Goal: Task Accomplishment & Management: Manage account settings

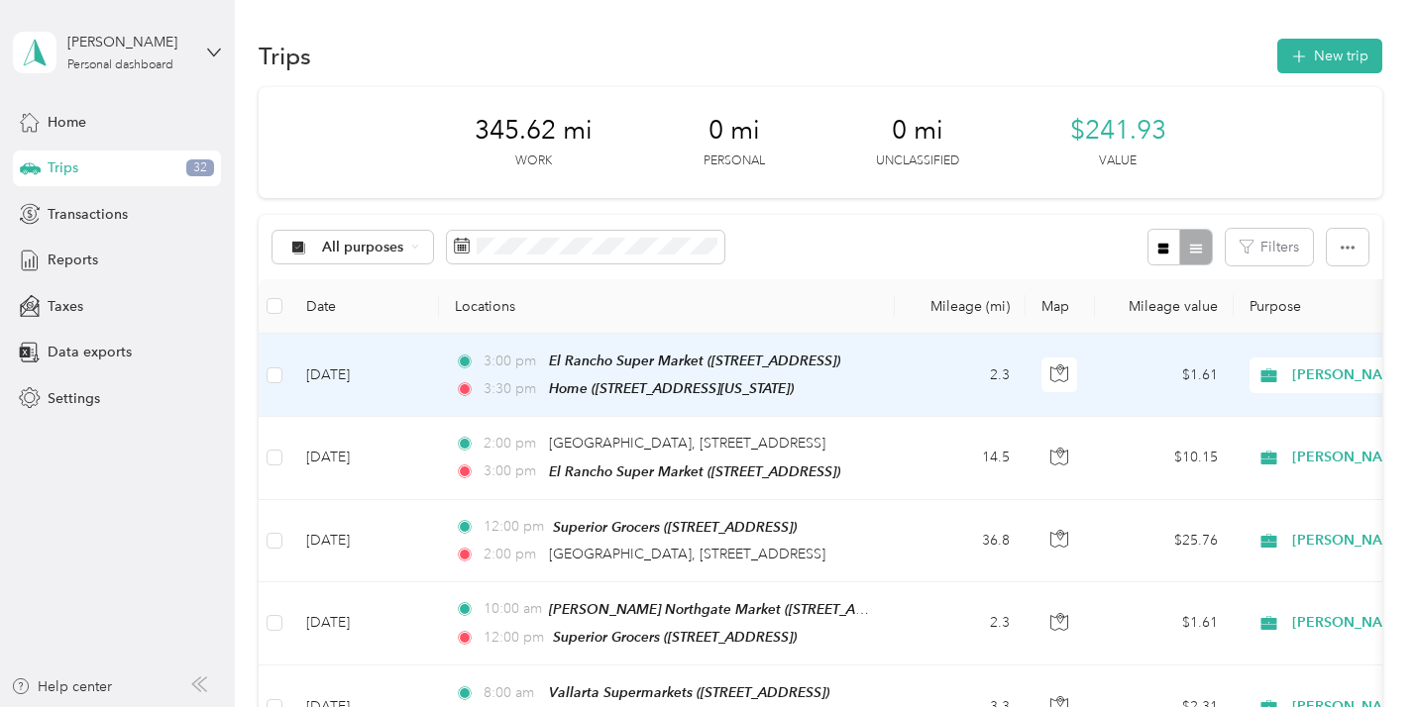
scroll to position [4, 0]
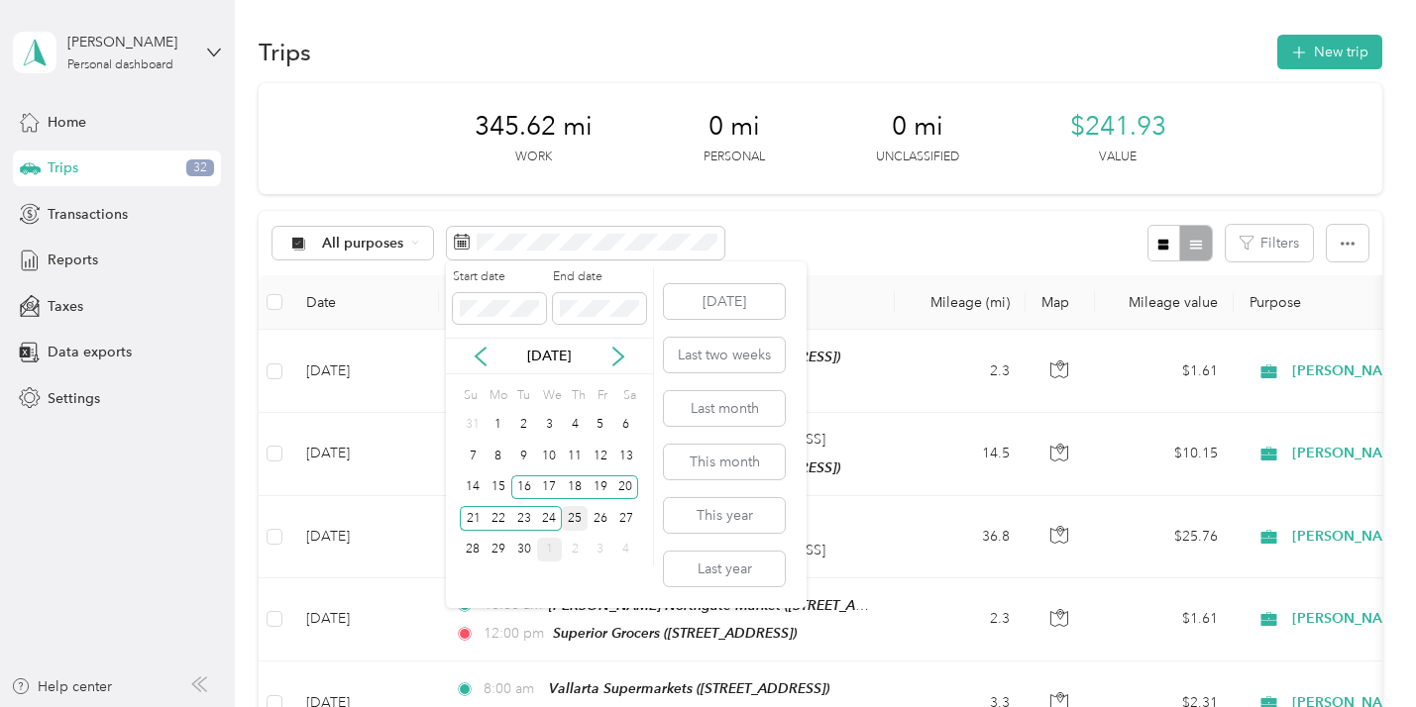
click at [573, 512] on div "25" at bounding box center [575, 518] width 26 height 25
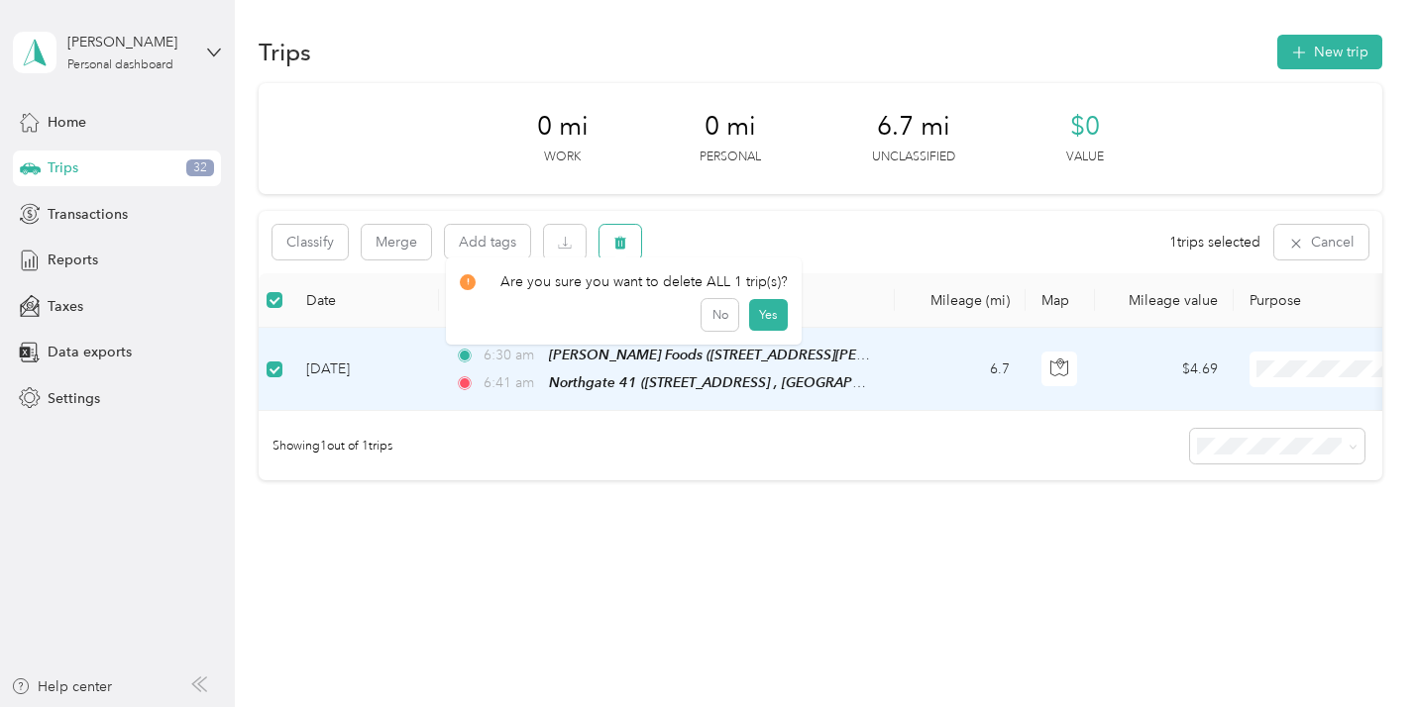
click at [614, 237] on icon "button" at bounding box center [620, 243] width 14 height 14
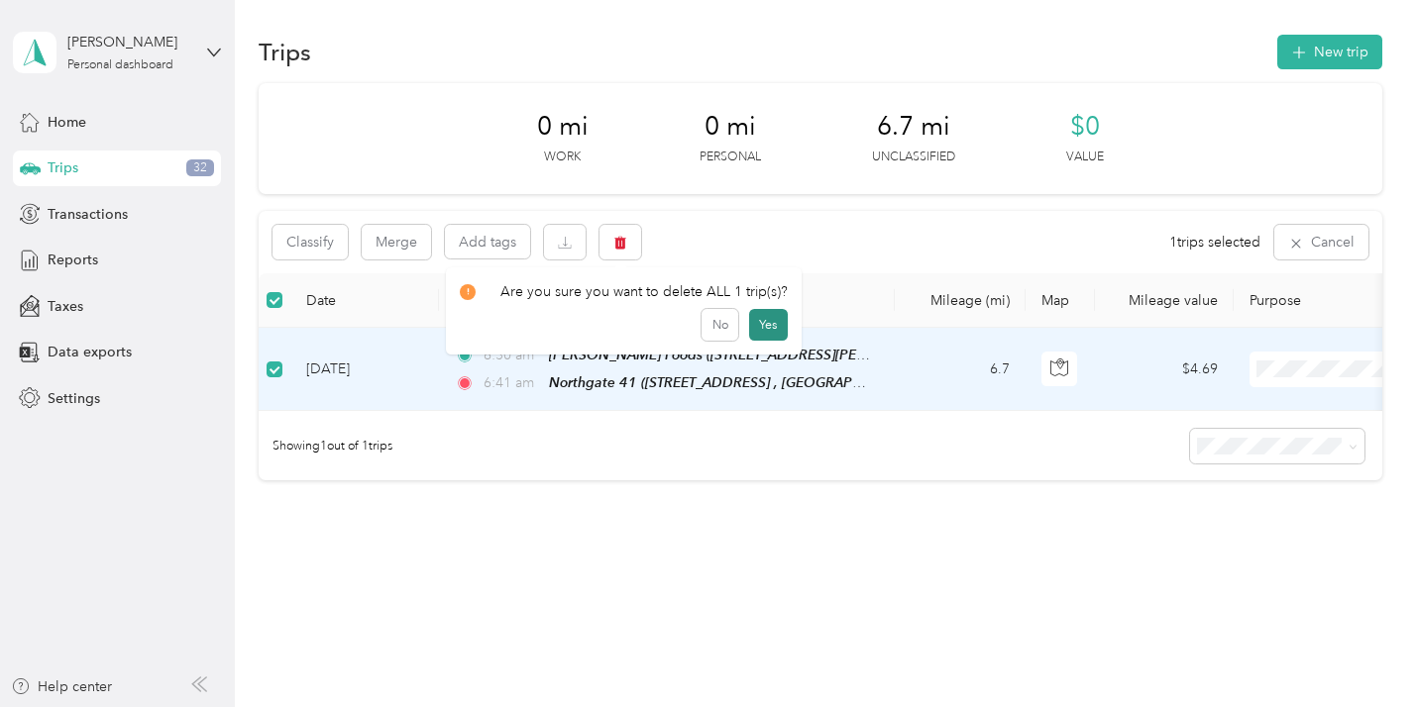
click at [758, 312] on button "Yes" at bounding box center [768, 325] width 39 height 32
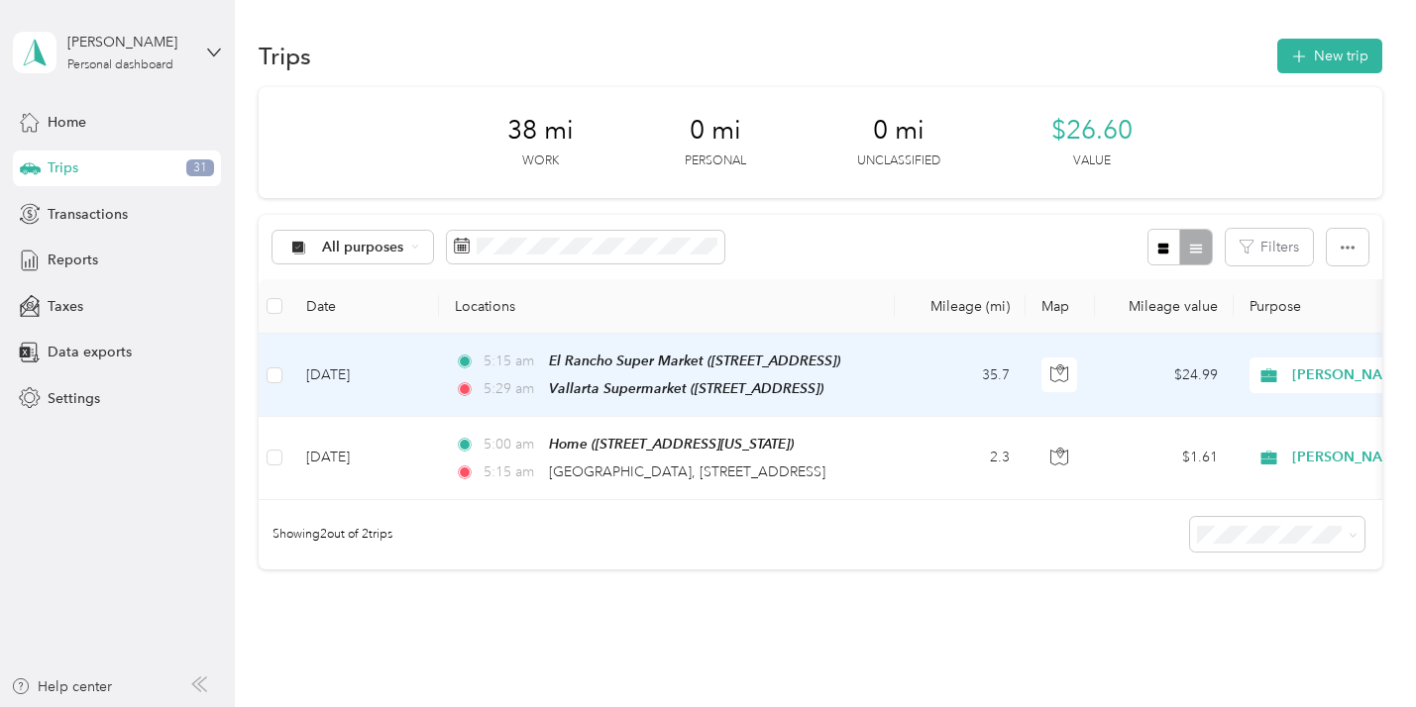
click at [946, 373] on td "35.7" at bounding box center [959, 375] width 131 height 83
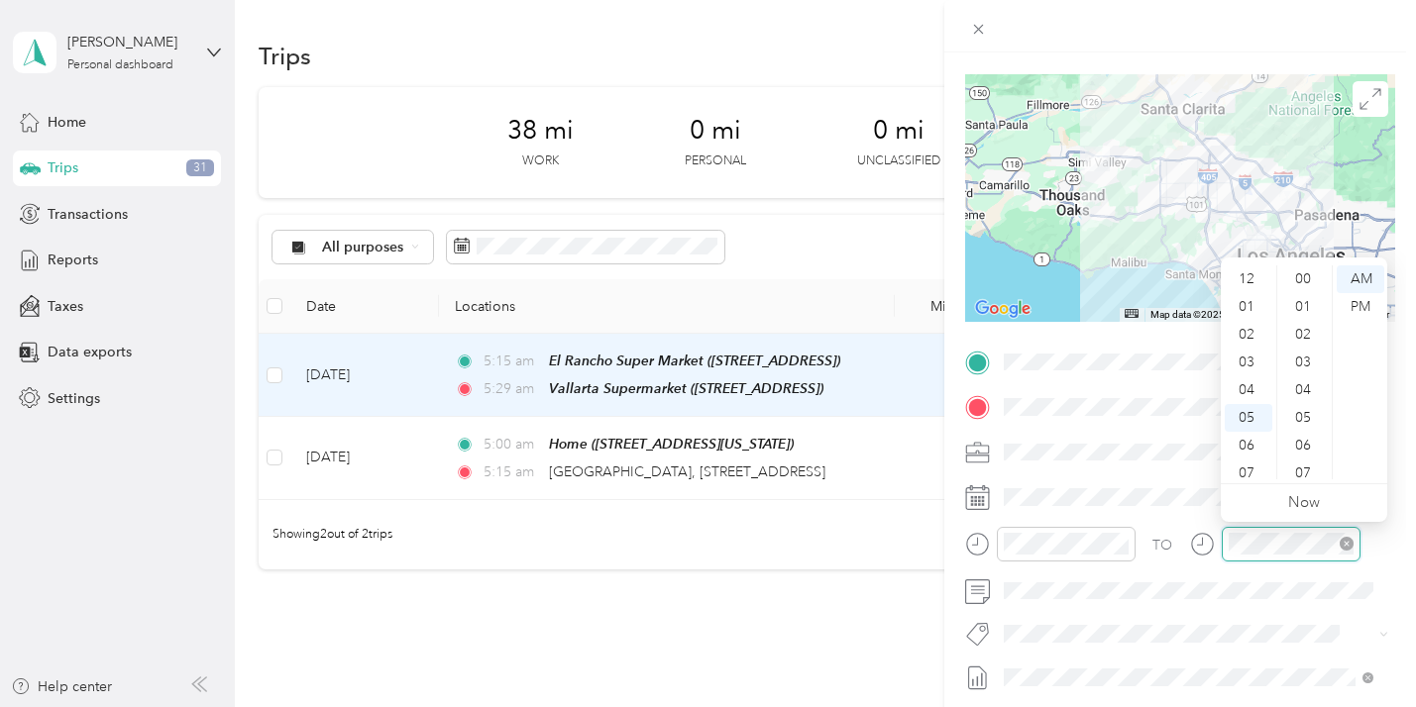
scroll to position [119, 0]
click at [1302, 296] on div "30" at bounding box center [1305, 309] width 48 height 28
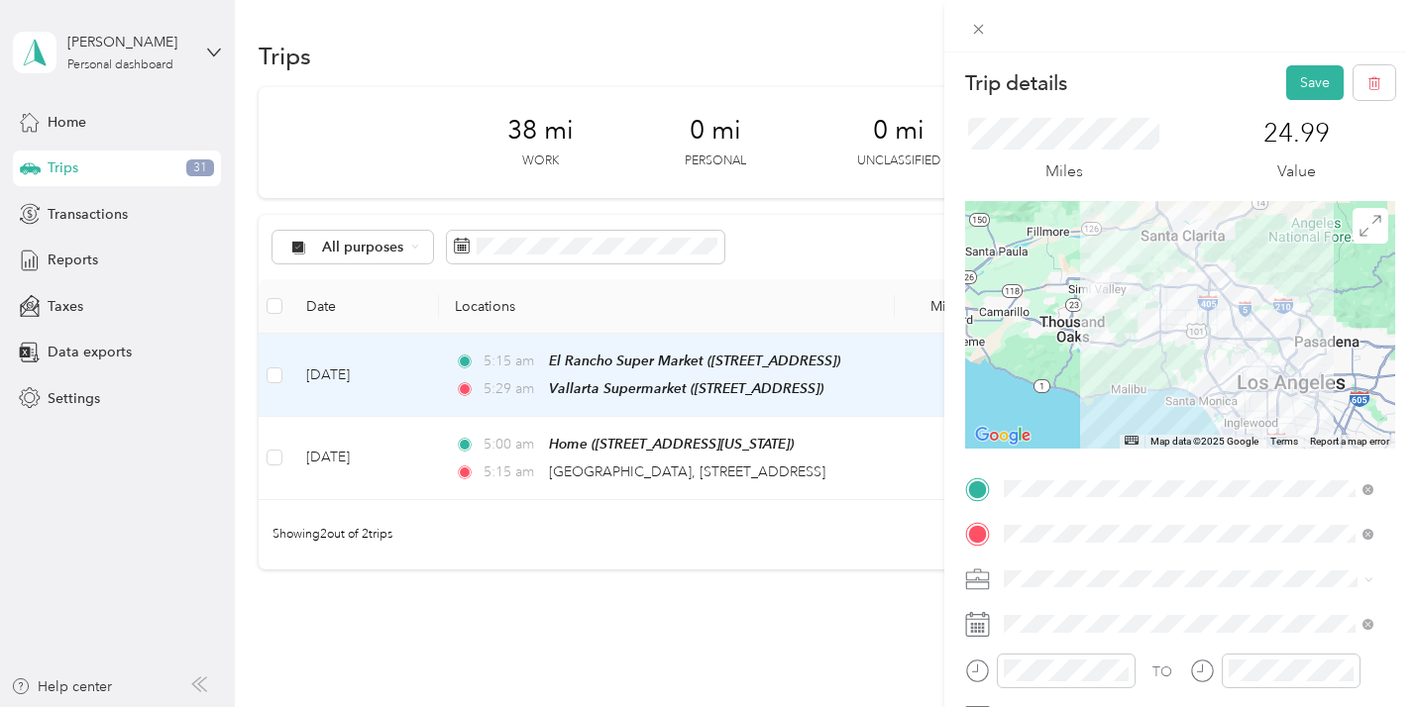
scroll to position [0, 0]
click at [1291, 70] on button "Save" at bounding box center [1314, 83] width 57 height 35
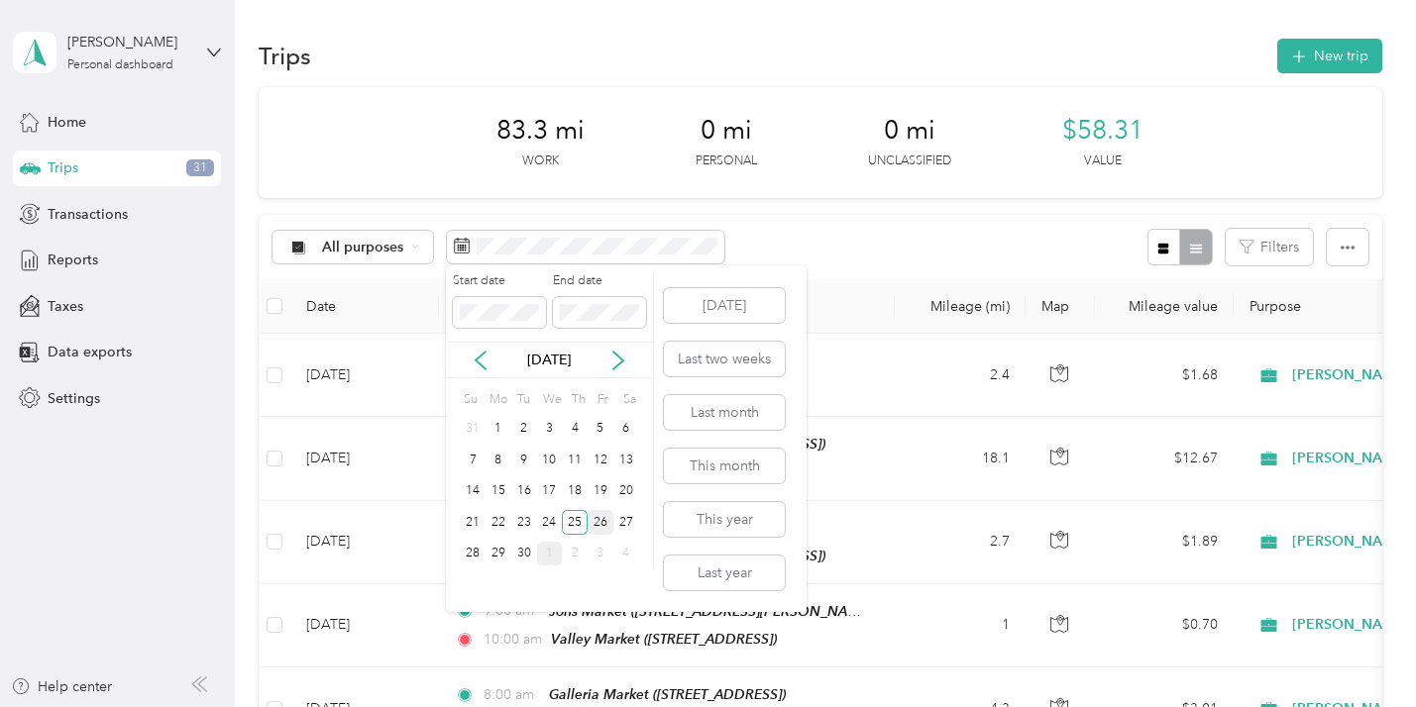
click at [597, 518] on div "26" at bounding box center [600, 522] width 26 height 25
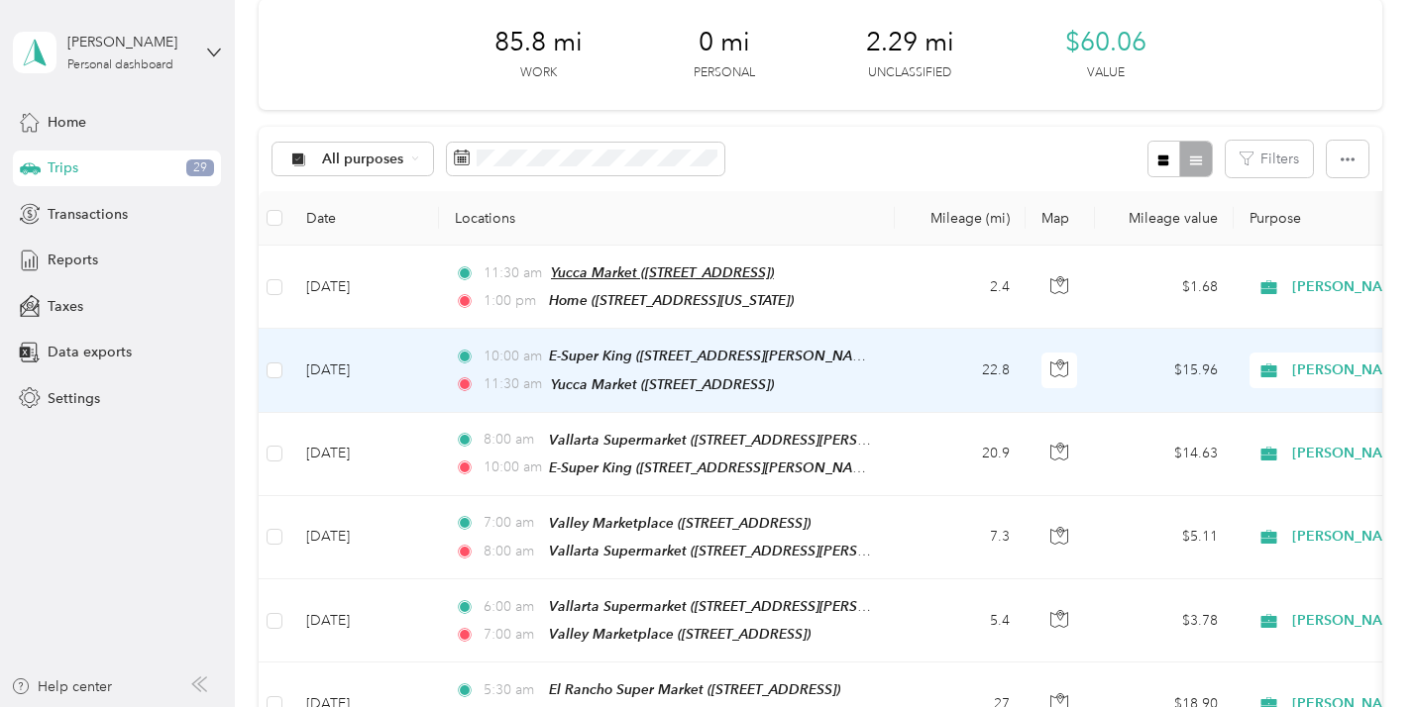
scroll to position [87, 0]
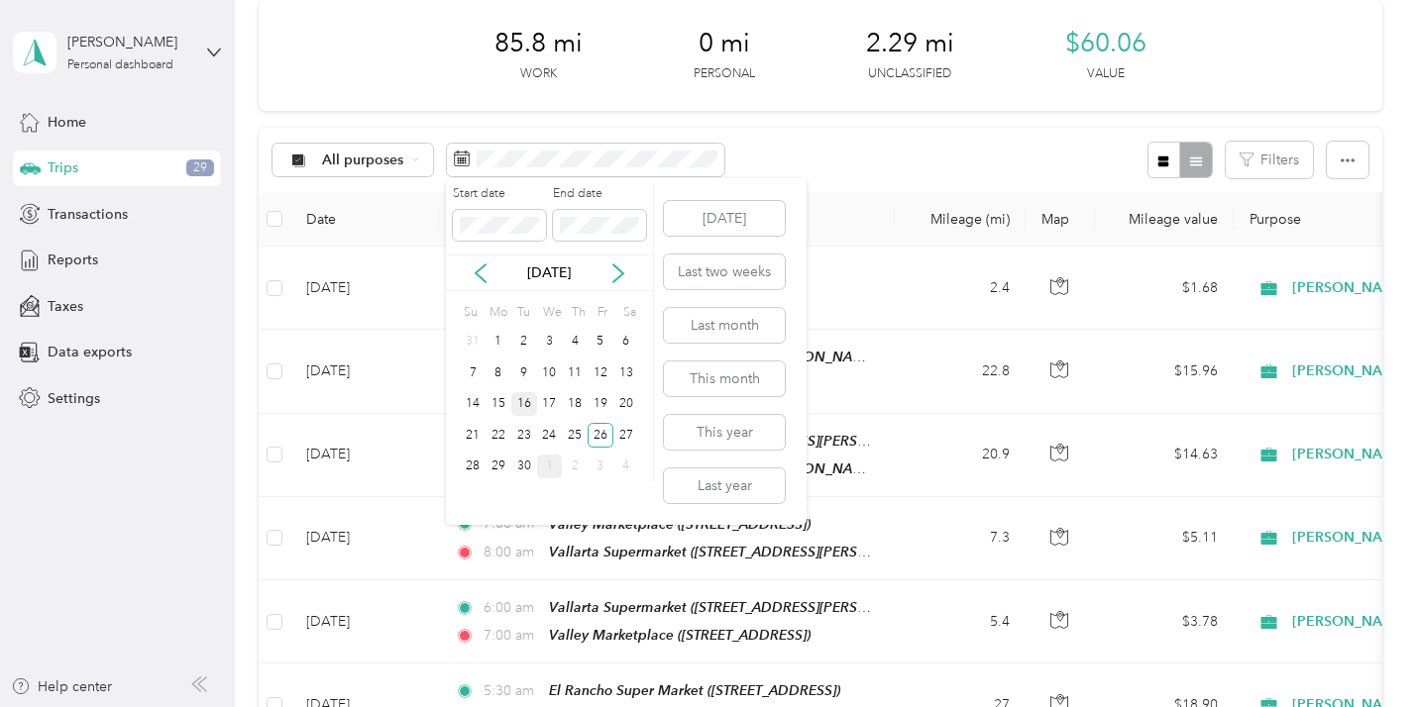
click at [526, 397] on div "16" at bounding box center [524, 404] width 26 height 25
click at [516, 396] on div "16" at bounding box center [524, 404] width 26 height 25
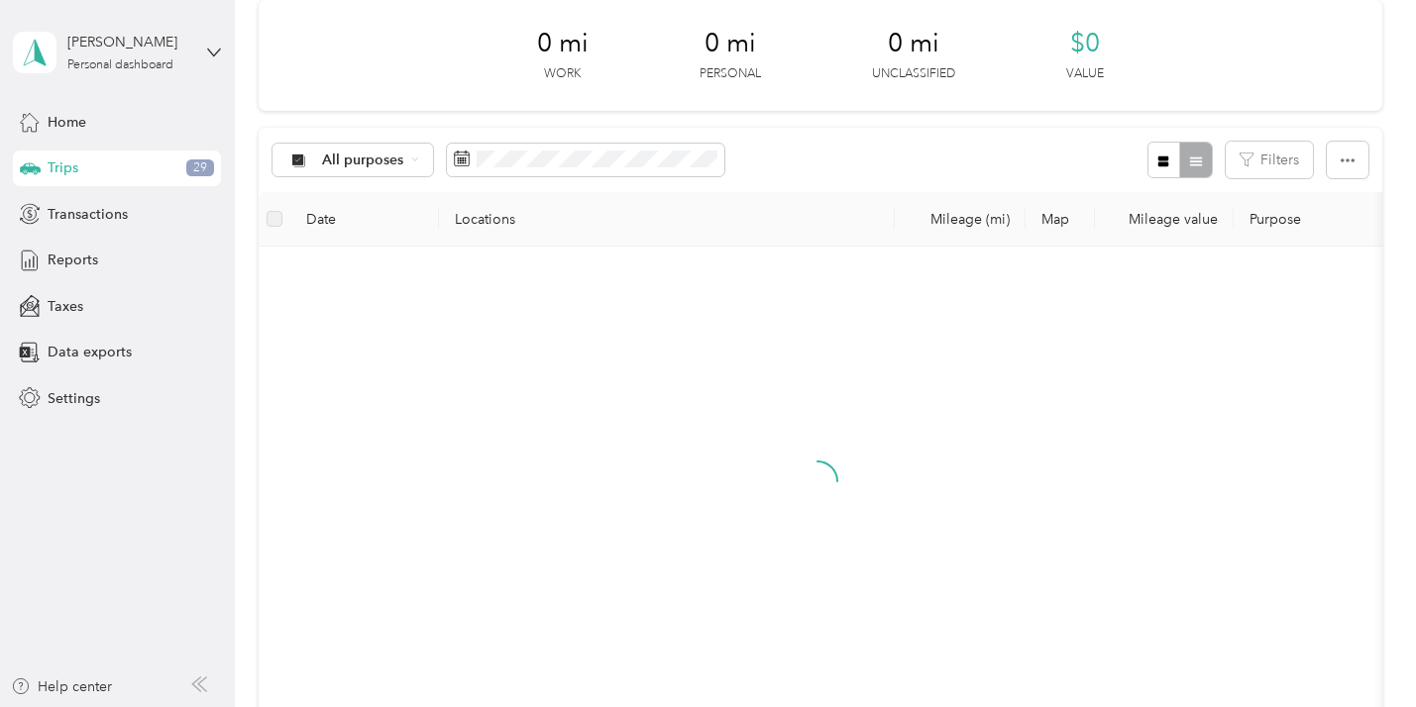
click at [516, 396] on div "16" at bounding box center [524, 401] width 26 height 25
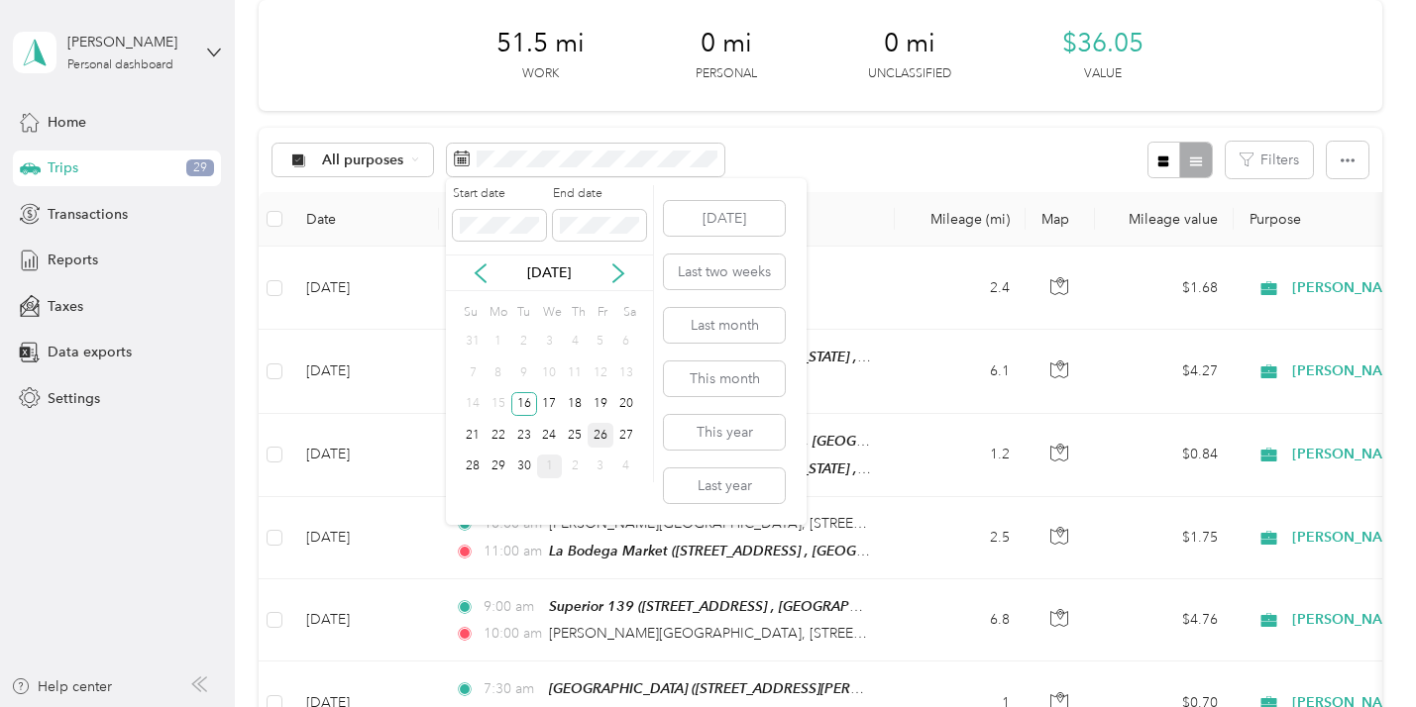
click at [602, 427] on div "26" at bounding box center [600, 435] width 26 height 25
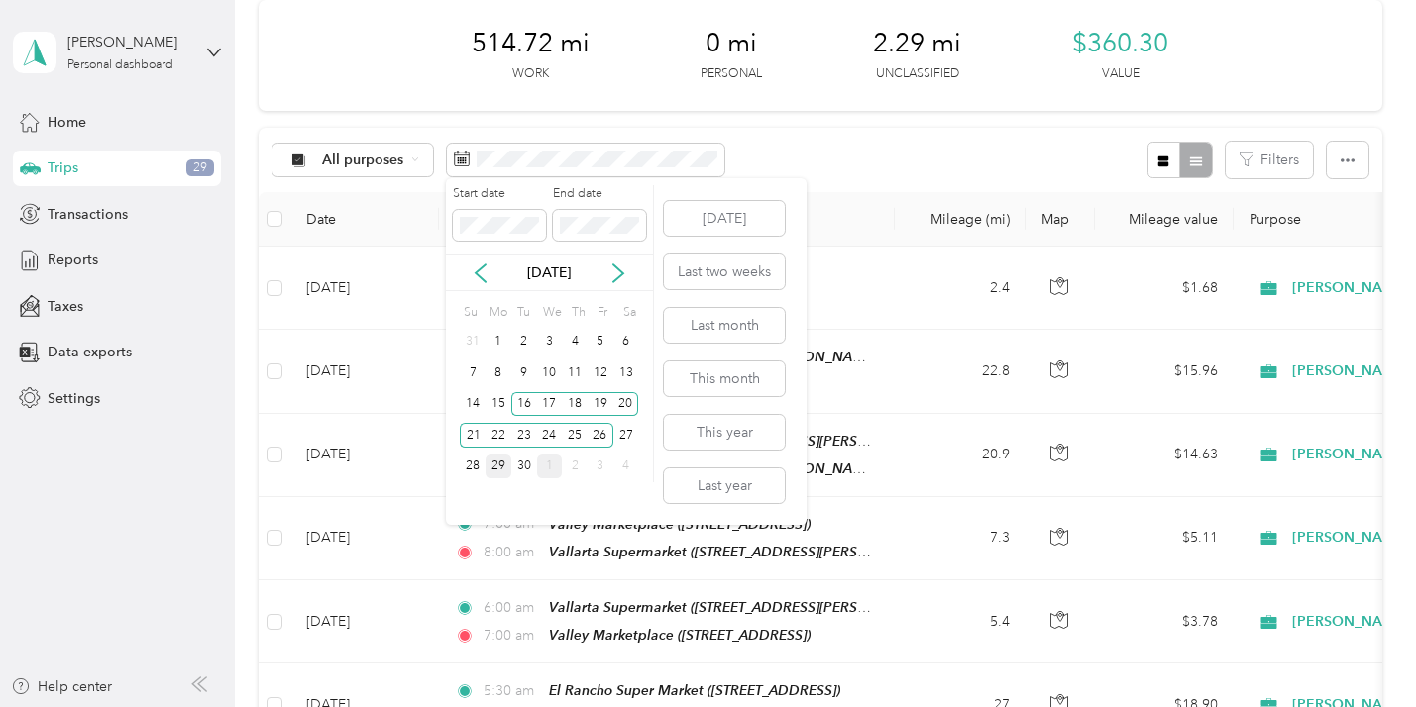
click at [499, 461] on div "29" at bounding box center [498, 467] width 26 height 25
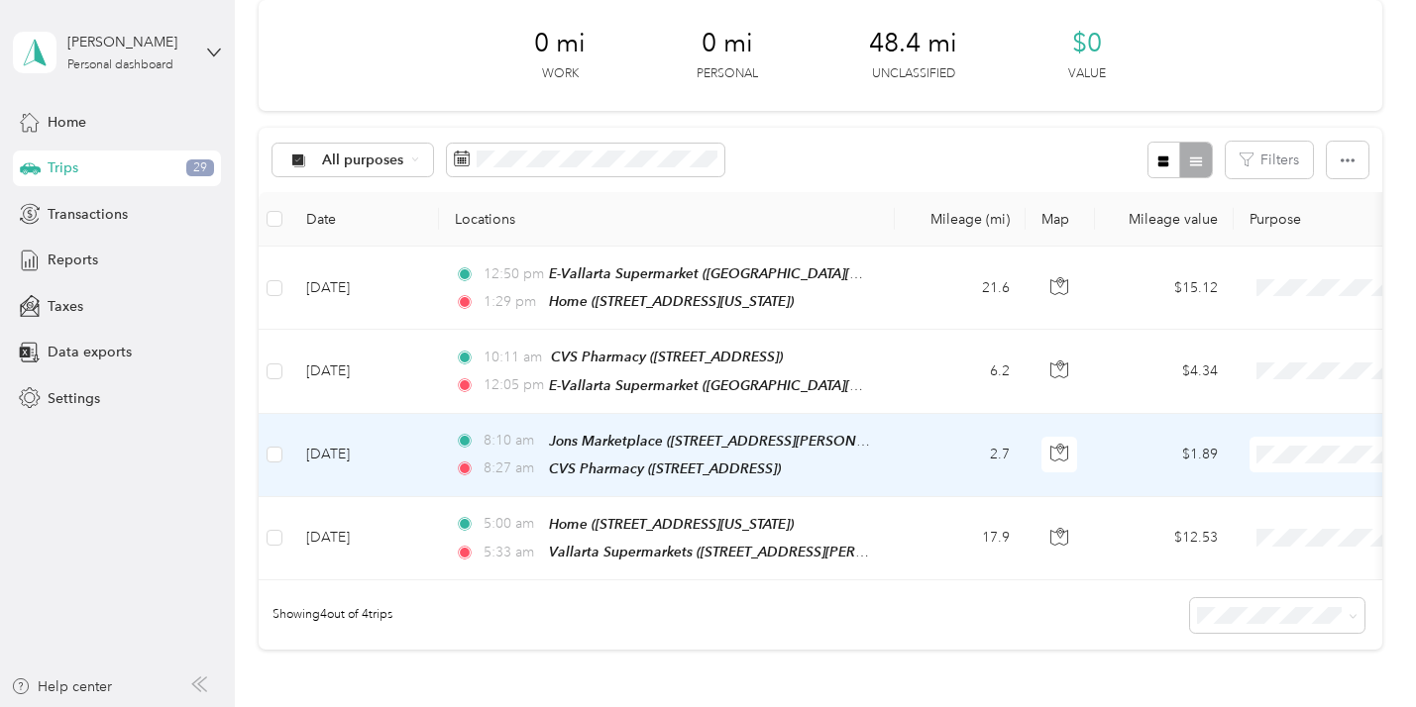
click at [906, 456] on td "2.7" at bounding box center [959, 455] width 131 height 83
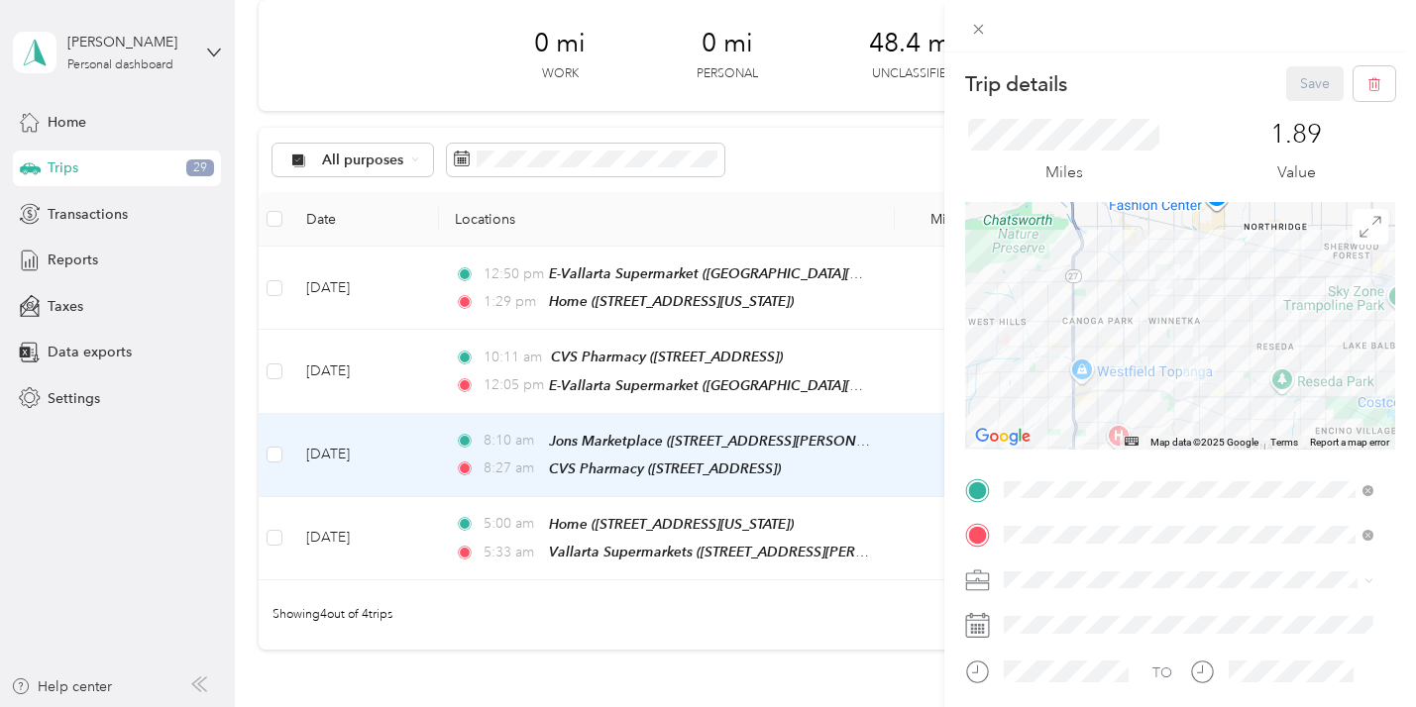
click at [274, 452] on div "Trip details Save This trip cannot be edited because it is either under review,…" at bounding box center [708, 353] width 1416 height 707
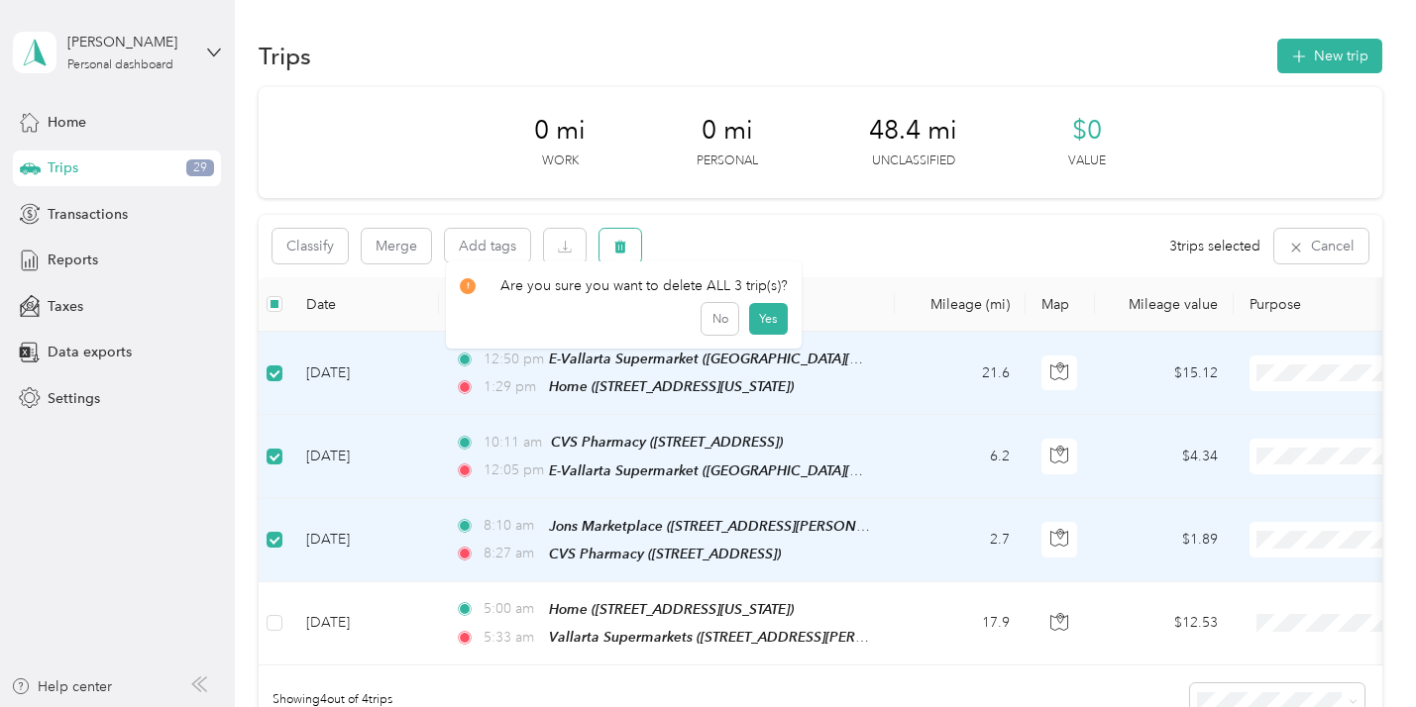
click at [616, 244] on icon "button" at bounding box center [620, 247] width 12 height 13
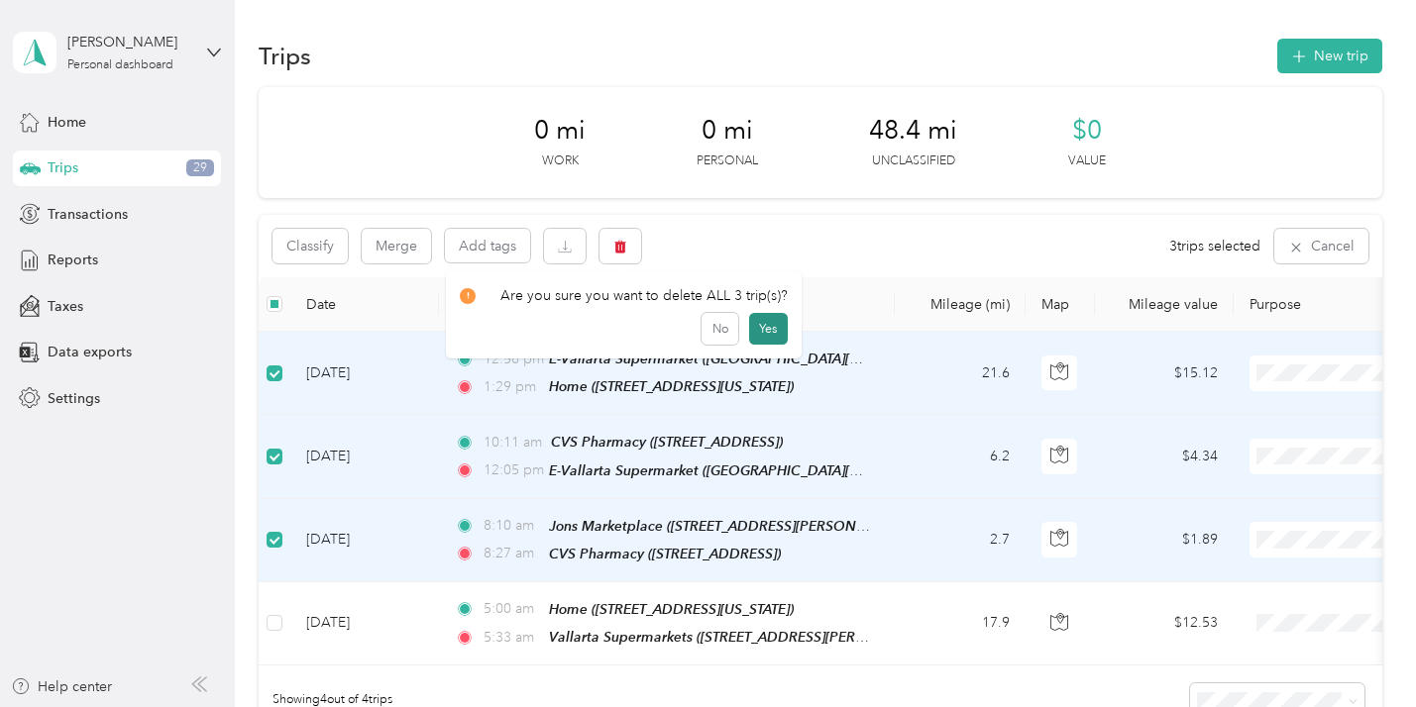
click at [751, 325] on button "Yes" at bounding box center [768, 329] width 39 height 32
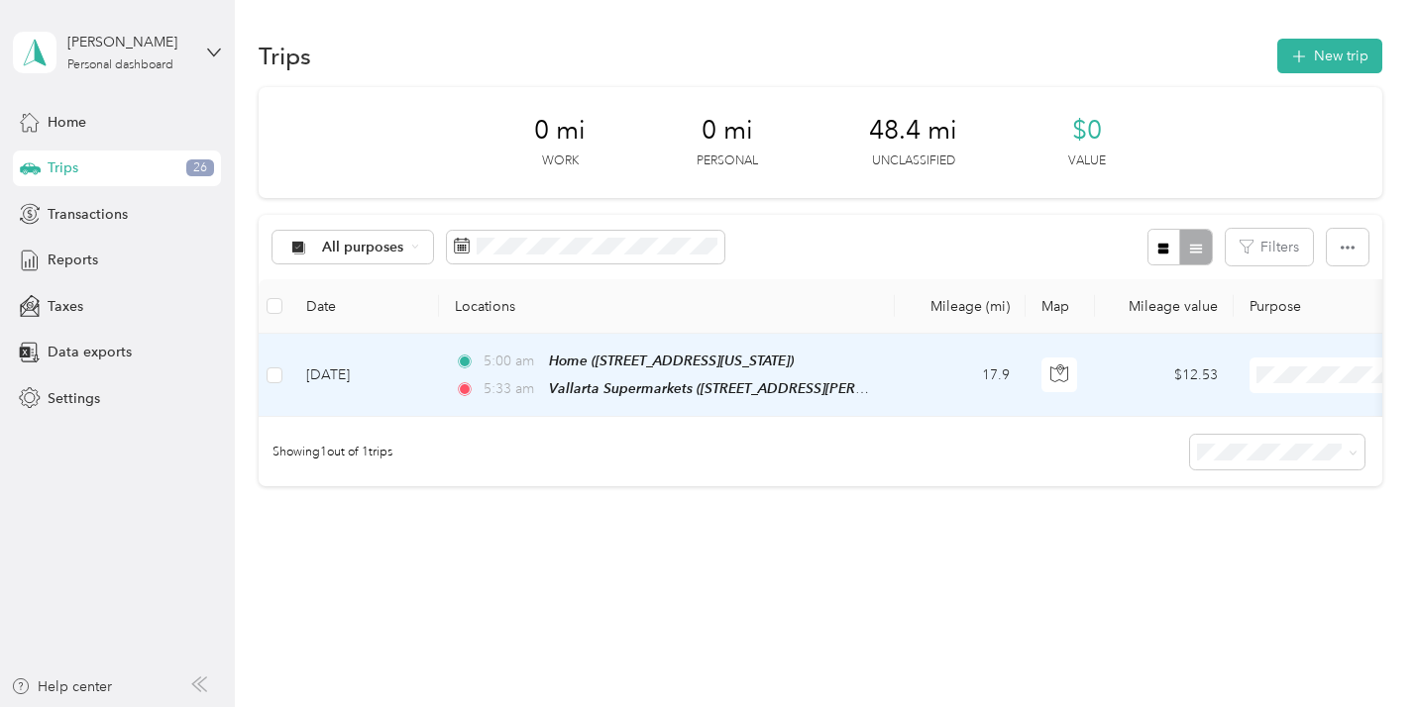
click at [1257, 406] on span "[PERSON_NAME]" at bounding box center [1310, 411] width 183 height 21
click at [934, 367] on td "17.9" at bounding box center [959, 375] width 131 height 83
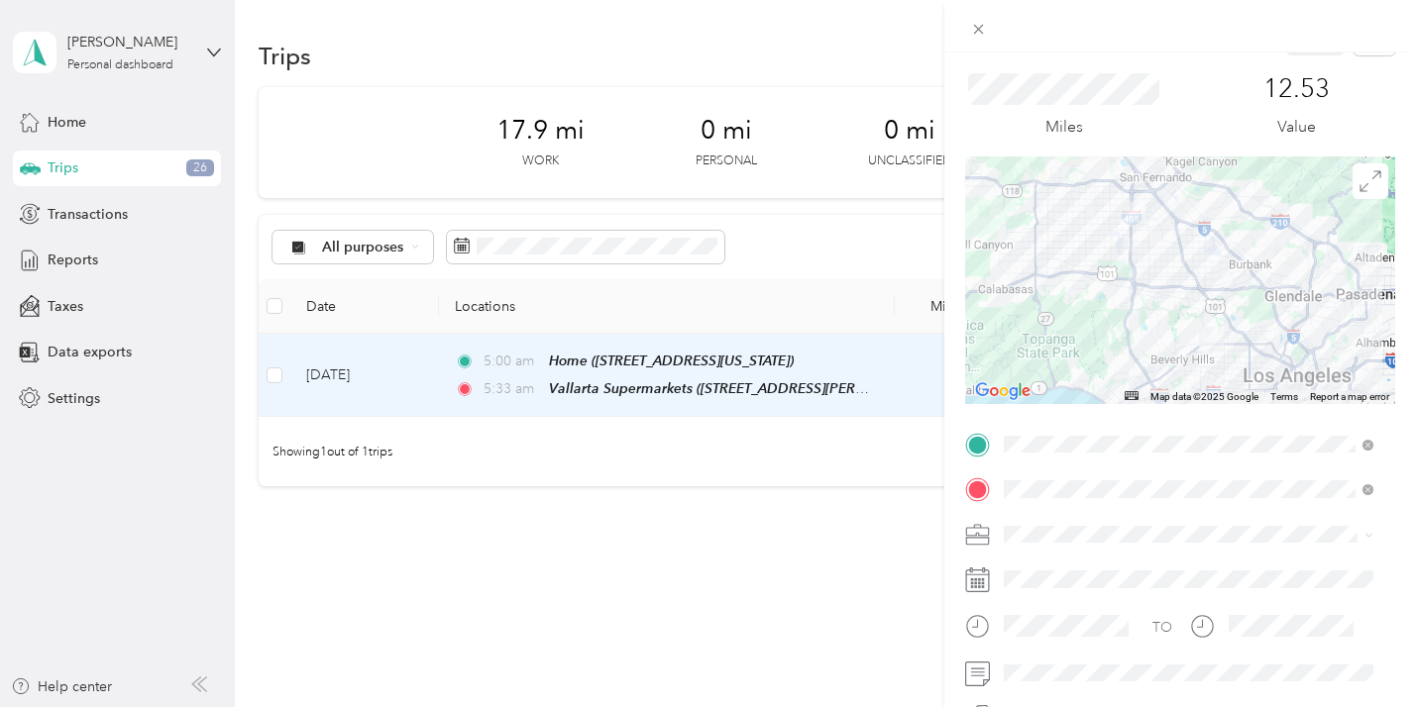
scroll to position [47, 0]
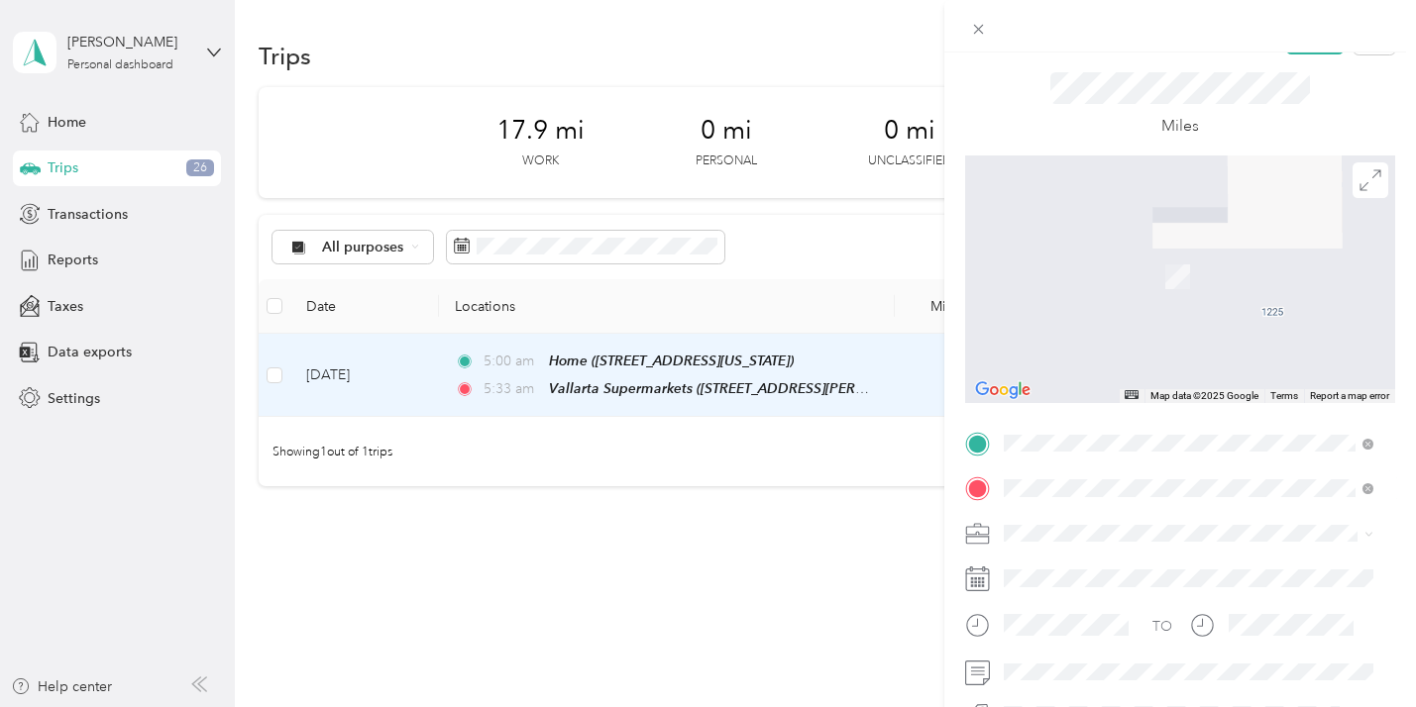
click at [1188, 572] on strong "El Rancho Super Market" at bounding box center [1187, 571] width 158 height 18
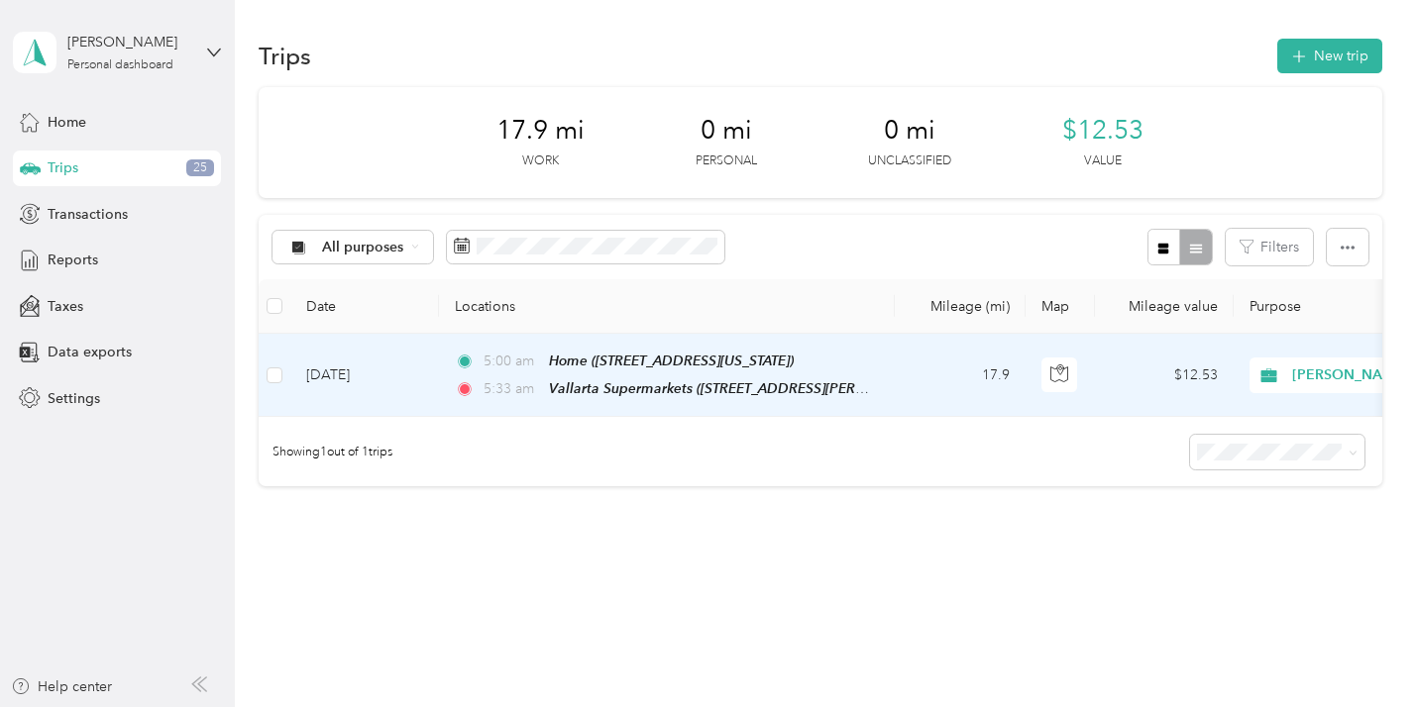
click at [1092, 382] on td at bounding box center [1059, 375] width 69 height 83
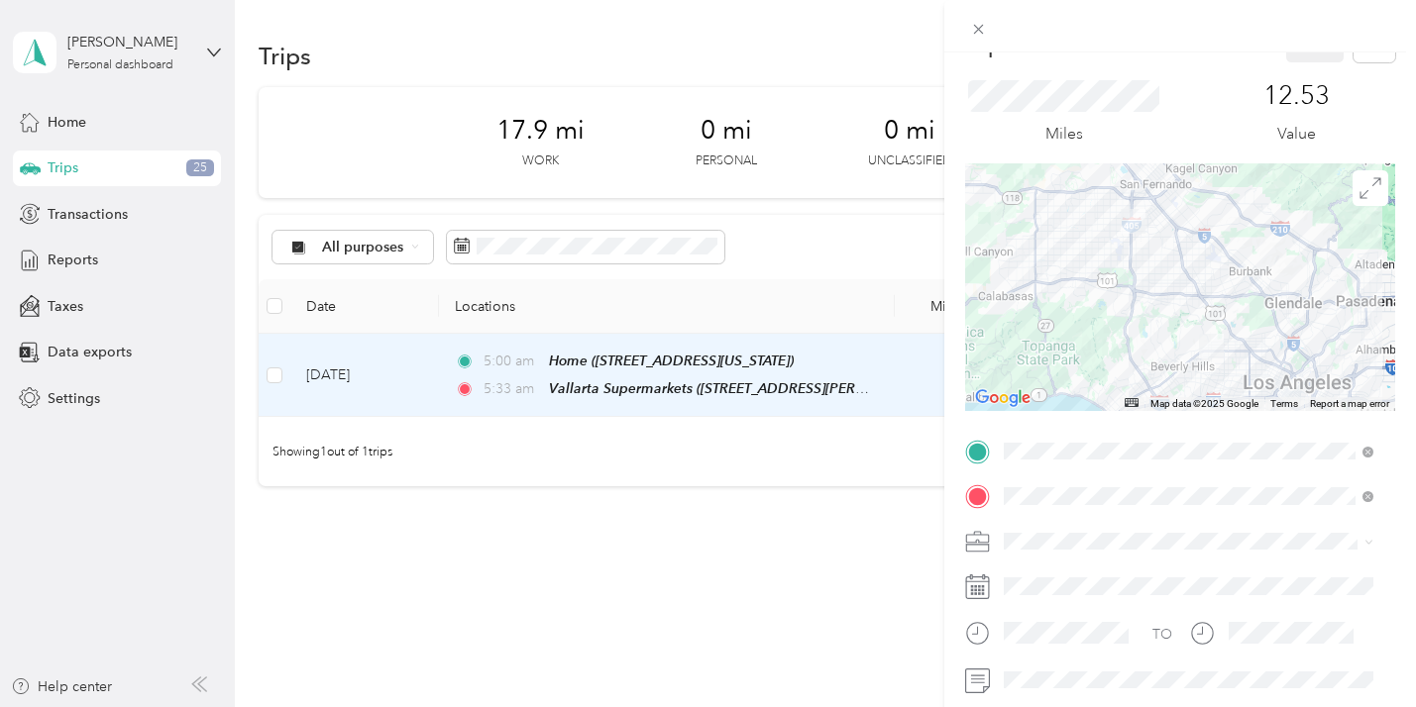
scroll to position [48, 0]
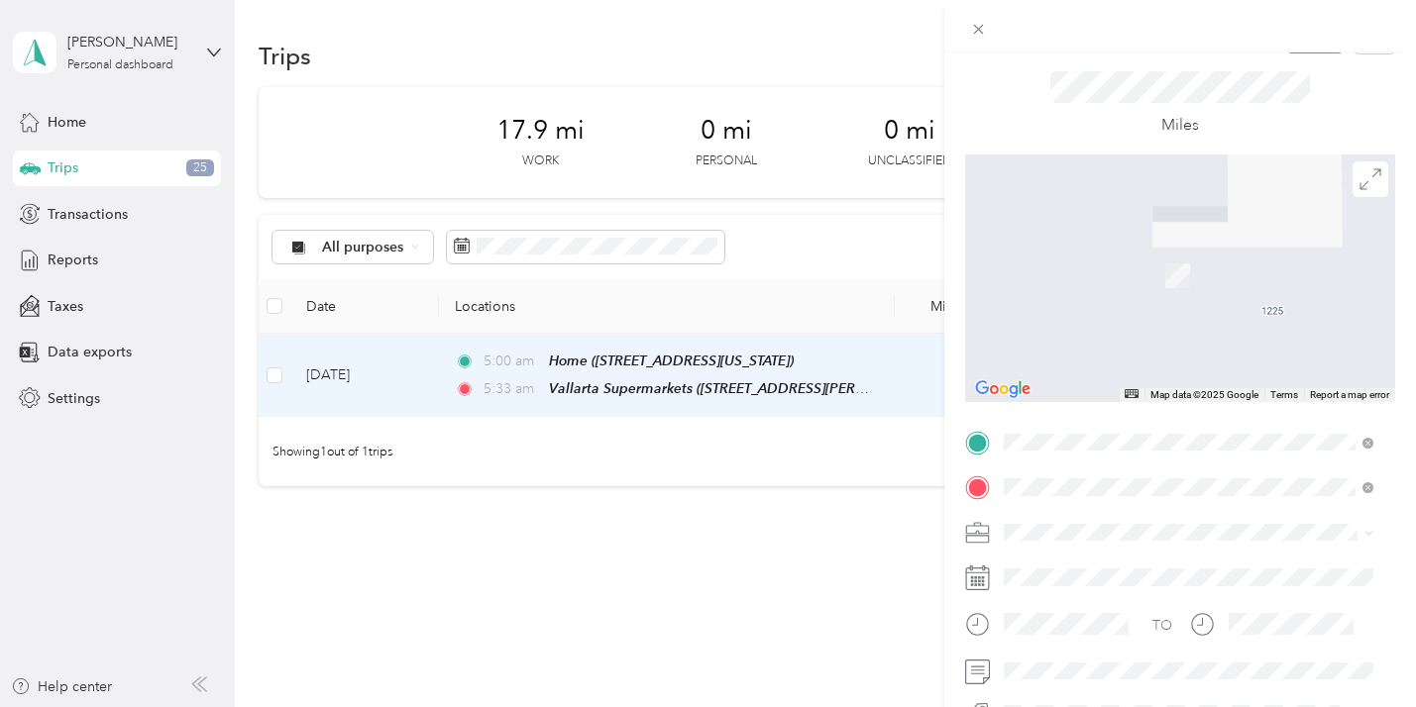
click at [1201, 336] on div "TEAM El Rancho Super Market 960 Vine St, 90038, Los Angeles, CA, USA" at bounding box center [1153, 338] width 226 height 49
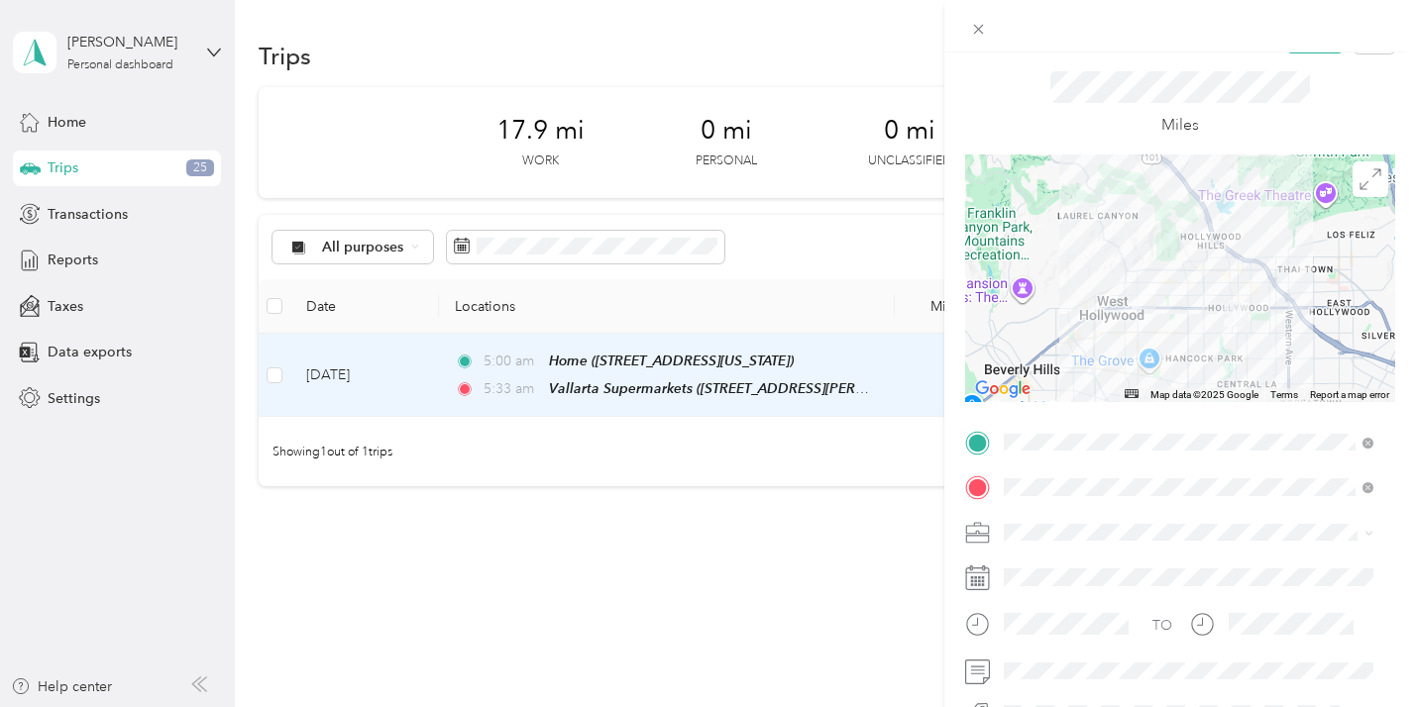
drag, startPoint x: 1396, startPoint y: 353, endPoint x: 1396, endPoint y: 319, distance: 33.7
click at [1396, 319] on form "Trip details Save This trip cannot be edited because it is either under review,…" at bounding box center [1180, 462] width 472 height 887
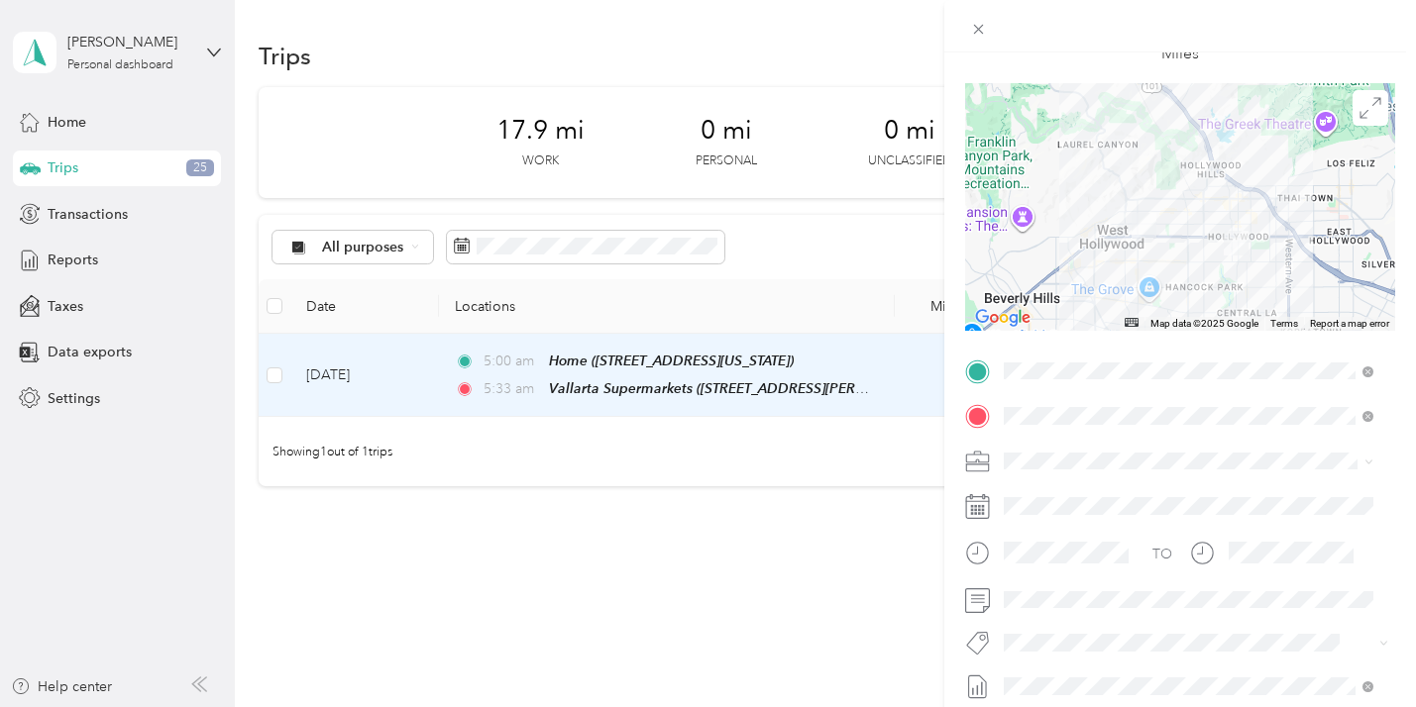
scroll to position [0, 0]
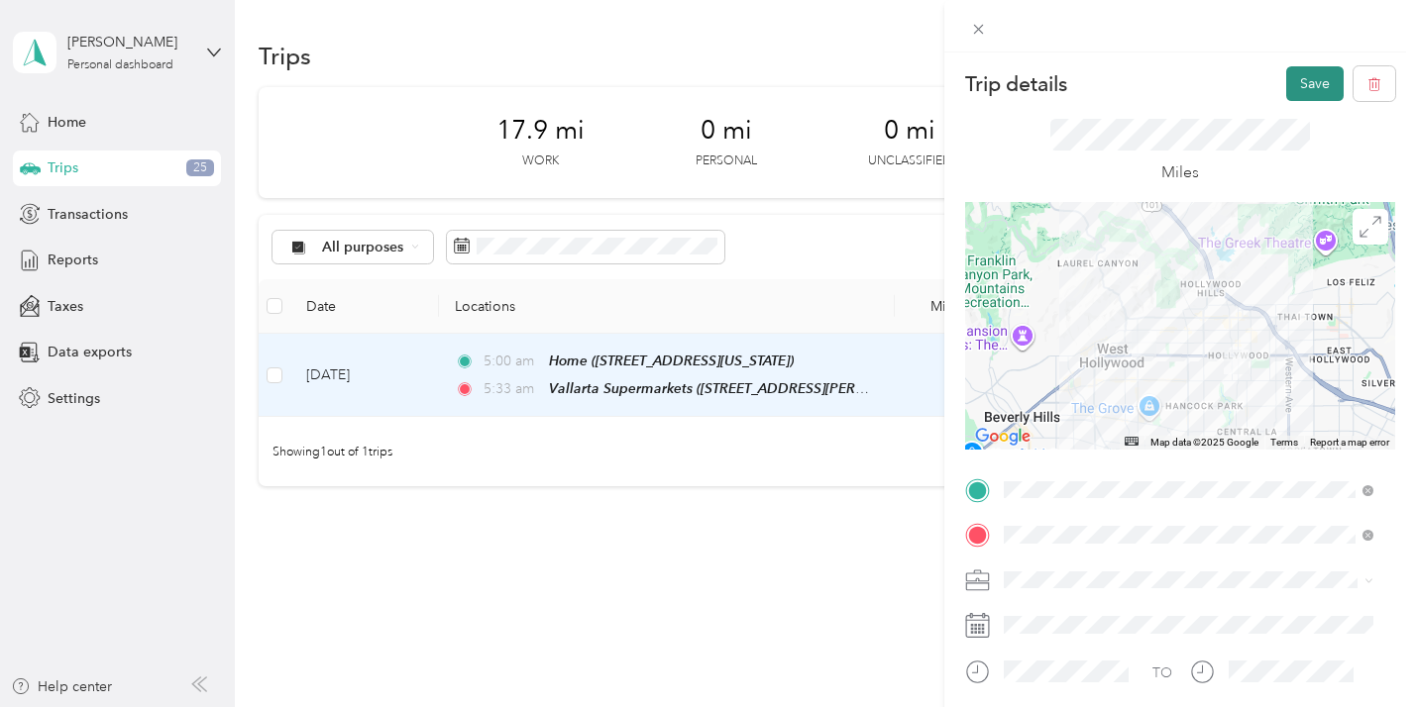
click at [1297, 72] on button "Save" at bounding box center [1314, 83] width 57 height 35
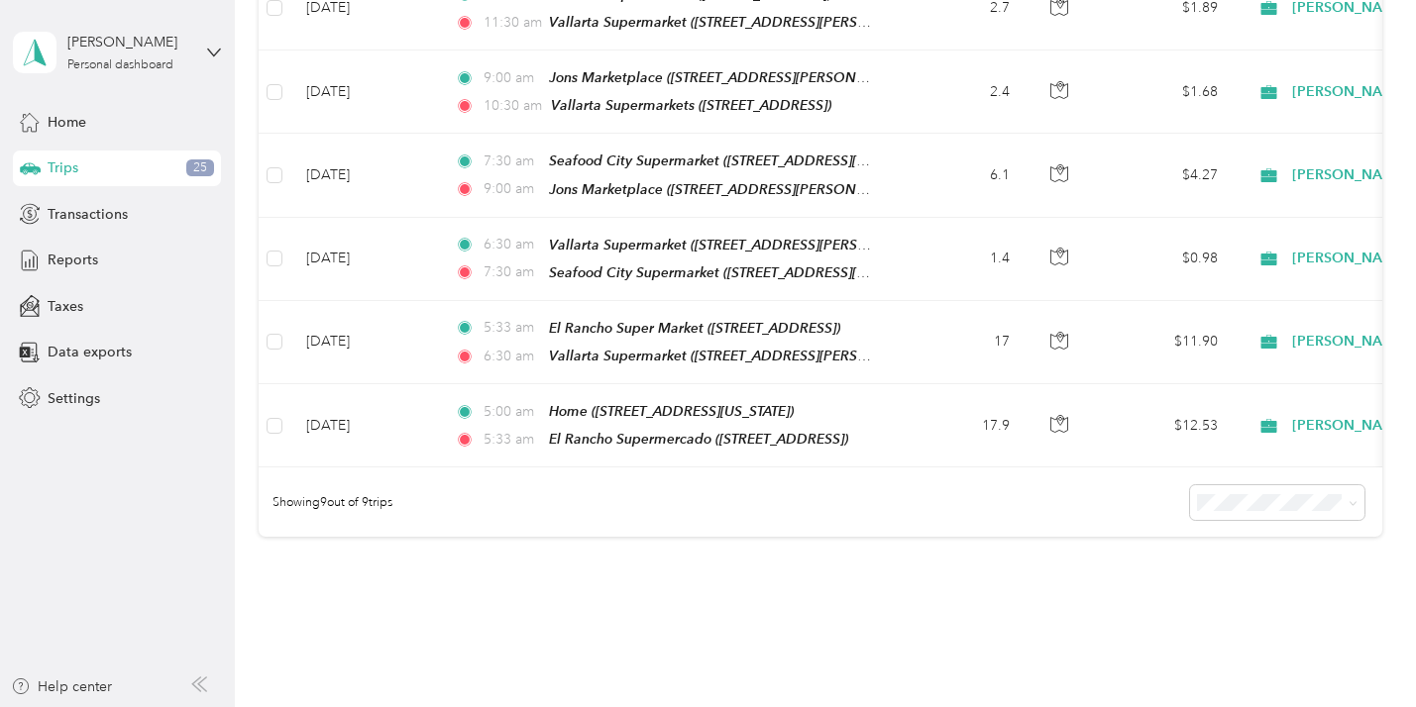
scroll to position [621, 0]
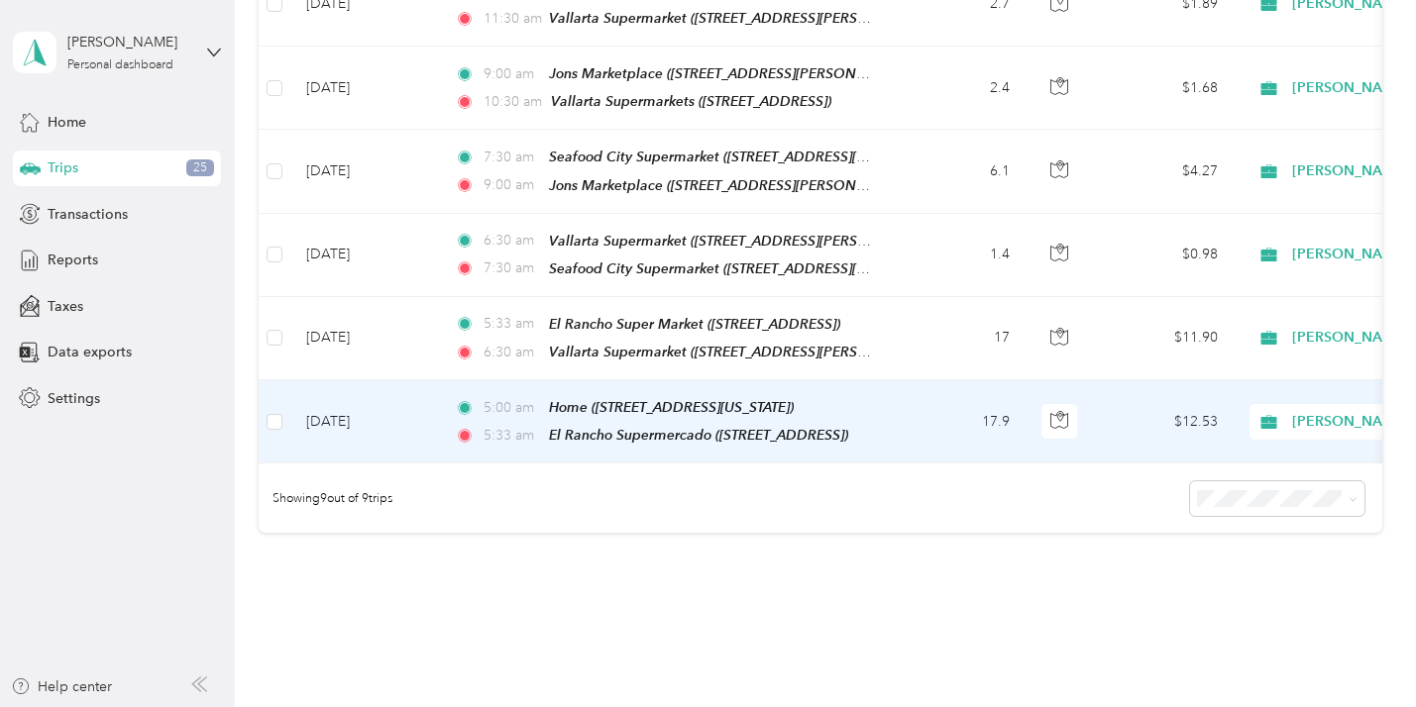
click at [907, 404] on td "17.9" at bounding box center [959, 421] width 131 height 83
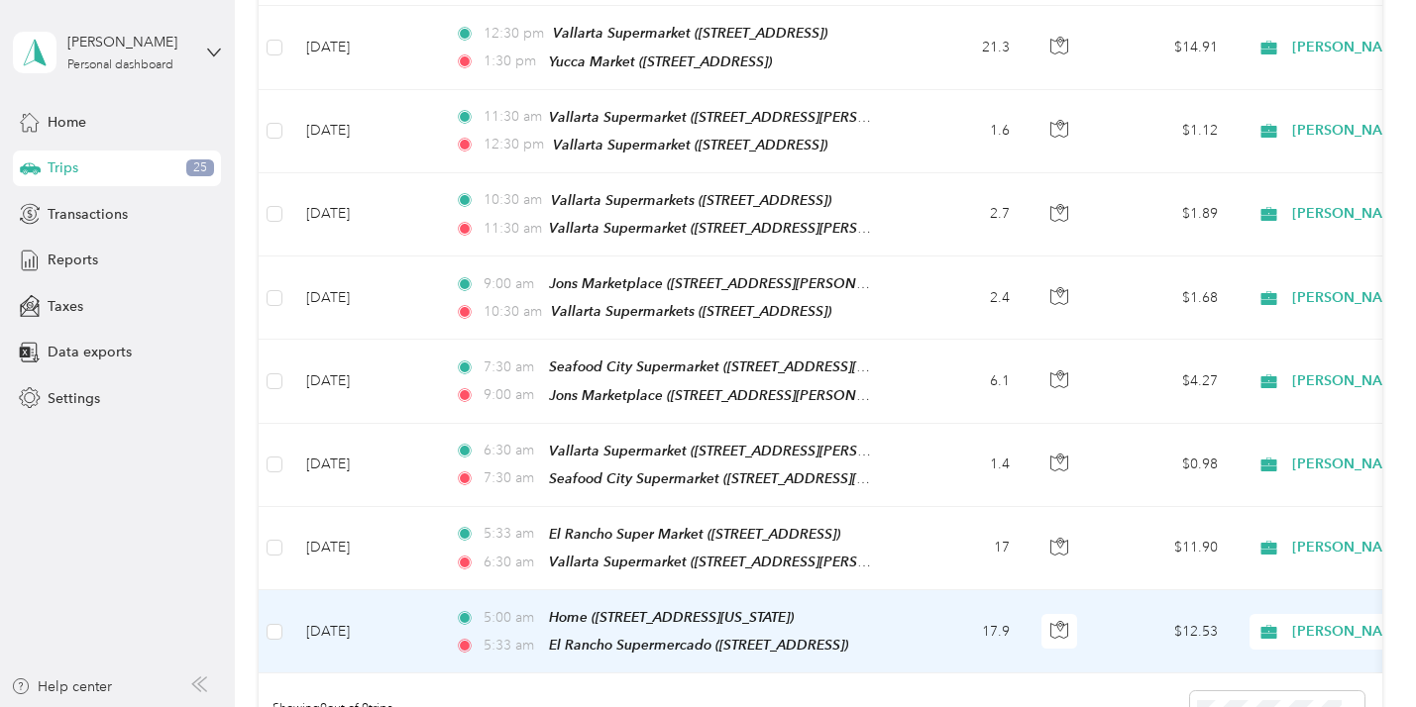
scroll to position [579, 0]
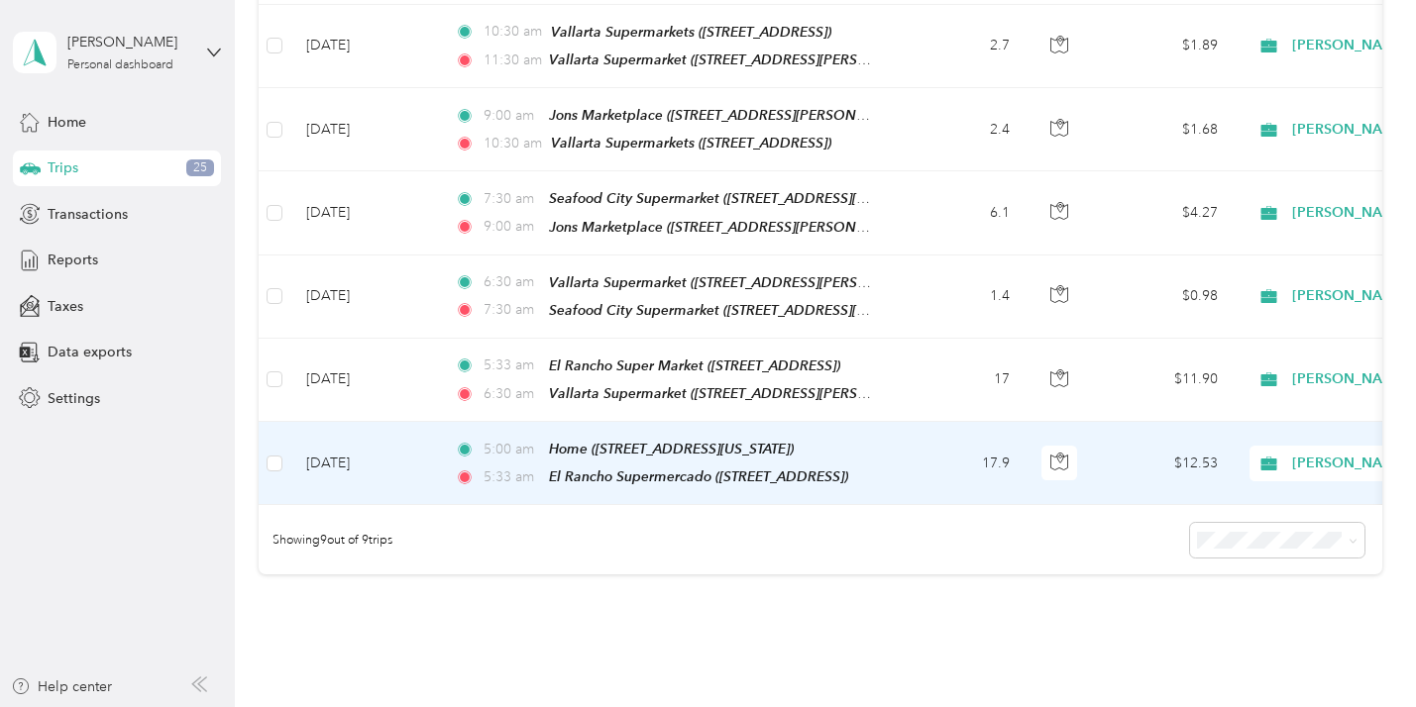
click at [912, 432] on td "17.9" at bounding box center [959, 463] width 131 height 83
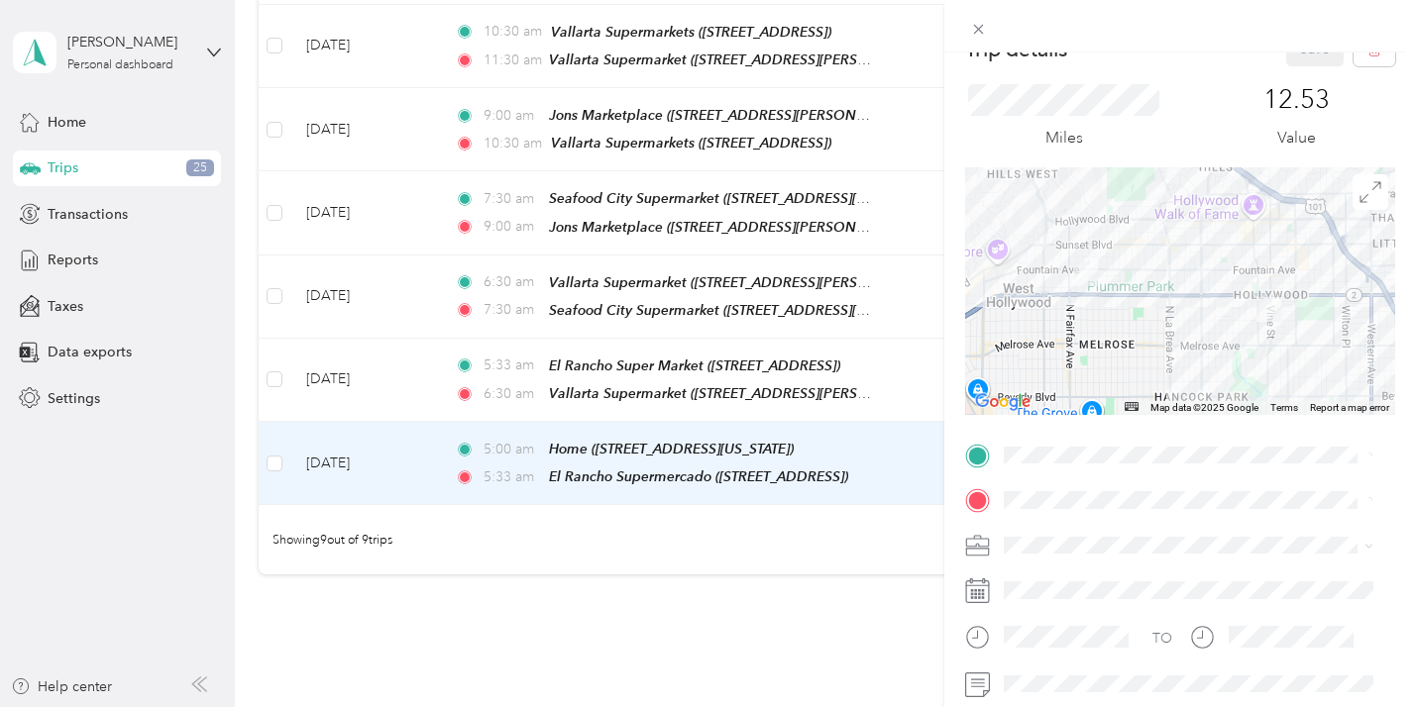
scroll to position [333, 0]
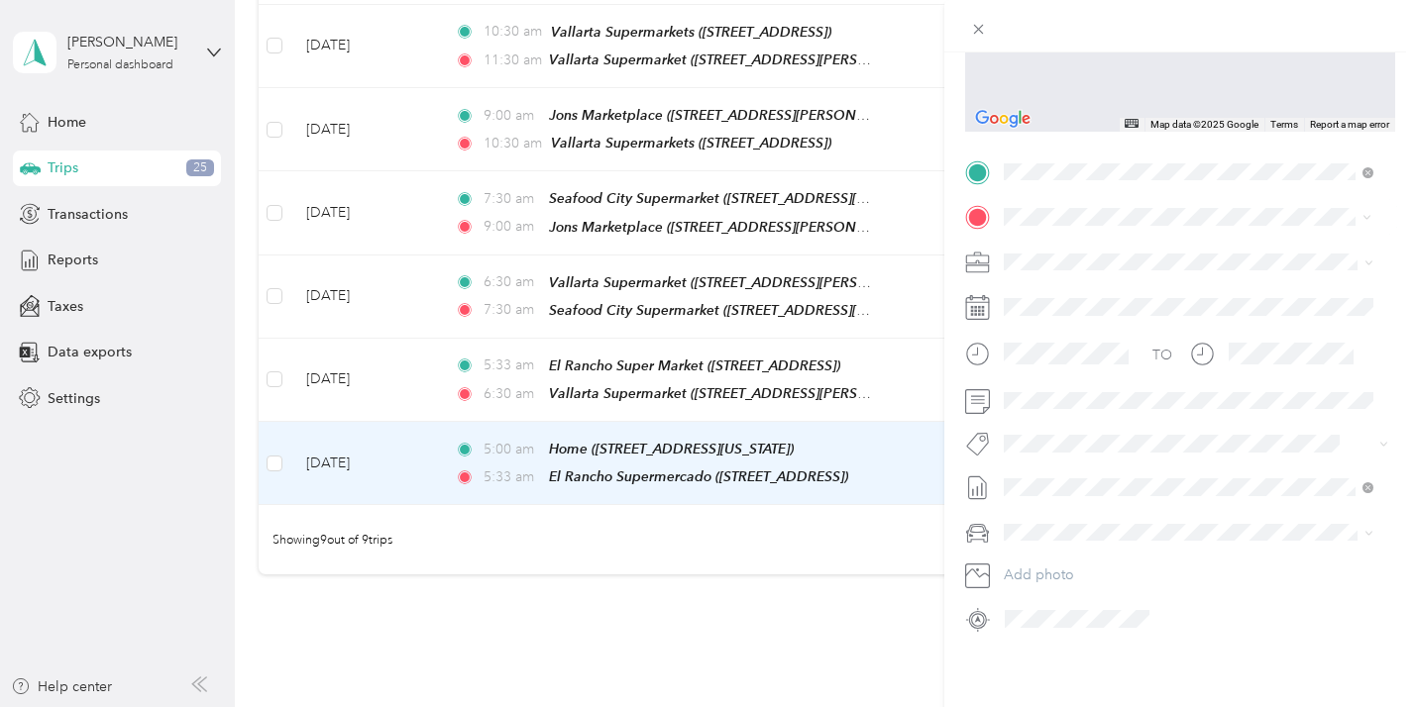
click at [1185, 281] on strong "El Rancho Super Market" at bounding box center [1187, 284] width 158 height 18
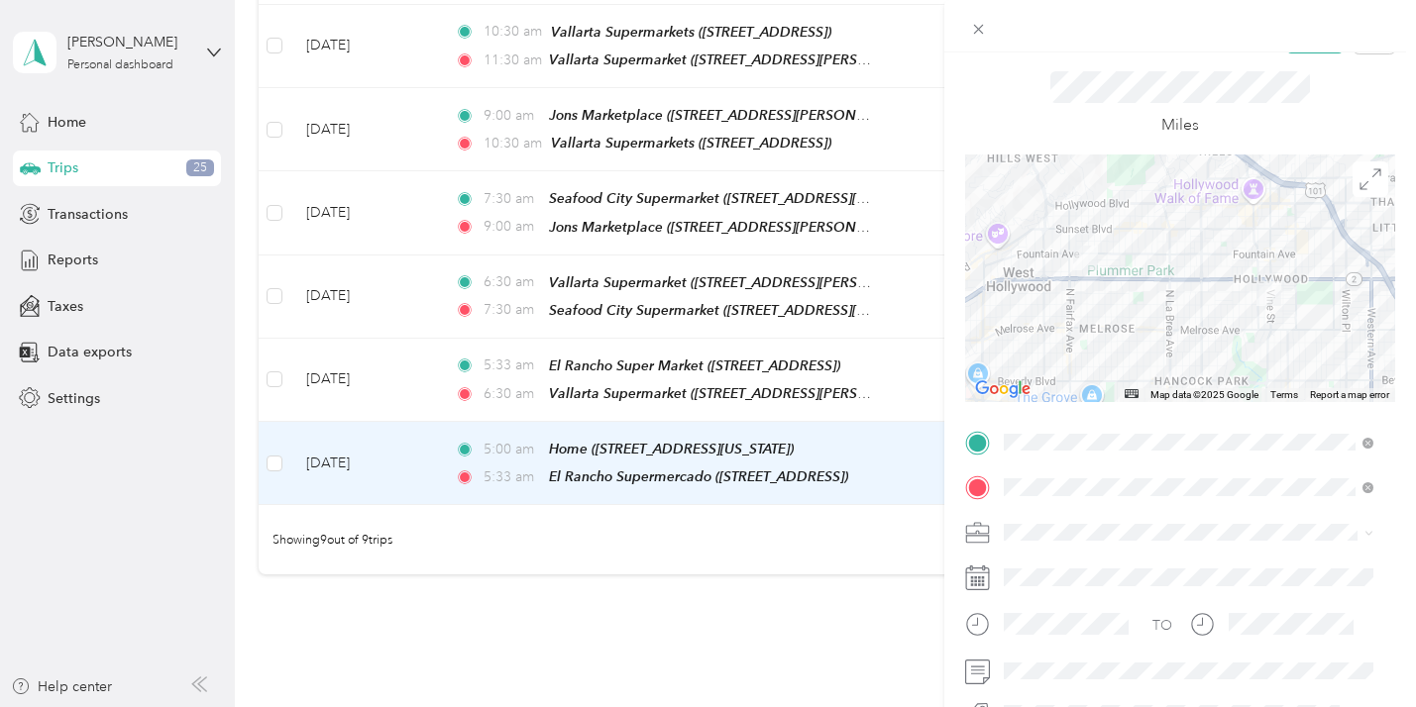
scroll to position [0, 0]
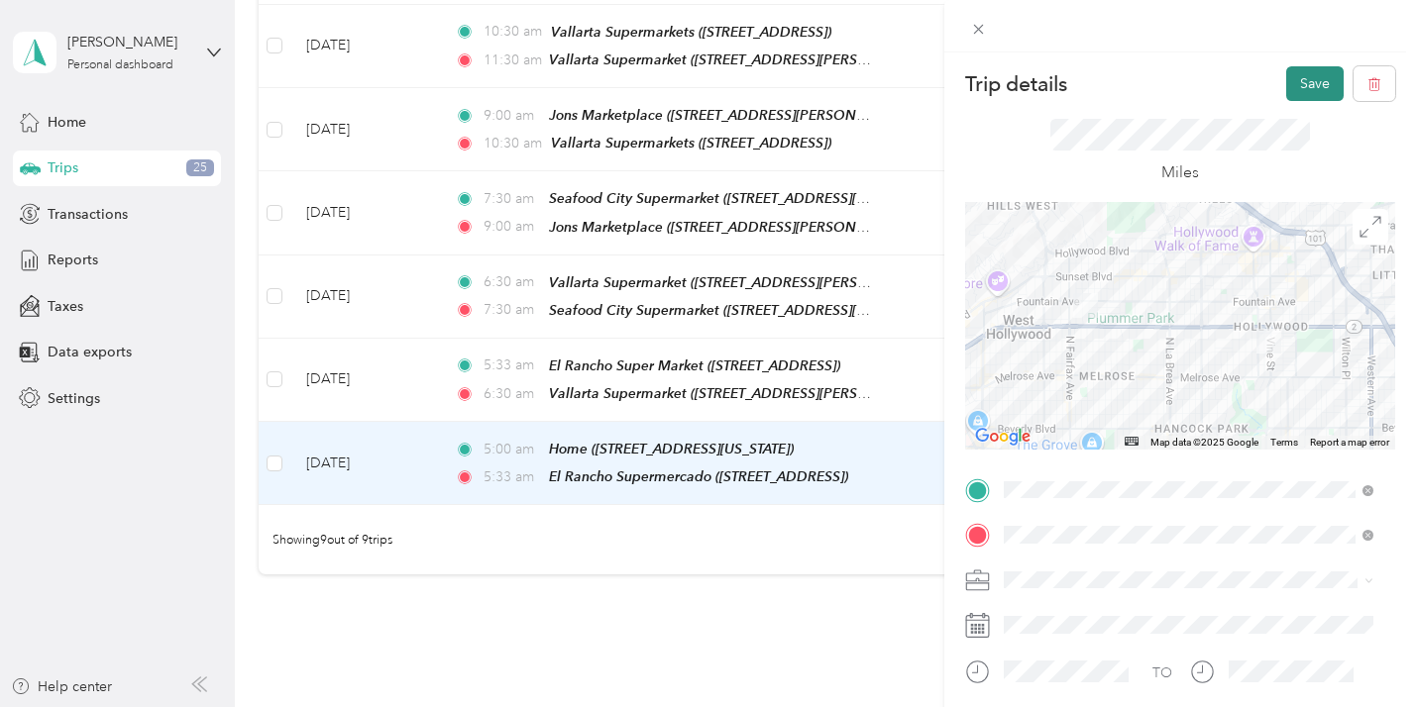
click at [1299, 80] on button "Save" at bounding box center [1314, 83] width 57 height 35
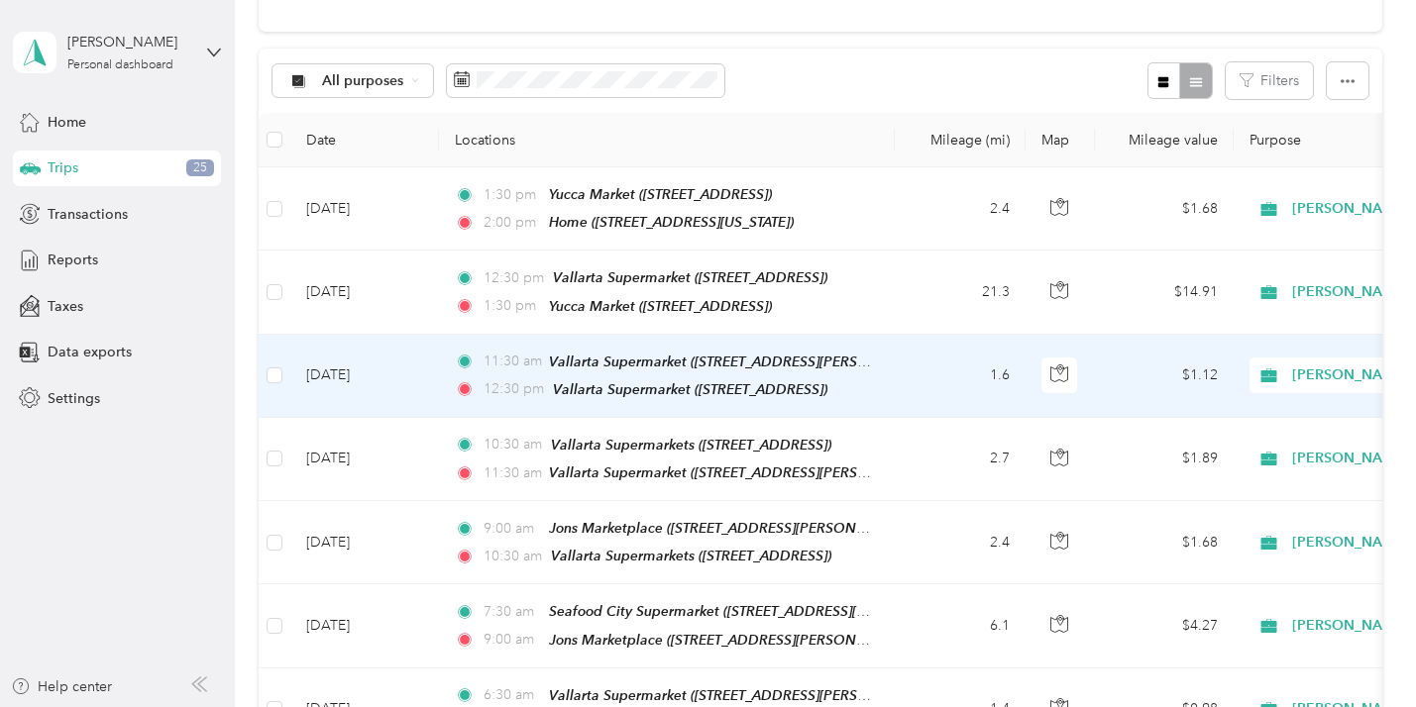
scroll to position [718, 0]
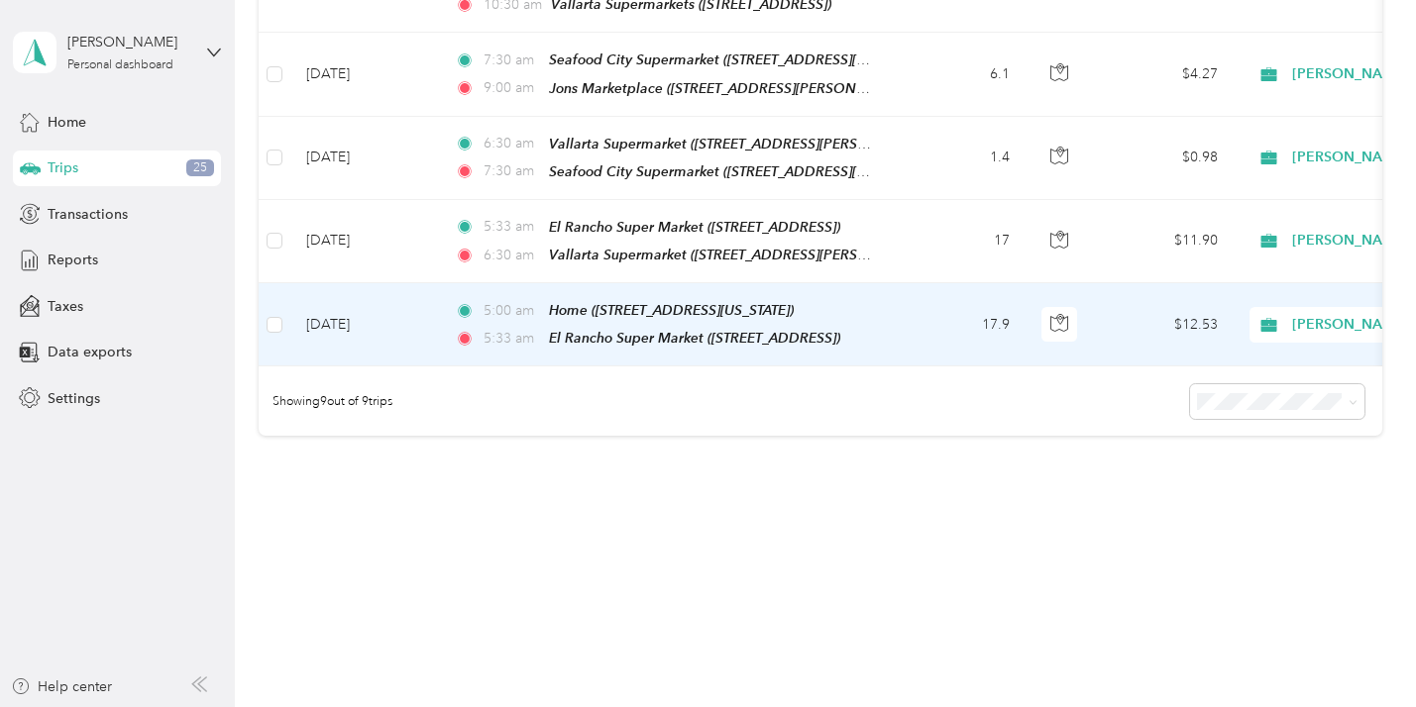
click at [892, 297] on td "5:00 am Home (1225 North Genesee Avenue, West Hollywood, California) 5:33 am El…" at bounding box center [667, 324] width 456 height 83
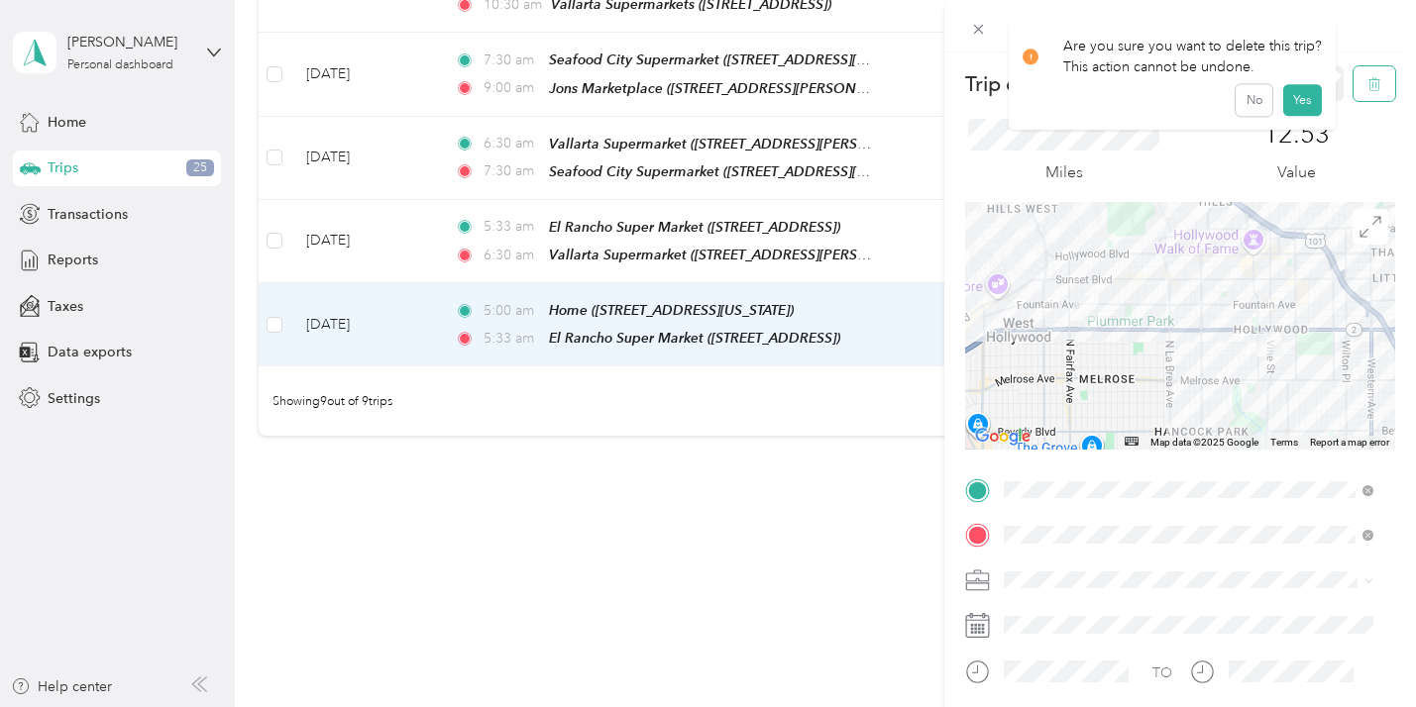
click at [1367, 82] on icon "button" at bounding box center [1374, 84] width 14 height 14
click at [1301, 103] on button "Yes" at bounding box center [1301, 108] width 39 height 32
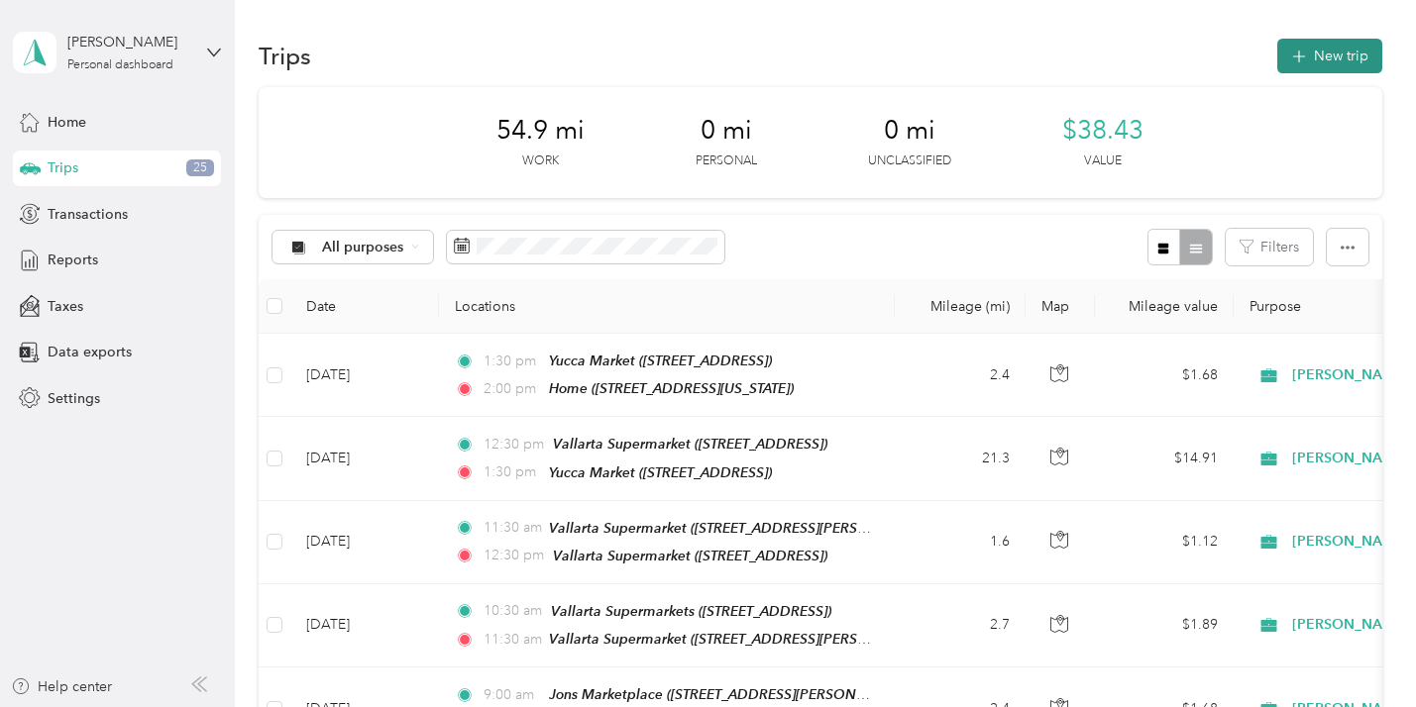
click at [1326, 48] on button "New trip" at bounding box center [1329, 56] width 105 height 35
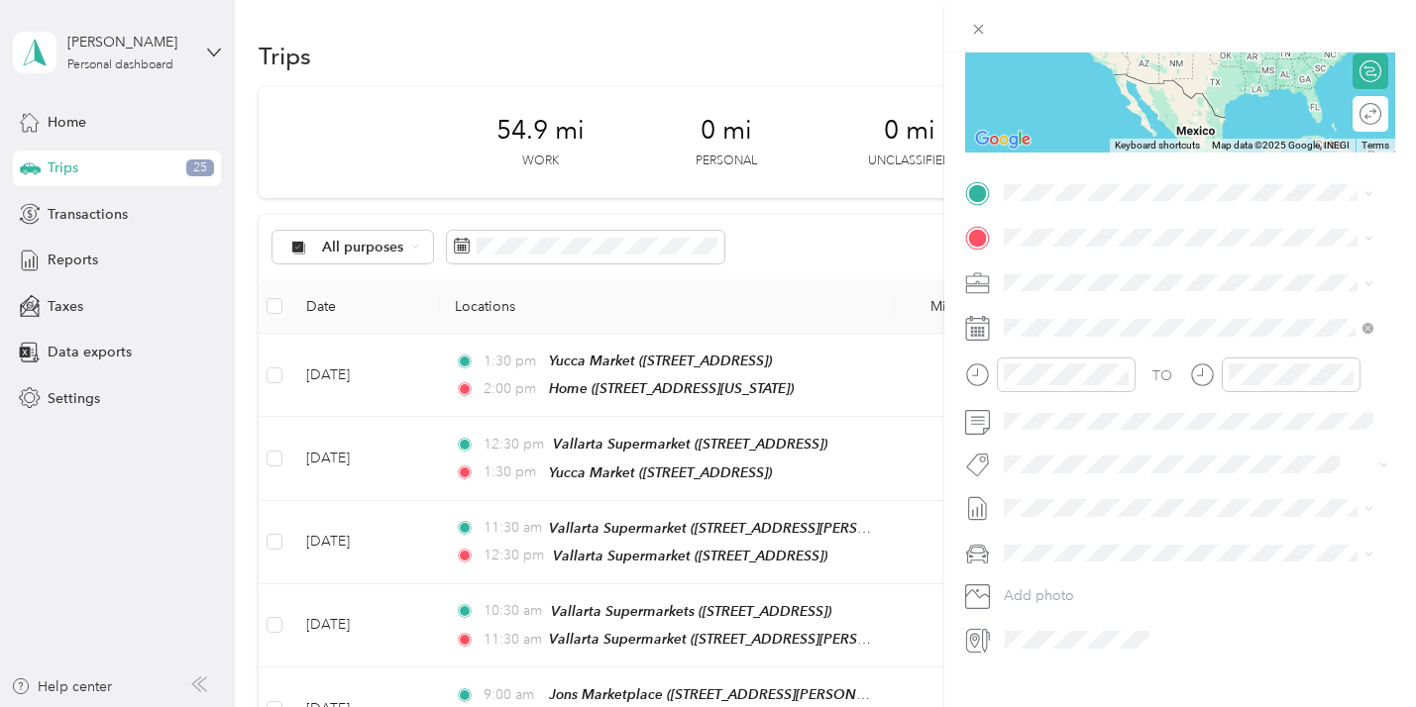
scroll to position [333, 0]
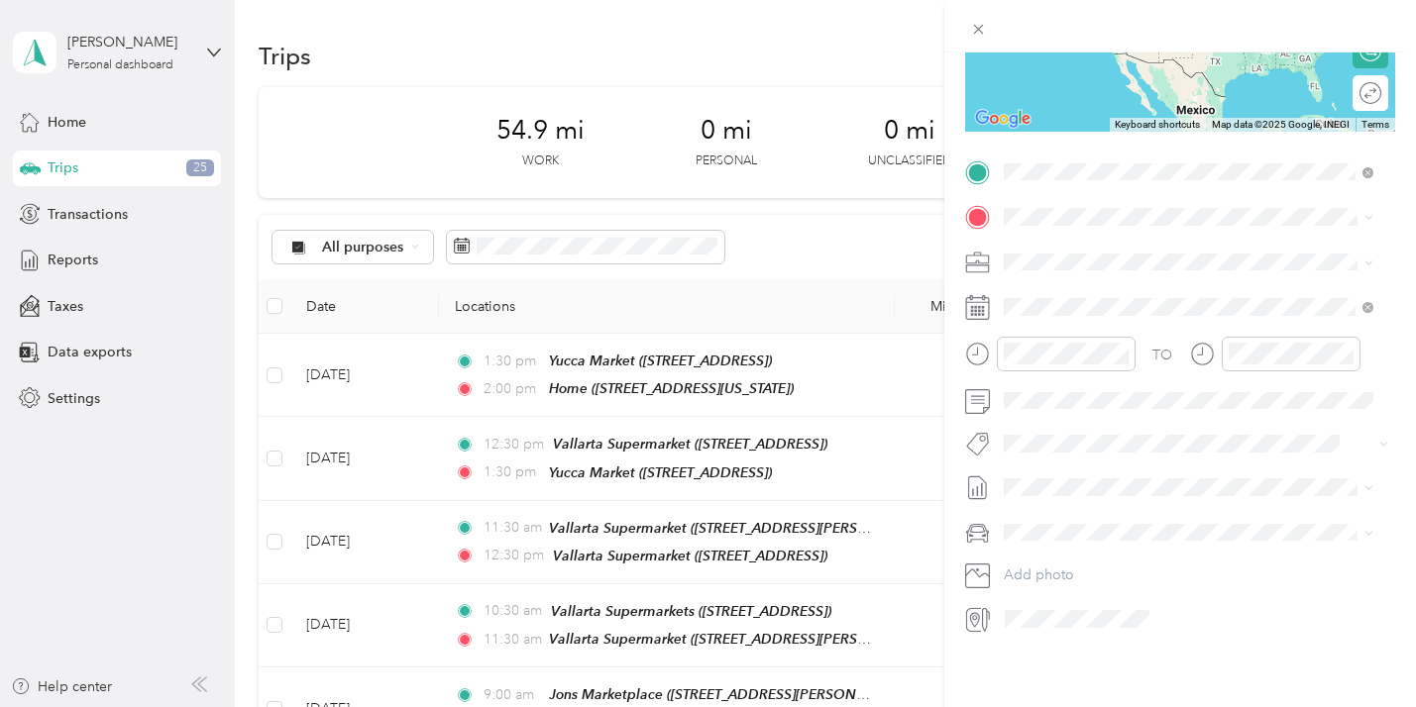
click at [1219, 259] on span "[STREET_ADDRESS][US_STATE]" at bounding box center [1139, 258] width 198 height 17
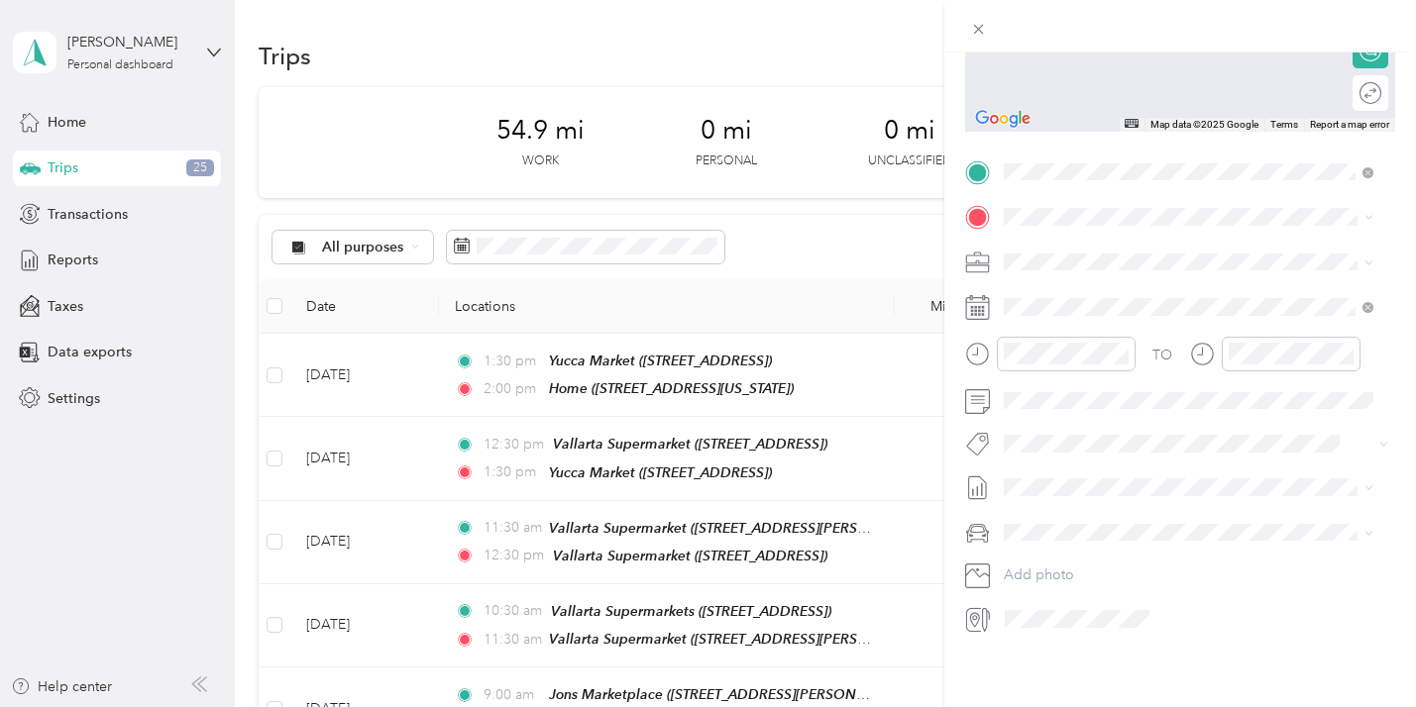
click at [1172, 290] on div "TEAM El Rancho Super Market [STREET_ADDRESS]" at bounding box center [1153, 291] width 226 height 49
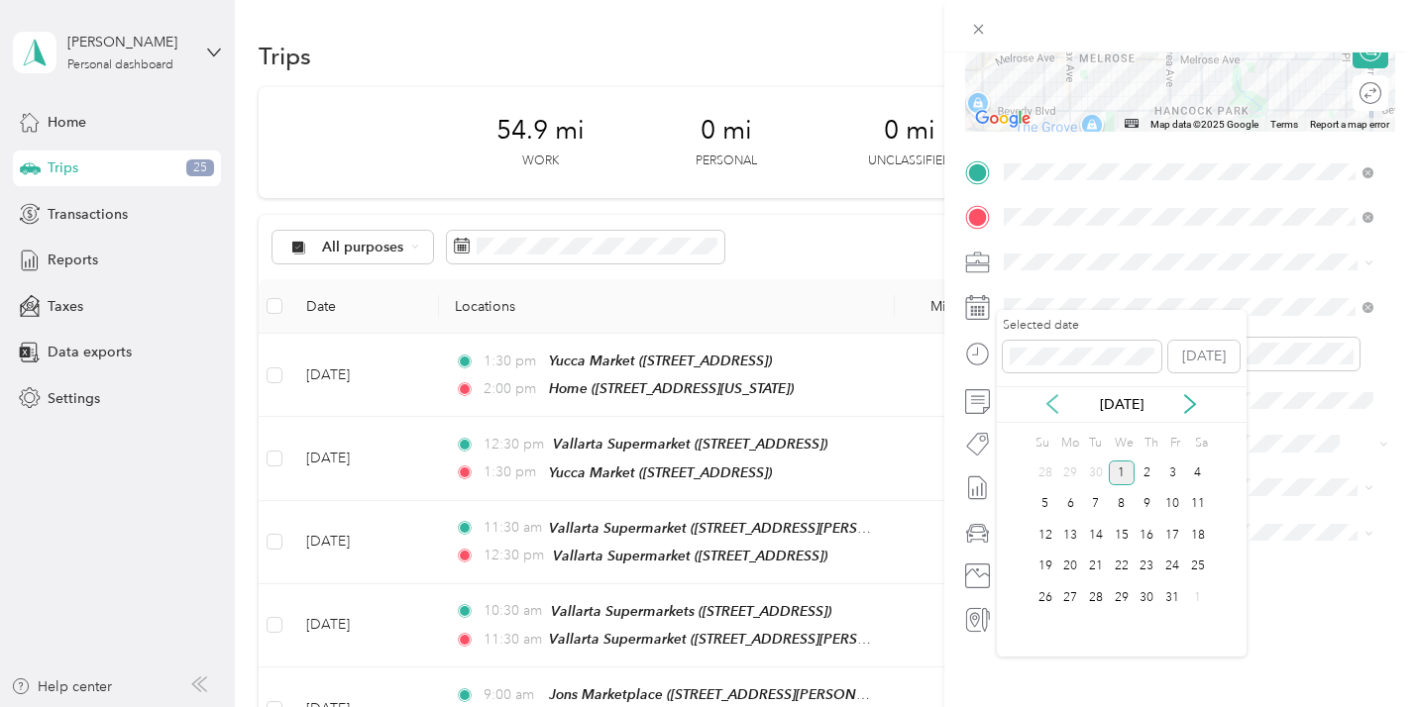
click at [1054, 402] on icon at bounding box center [1052, 404] width 20 height 20
click at [1071, 594] on div "29" at bounding box center [1070, 597] width 26 height 25
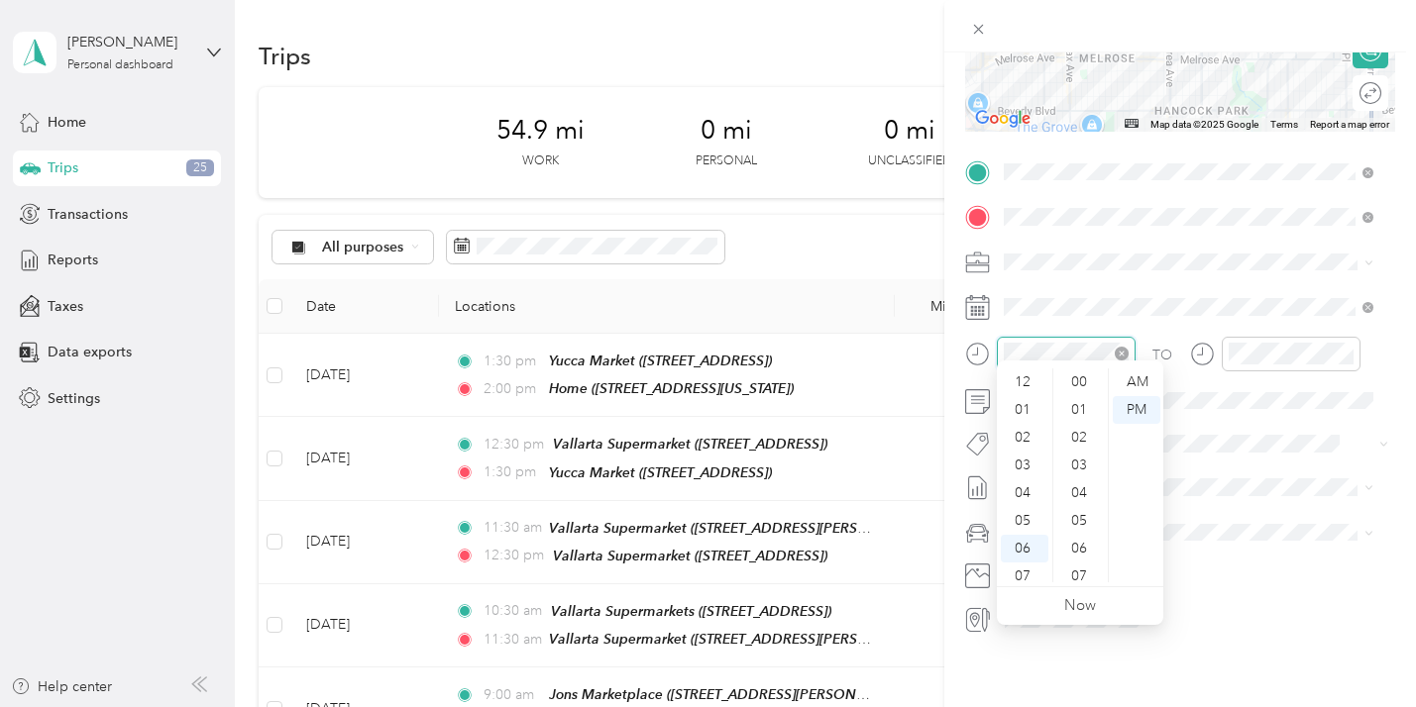
scroll to position [119, 0]
click at [1024, 392] on div "05" at bounding box center [1024, 402] width 48 height 28
click at [1082, 374] on div "00" at bounding box center [1081, 382] width 48 height 28
click at [1131, 373] on div "AM" at bounding box center [1136, 382] width 48 height 28
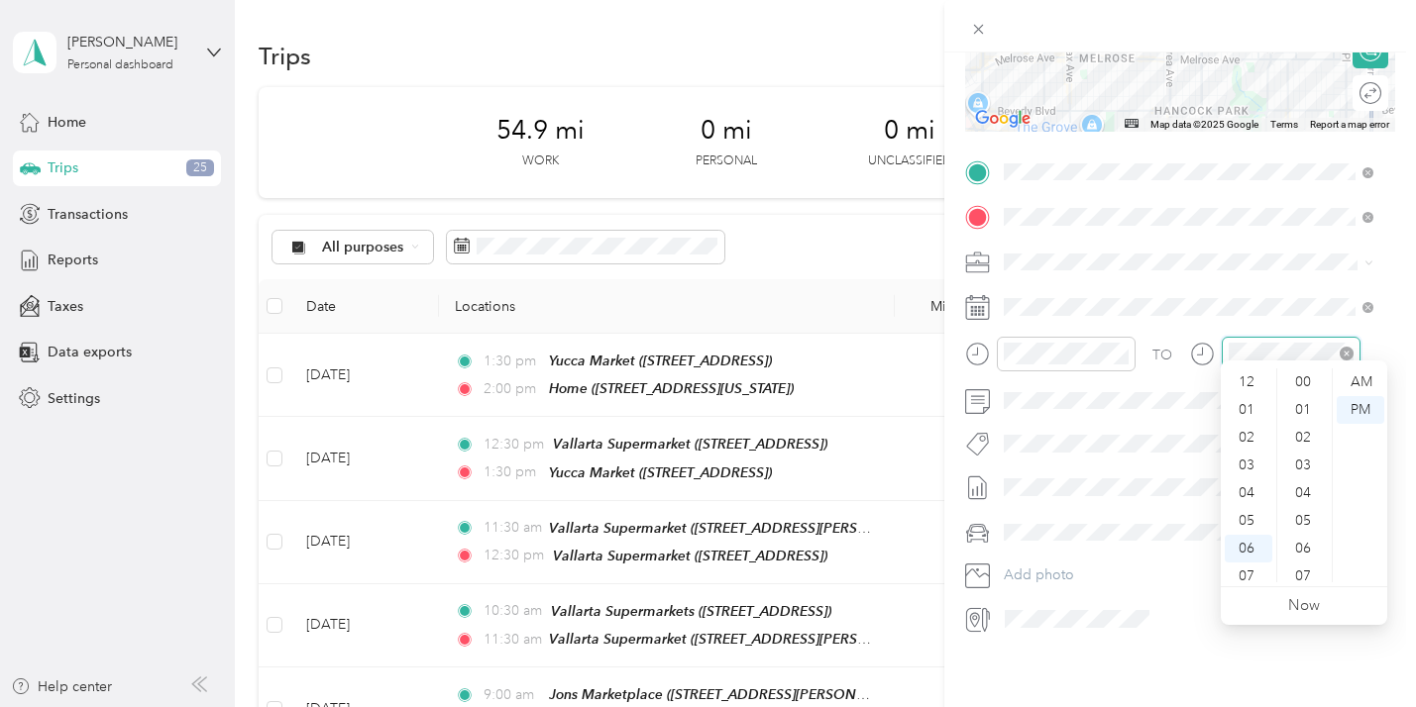
scroll to position [119, 0]
click at [1247, 392] on div "05" at bounding box center [1248, 402] width 48 height 28
click at [1250, 395] on div "05" at bounding box center [1248, 402] width 48 height 28
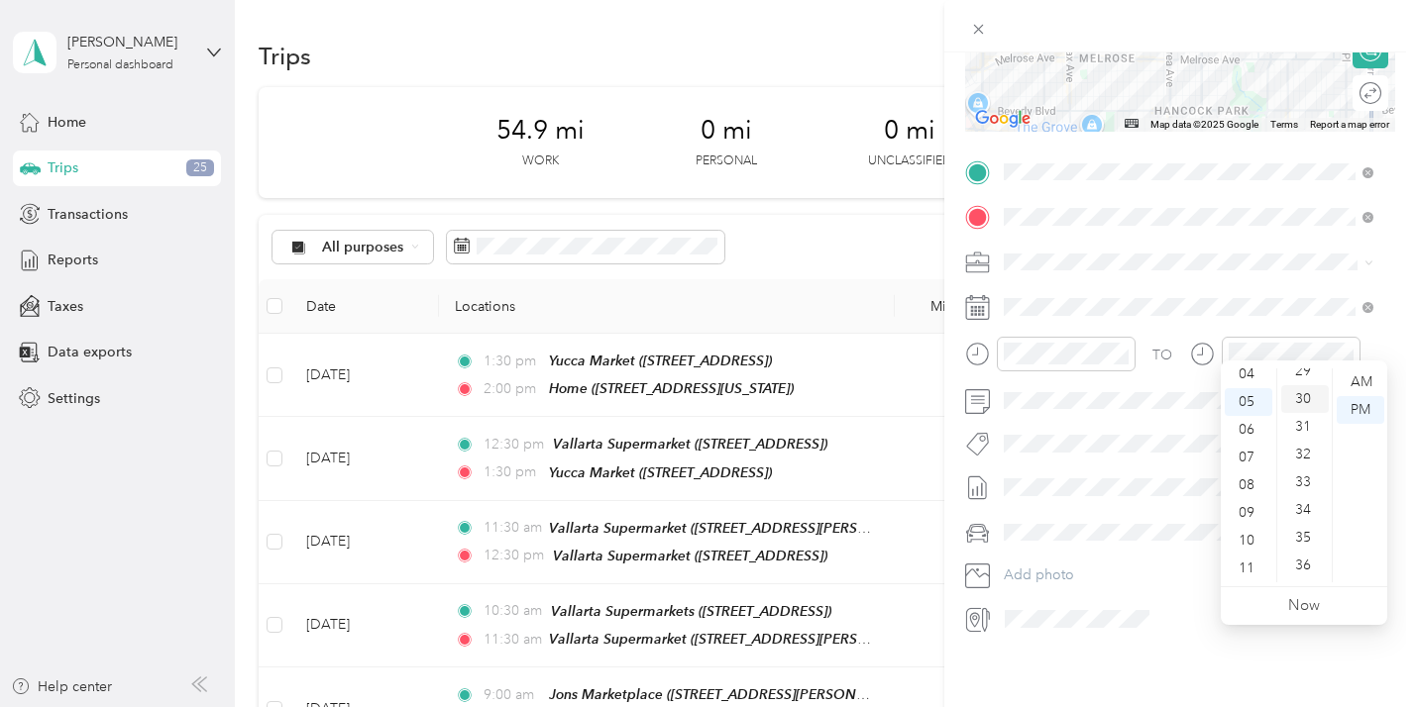
click at [1305, 390] on div "30" at bounding box center [1305, 399] width 48 height 28
click at [1354, 373] on div "AM" at bounding box center [1360, 382] width 48 height 28
click at [1391, 340] on form "New Trip Save This trip cannot be edited because it is either under review, app…" at bounding box center [1180, 191] width 472 height 887
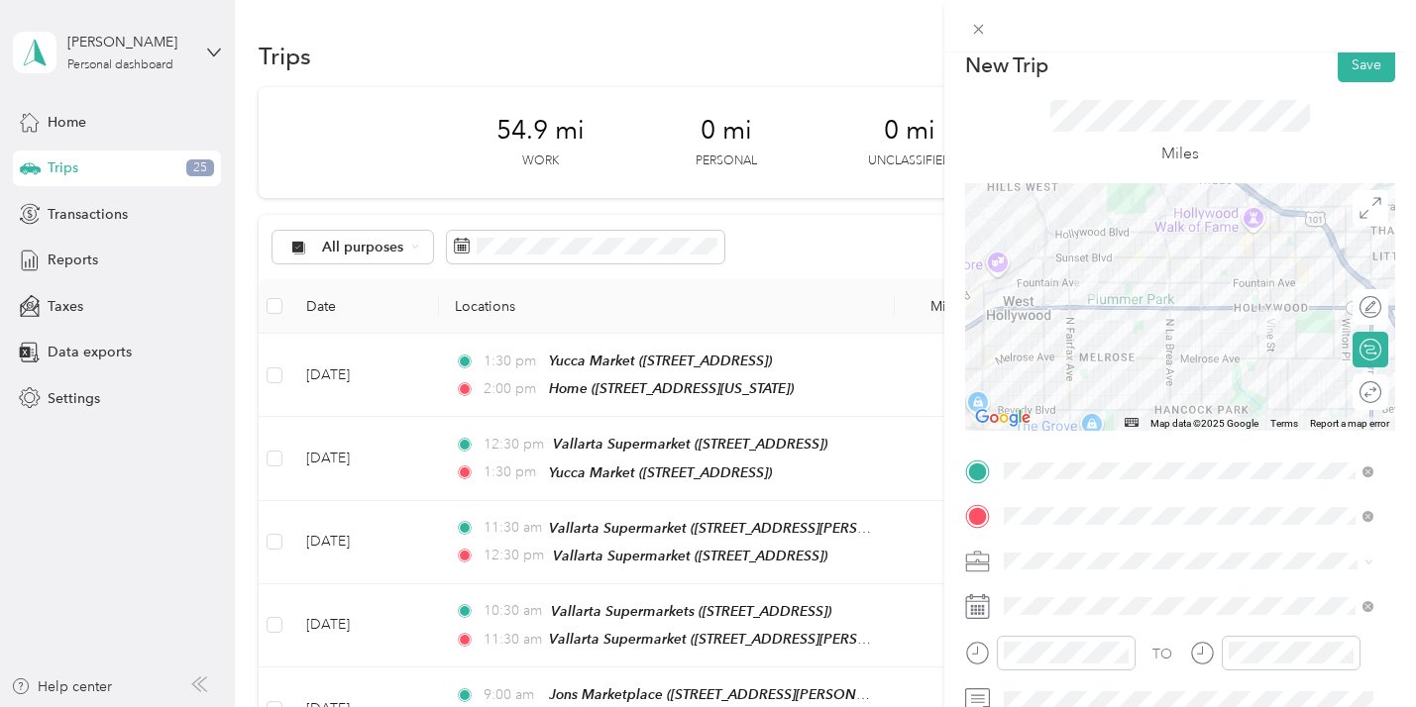
scroll to position [15, 0]
click at [1338, 55] on button "Save" at bounding box center [1365, 69] width 57 height 35
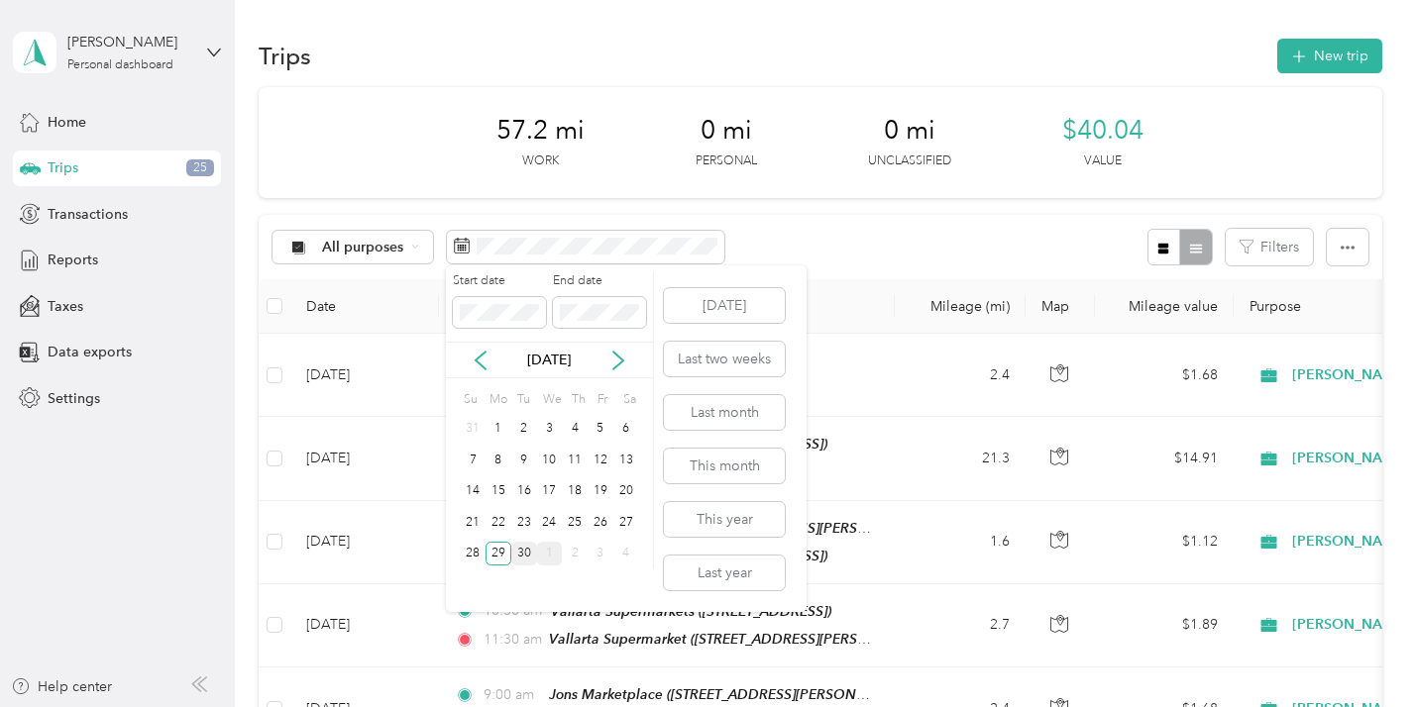
click at [529, 547] on div "30" at bounding box center [524, 554] width 26 height 25
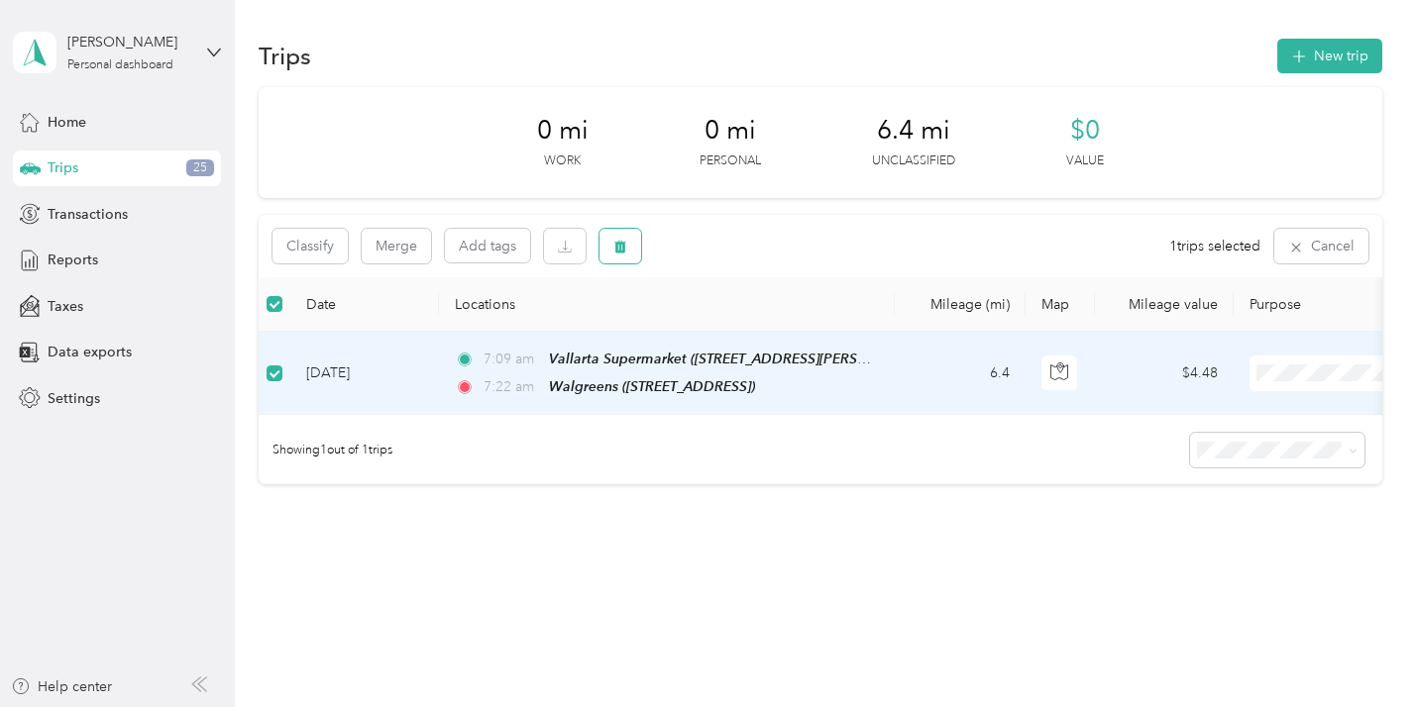
click at [620, 242] on icon "button" at bounding box center [620, 247] width 14 height 14
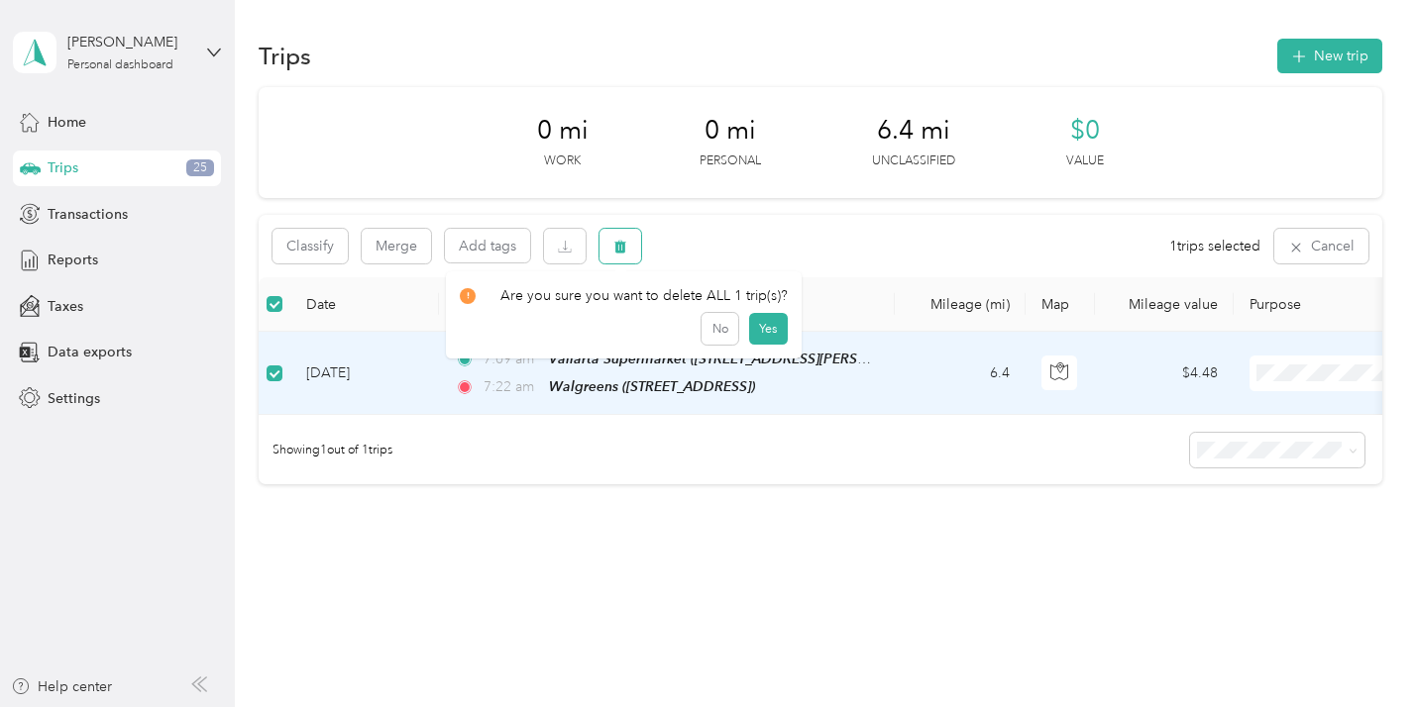
click at [620, 242] on icon "button" at bounding box center [620, 247] width 14 height 14
click at [753, 328] on button "Yes" at bounding box center [768, 329] width 39 height 32
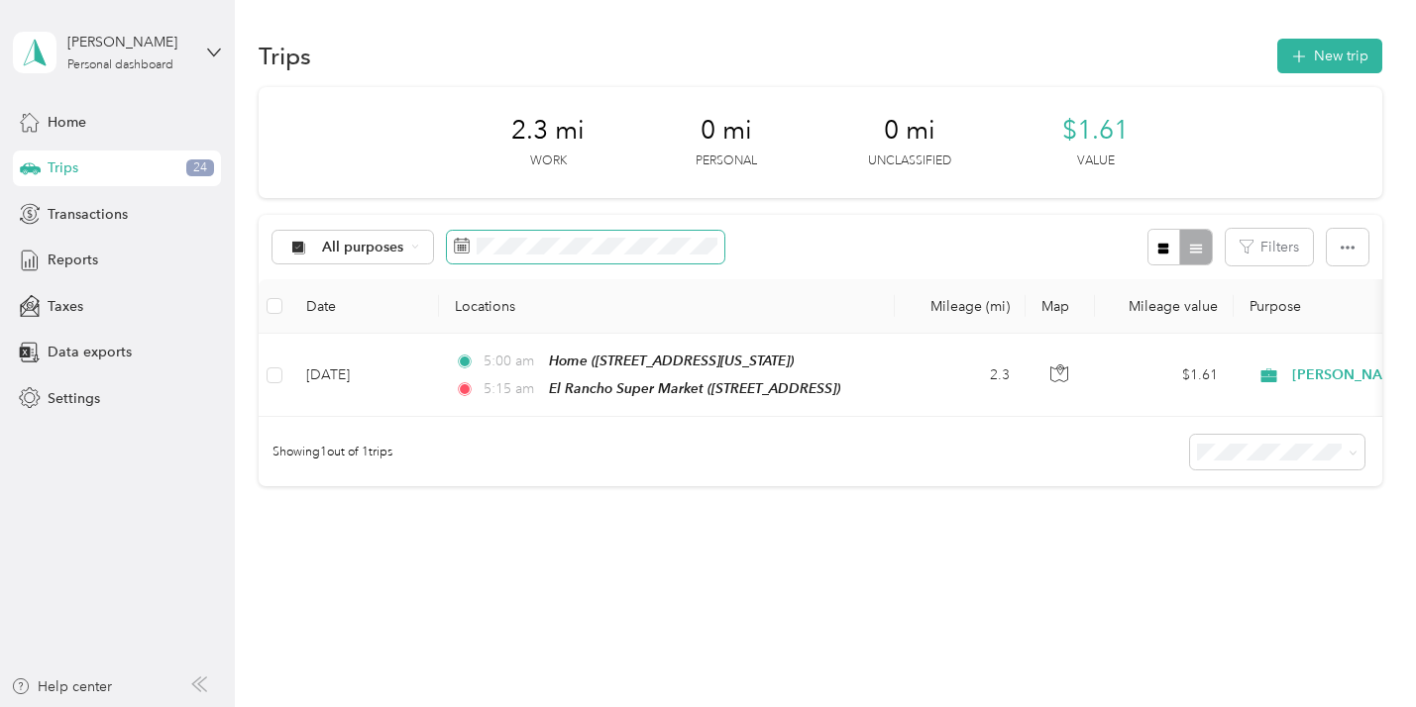
scroll to position [4, 0]
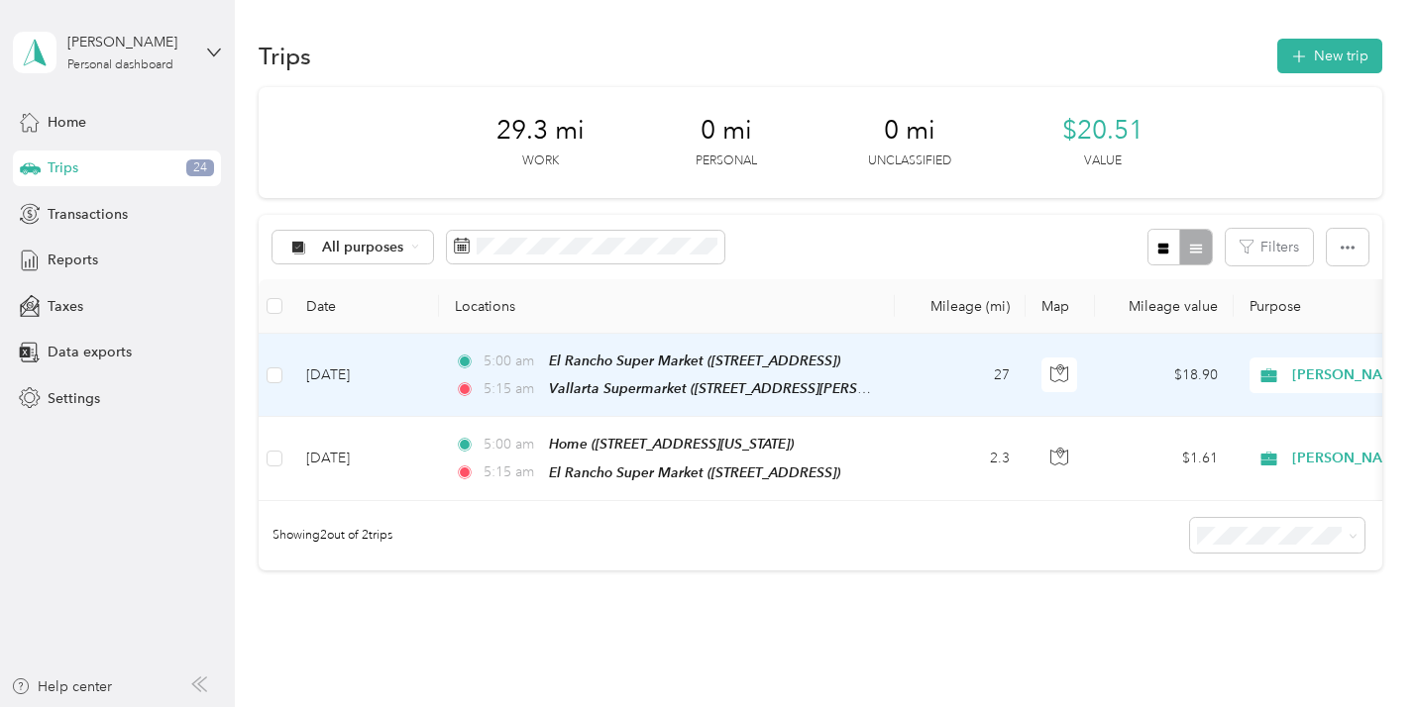
click at [931, 379] on td "27" at bounding box center [959, 375] width 131 height 83
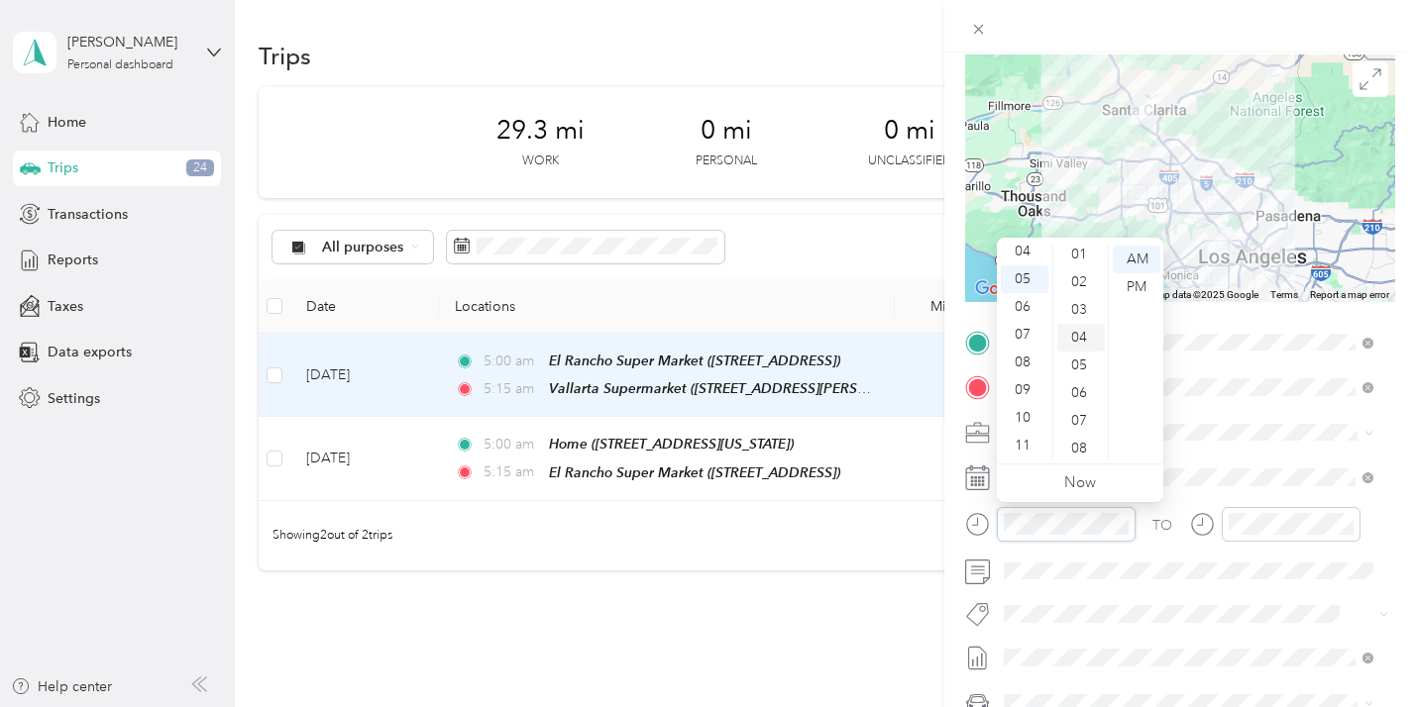
scroll to position [235, 0]
click at [1078, 431] on div "15" at bounding box center [1081, 441] width 48 height 28
click at [1145, 251] on div "AM" at bounding box center [1136, 260] width 48 height 28
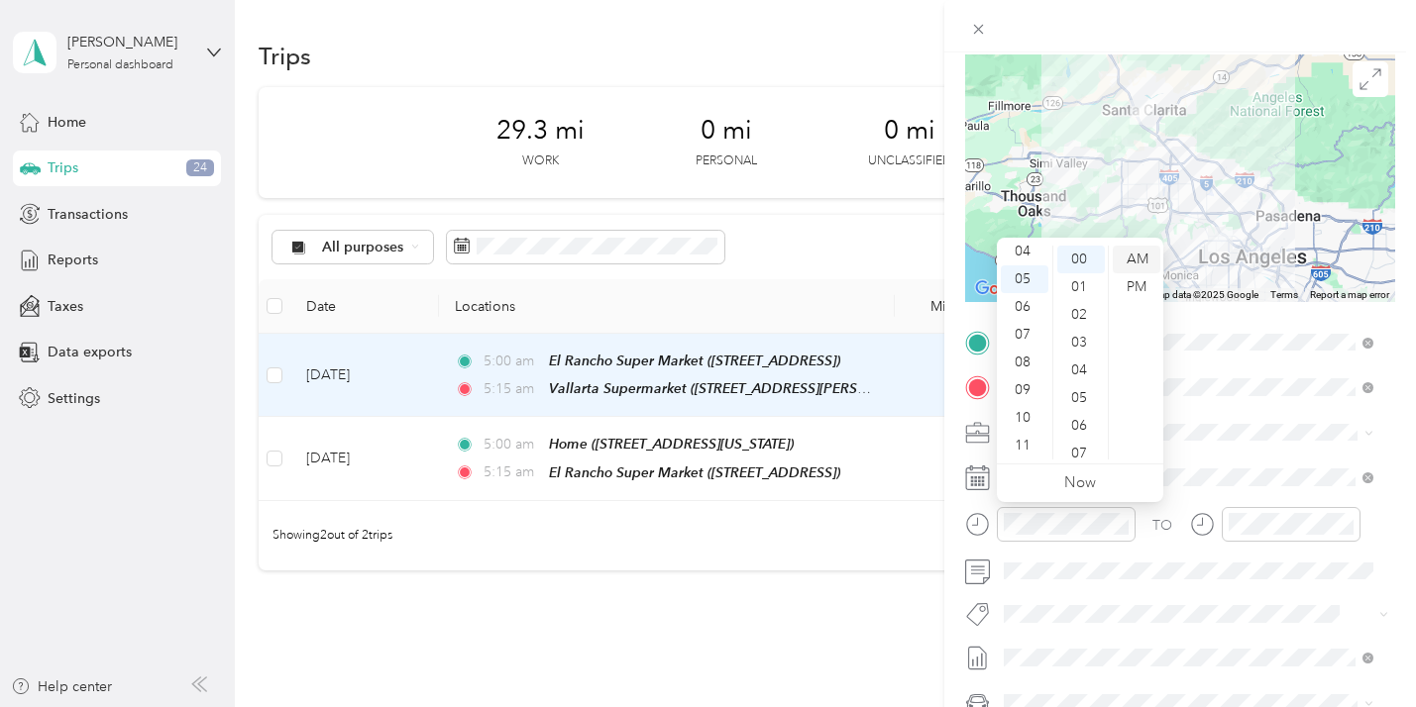
click at [1137, 256] on div "AM" at bounding box center [1136, 260] width 48 height 28
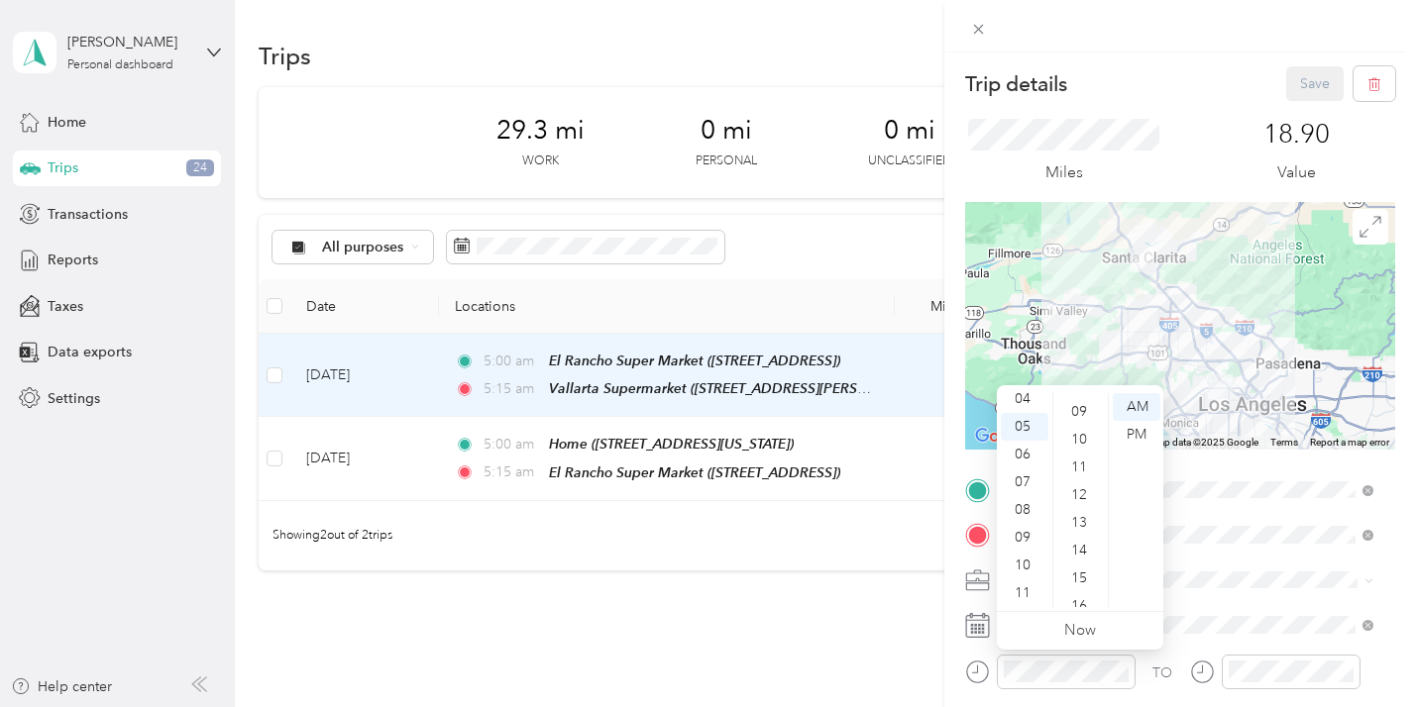
scroll to position [322, 0]
click at [1088, 490] on div "15" at bounding box center [1081, 501] width 48 height 28
click at [1137, 401] on div "AM" at bounding box center [1136, 407] width 48 height 28
click at [1016, 417] on div "05" at bounding box center [1024, 427] width 48 height 28
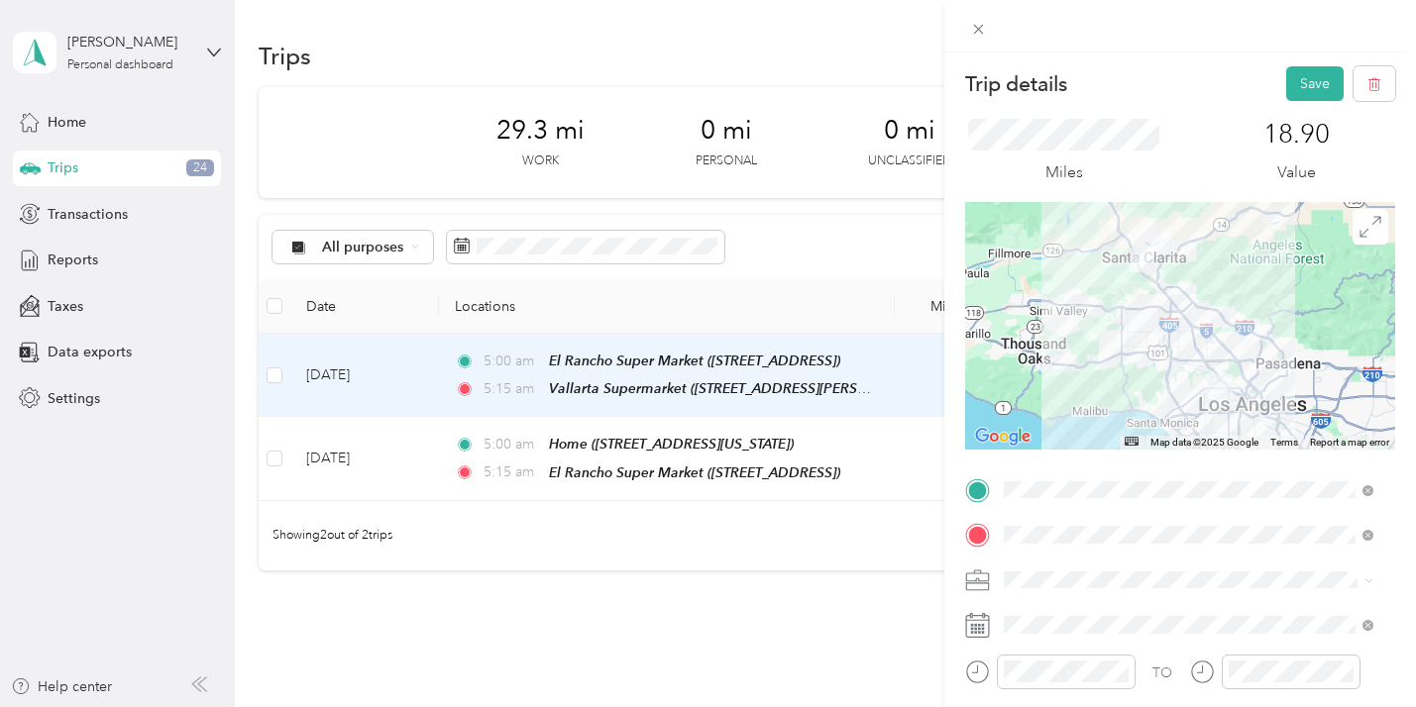
click at [1387, 556] on form "Trip details Save This trip cannot be edited because it is either under review,…" at bounding box center [1180, 509] width 472 height 887
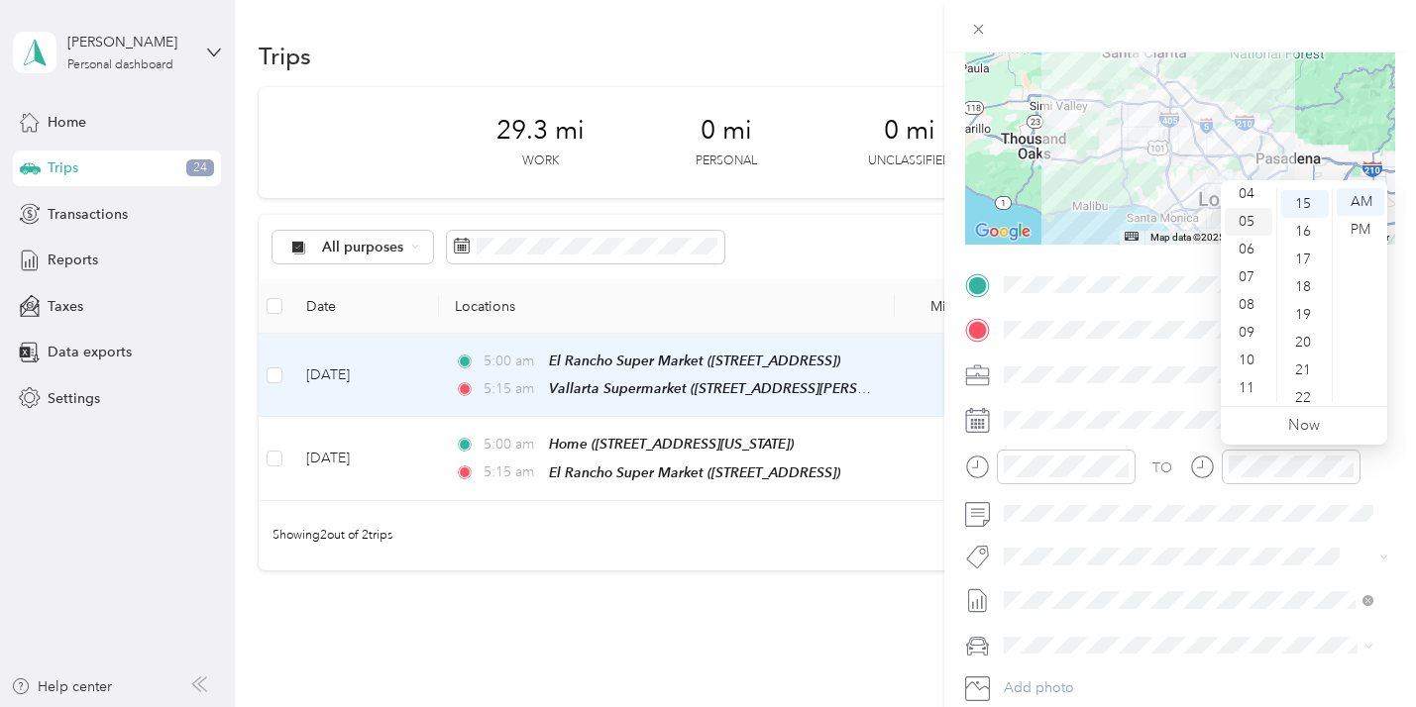
click at [1247, 215] on div "05" at bounding box center [1248, 222] width 48 height 28
click at [1303, 225] on div "30" at bounding box center [1305, 239] width 48 height 28
click at [1356, 188] on div "AM" at bounding box center [1360, 202] width 48 height 28
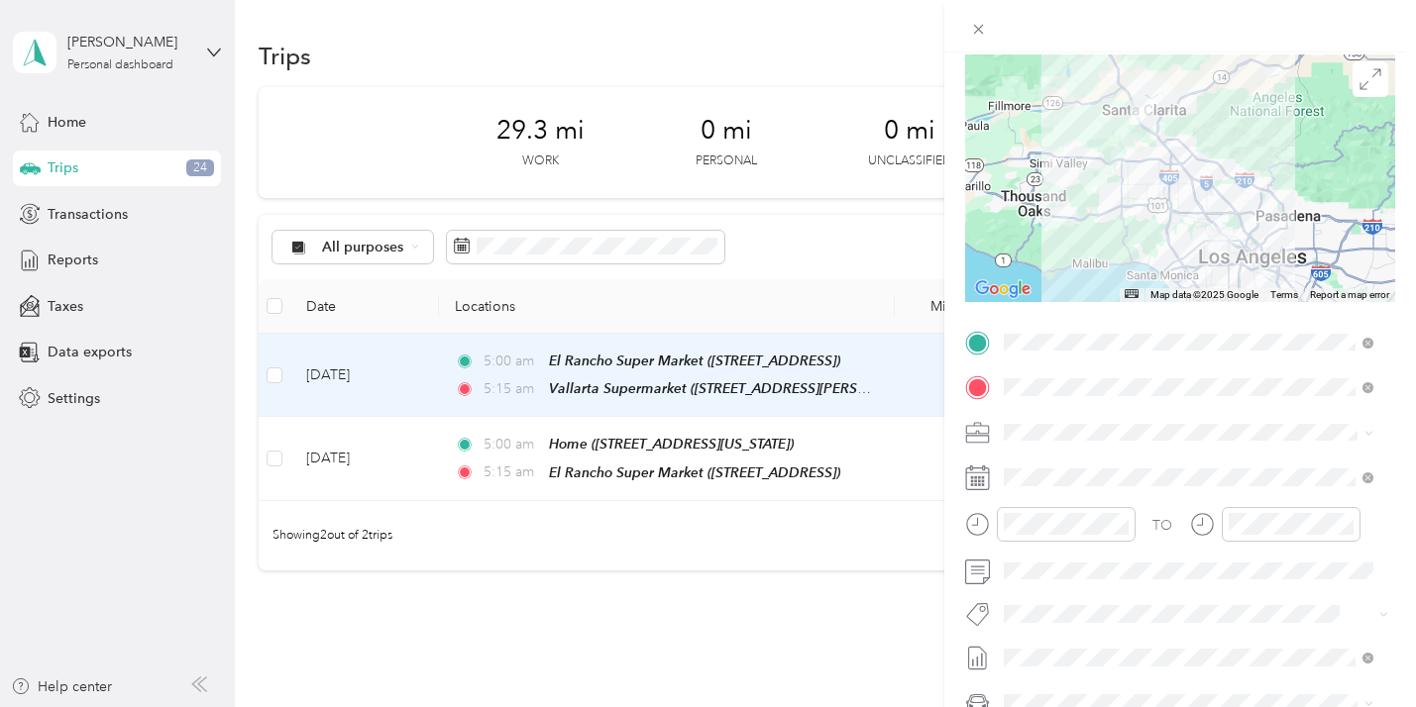
scroll to position [0, 0]
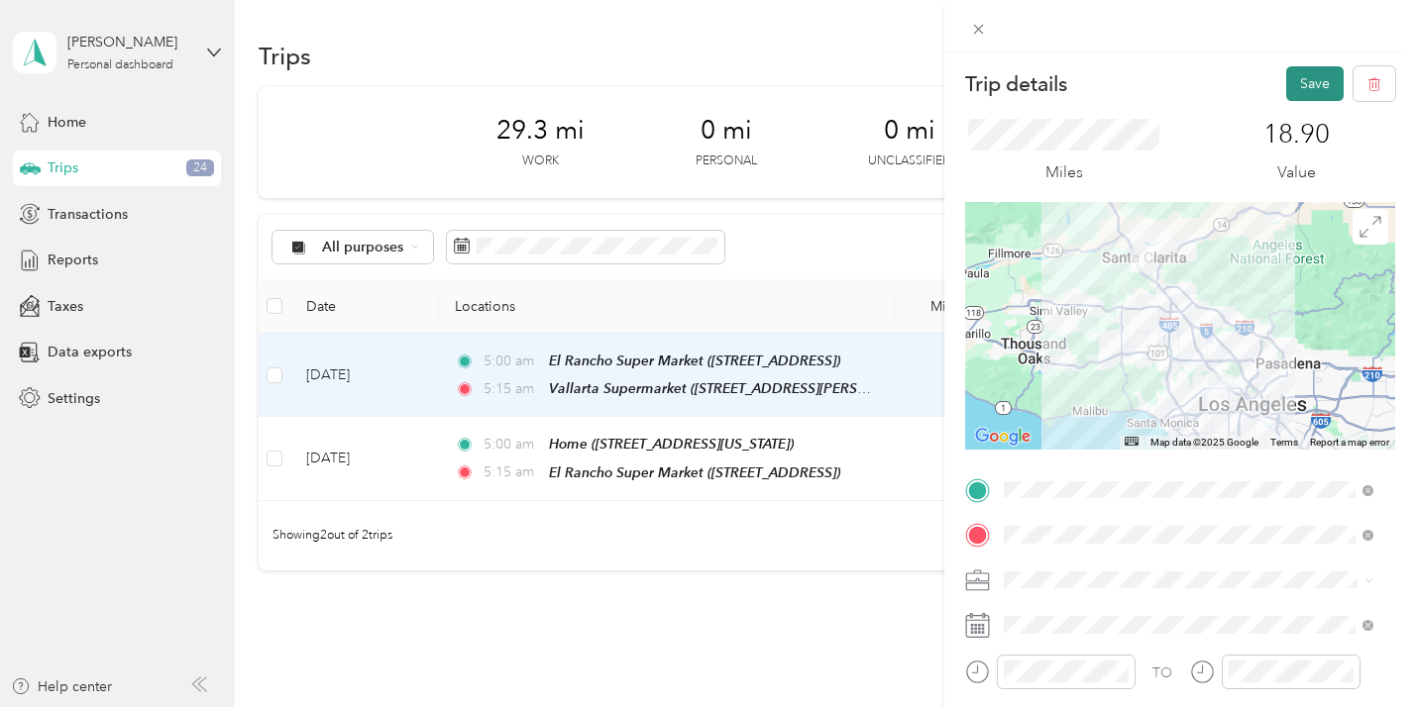
click at [1294, 70] on button "Save" at bounding box center [1314, 83] width 57 height 35
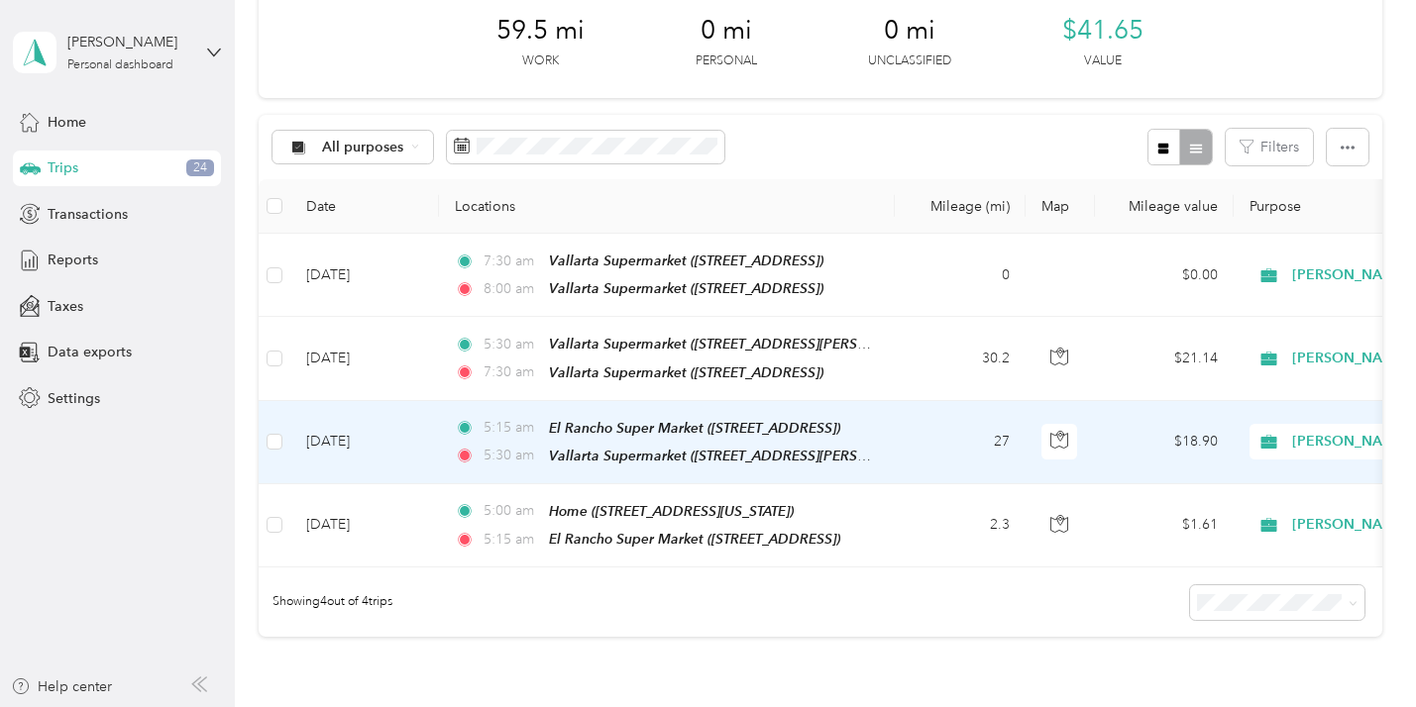
scroll to position [118, 0]
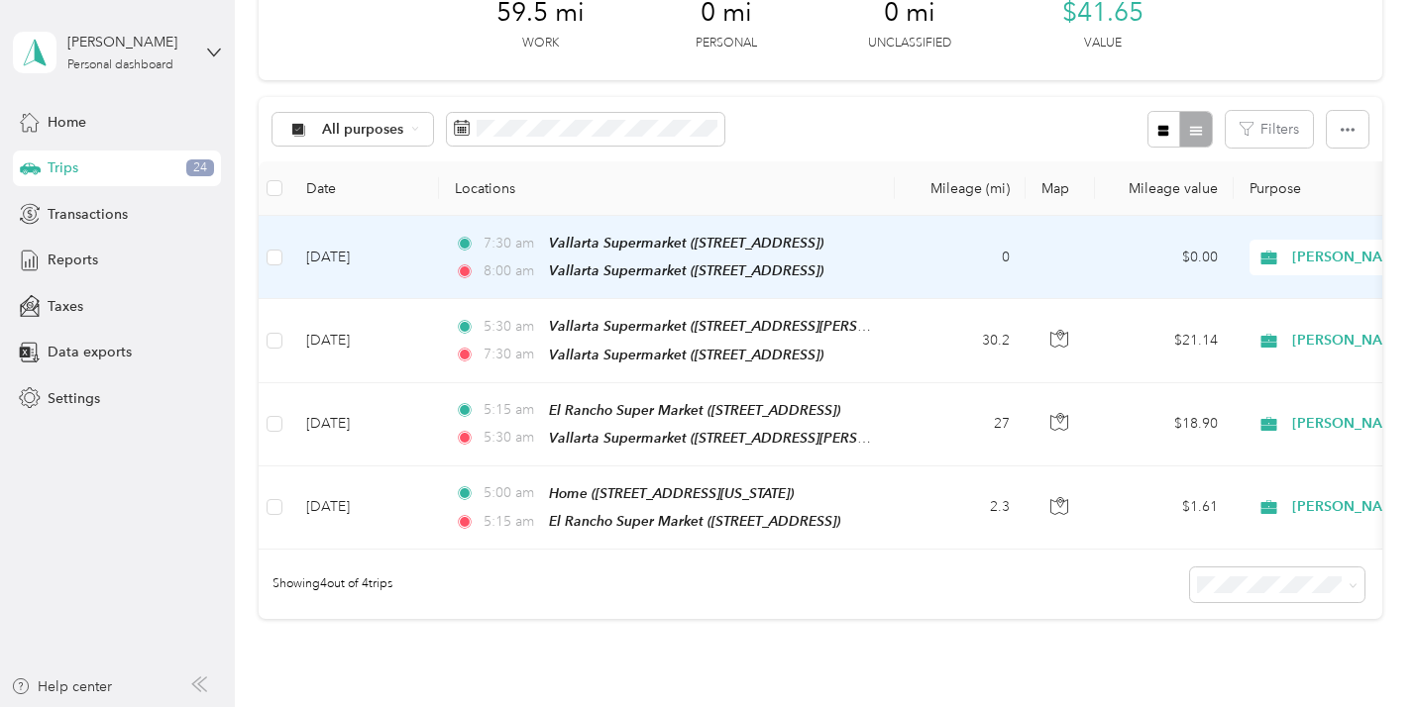
click at [921, 262] on td "0" at bounding box center [959, 257] width 131 height 83
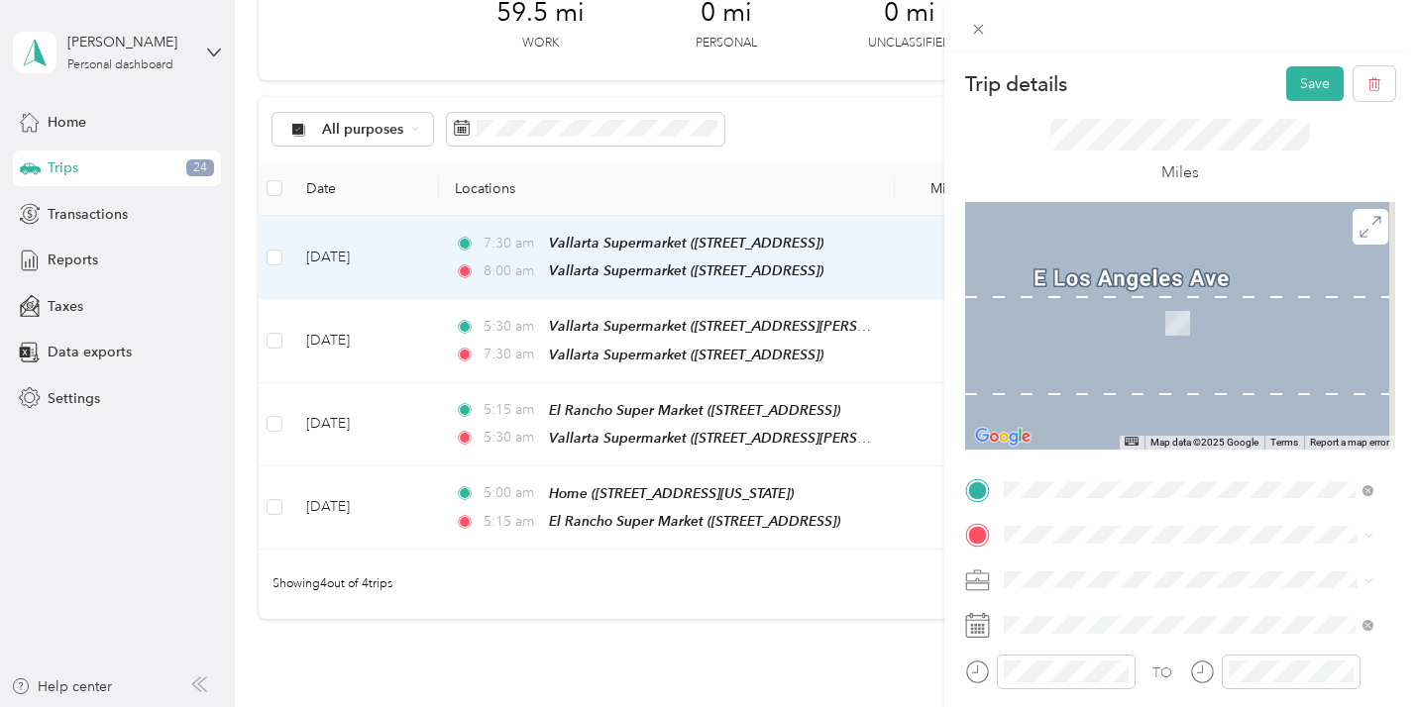
click at [1244, 376] on div "TEAM Vallarta Supermarket" at bounding box center [1142, 388] width 205 height 25
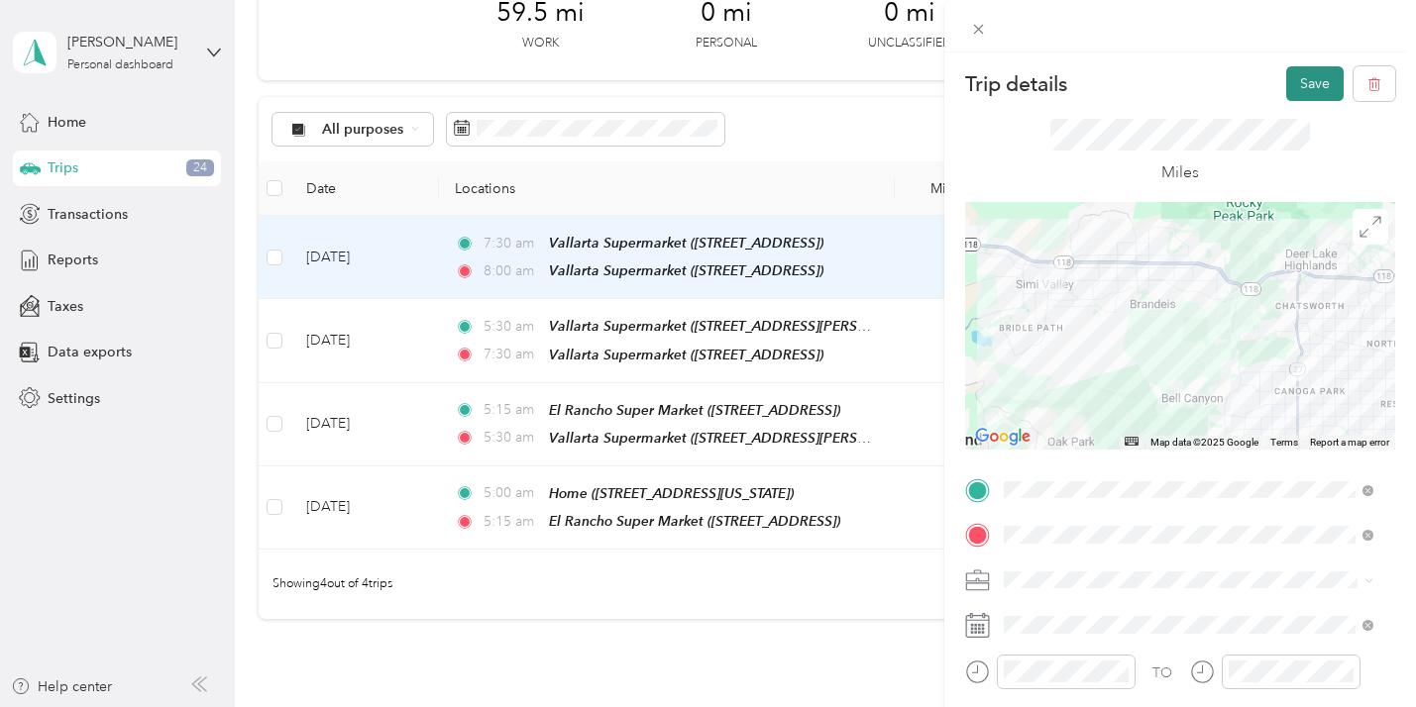
click at [1290, 72] on button "Save" at bounding box center [1314, 83] width 57 height 35
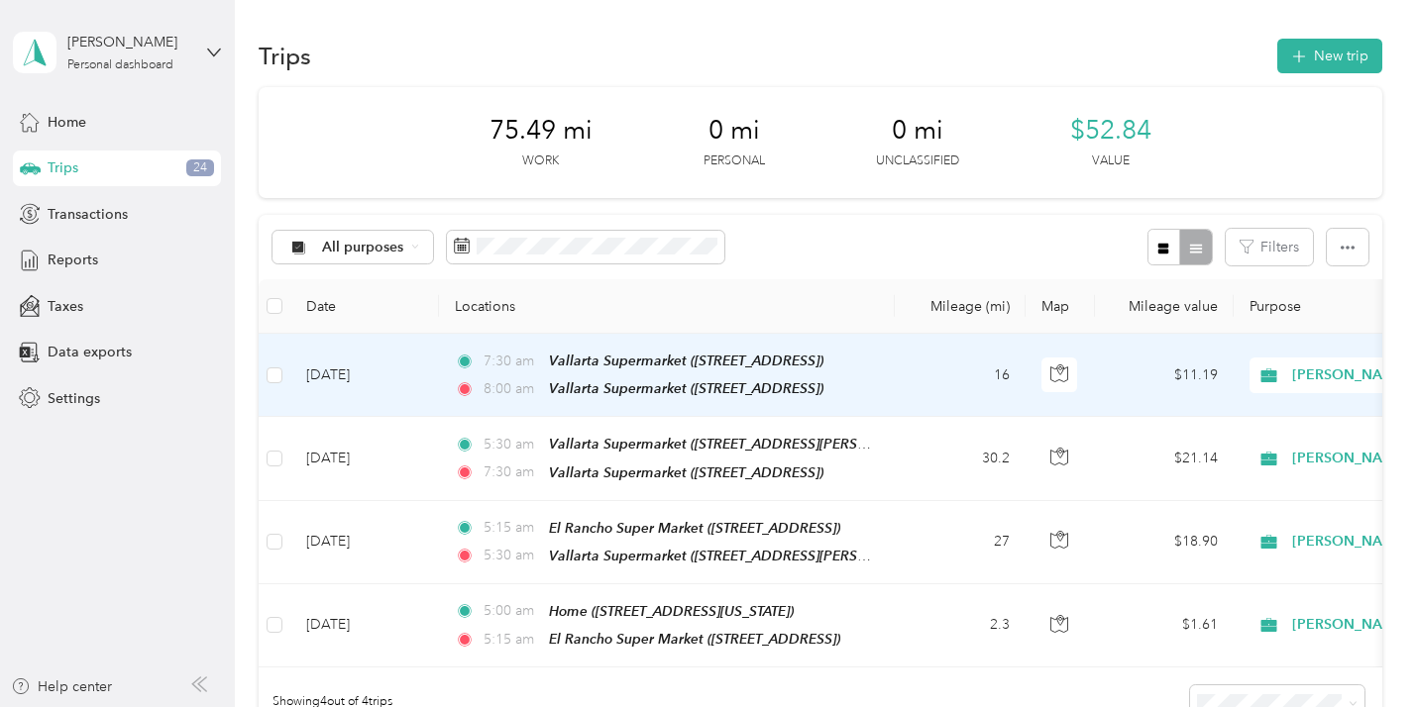
click at [897, 372] on td "16" at bounding box center [959, 375] width 131 height 83
click at [946, 364] on td "16" at bounding box center [959, 375] width 131 height 83
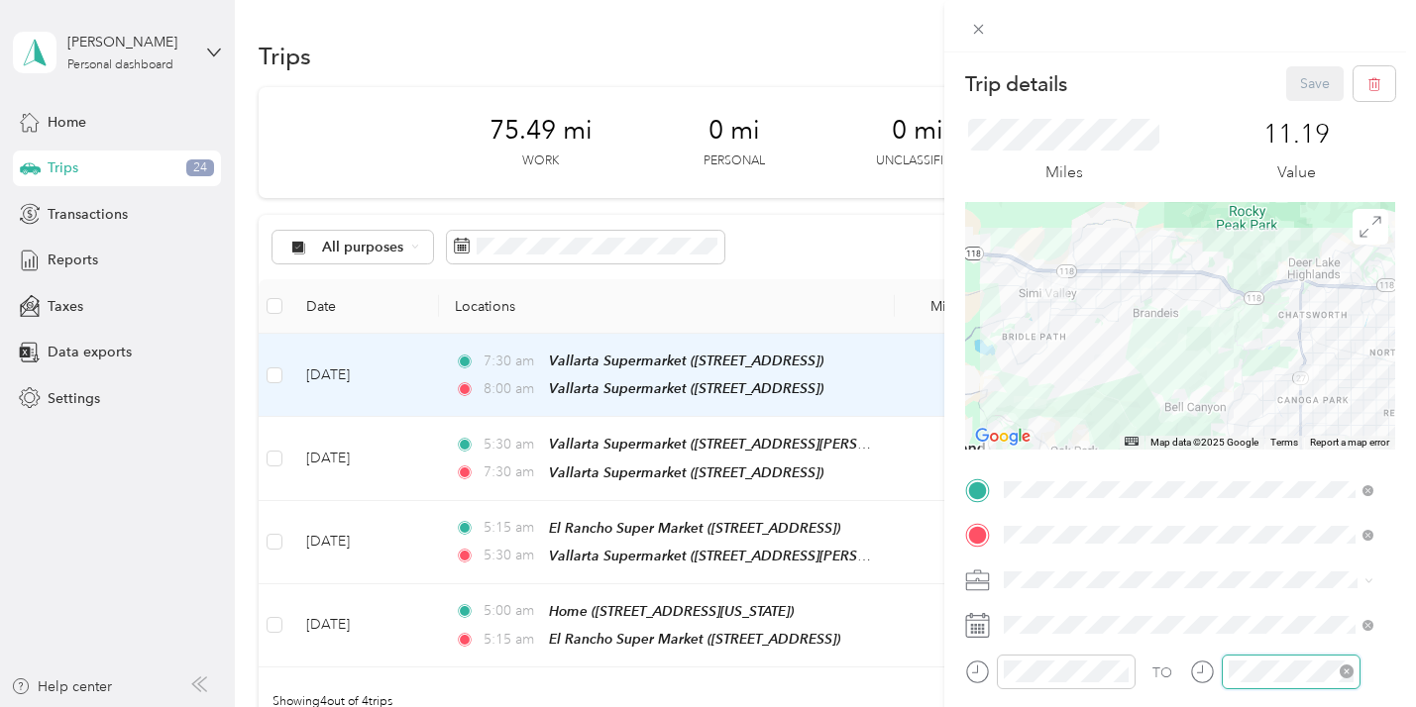
scroll to position [119, 0]
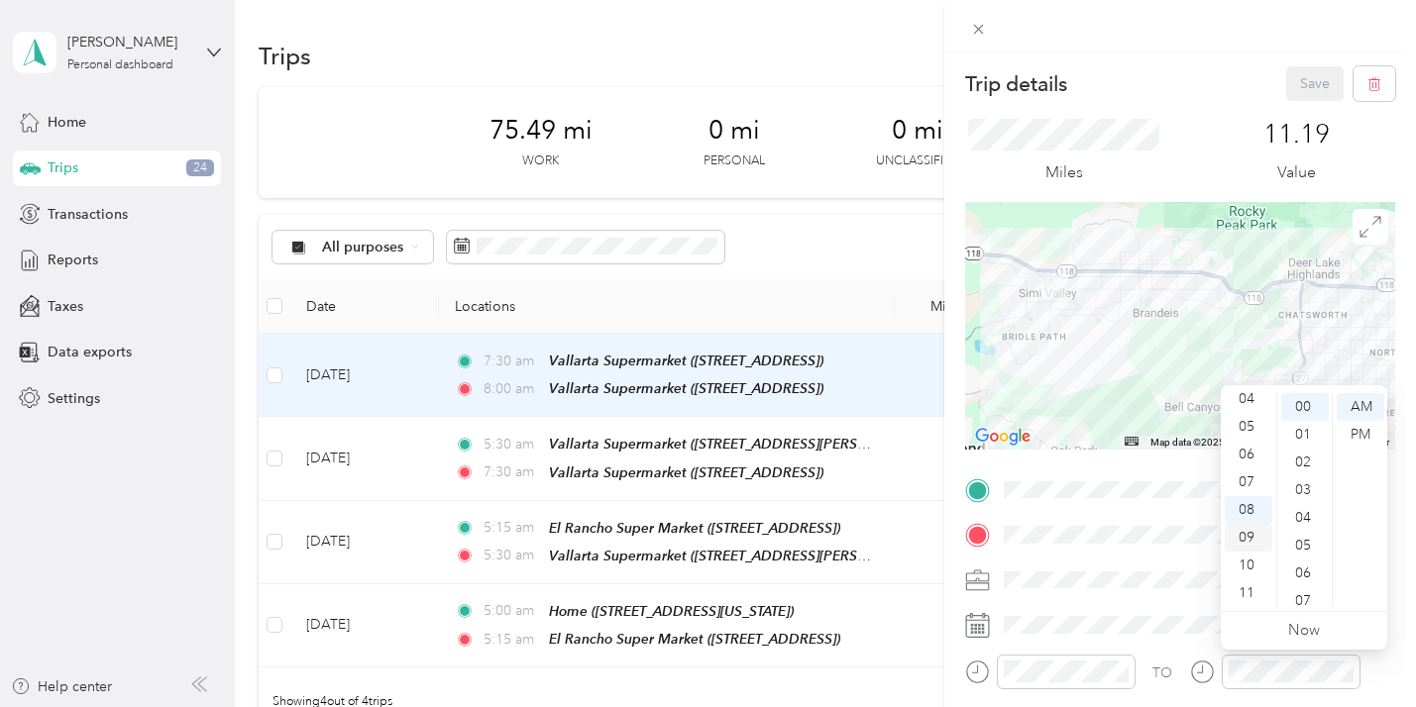
click at [1244, 525] on div "09" at bounding box center [1248, 538] width 48 height 28
click at [1249, 531] on div "09" at bounding box center [1248, 538] width 48 height 28
click at [1360, 398] on div "AM" at bounding box center [1360, 407] width 48 height 28
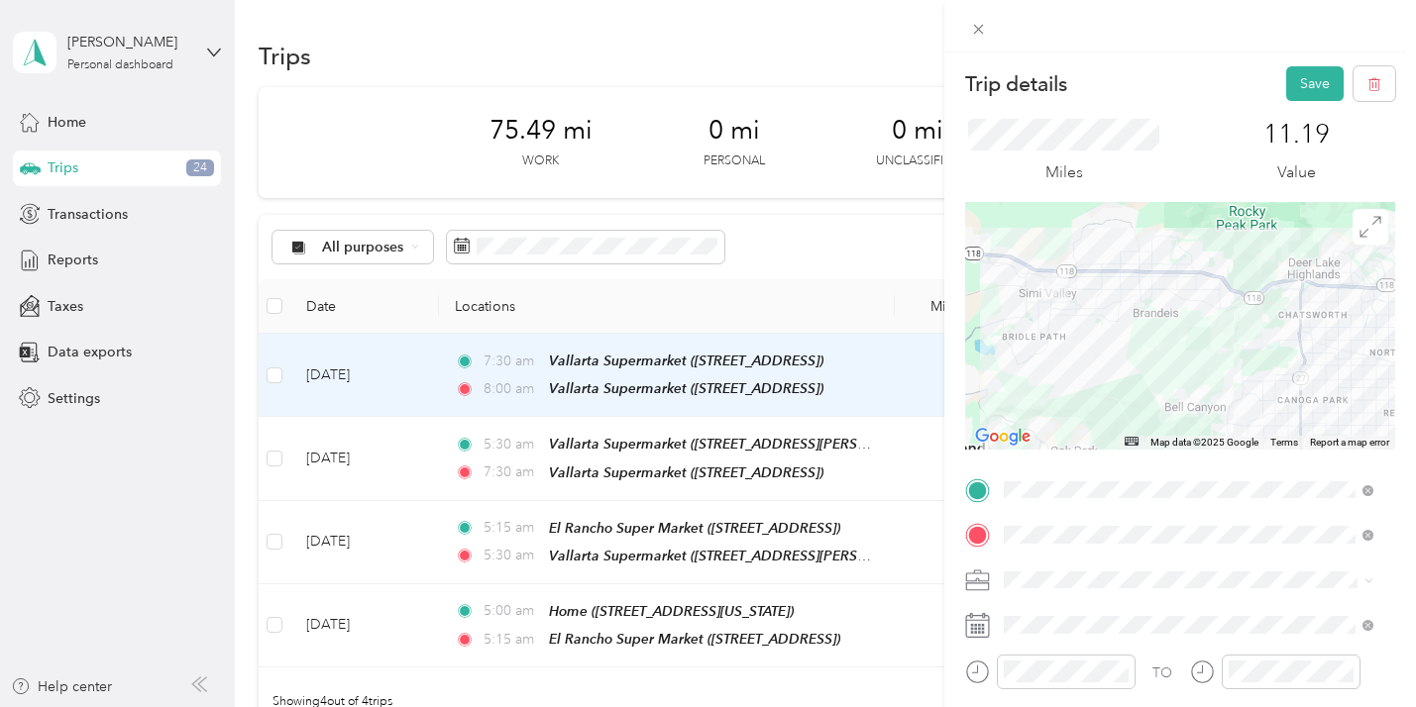
click at [1392, 453] on form "Trip details Save This trip cannot be edited because it is either under review,…" at bounding box center [1180, 509] width 472 height 887
click at [1289, 75] on button "Save" at bounding box center [1314, 83] width 57 height 35
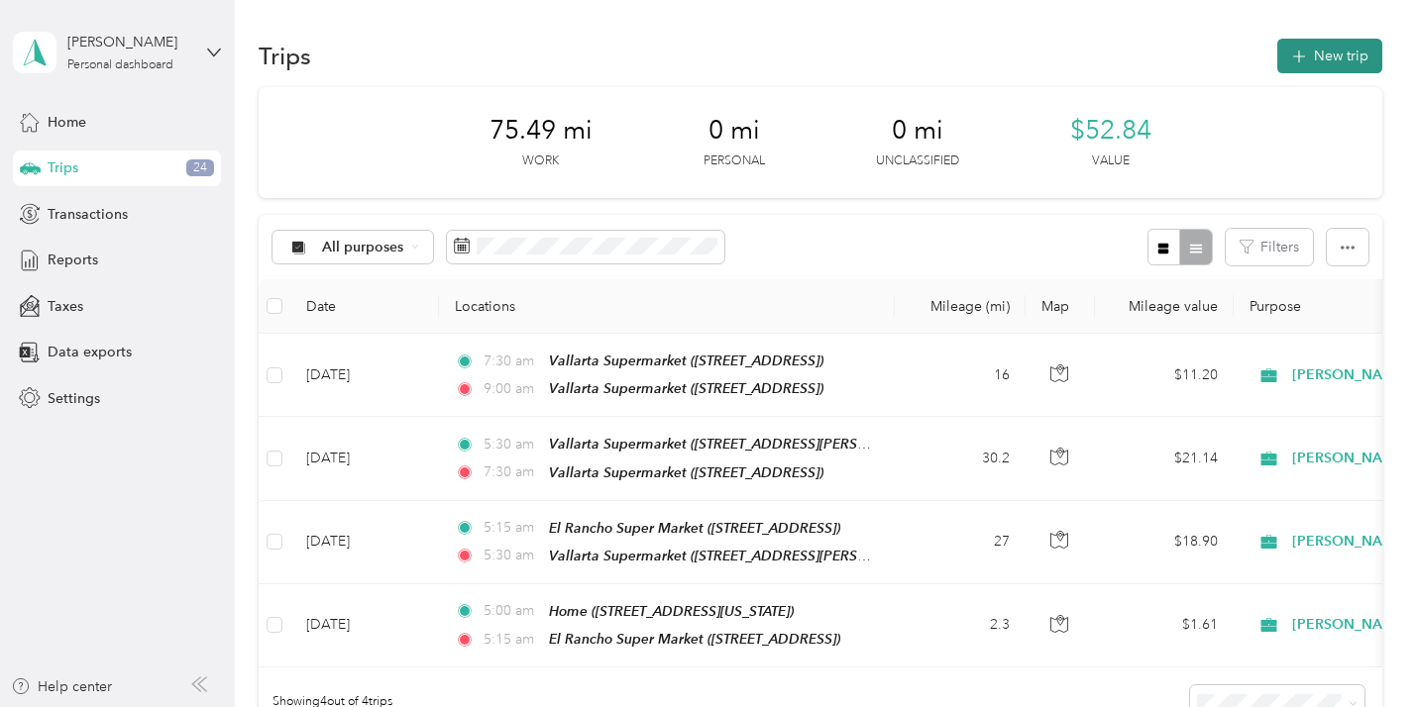
click at [1333, 43] on button "New trip" at bounding box center [1329, 56] width 105 height 35
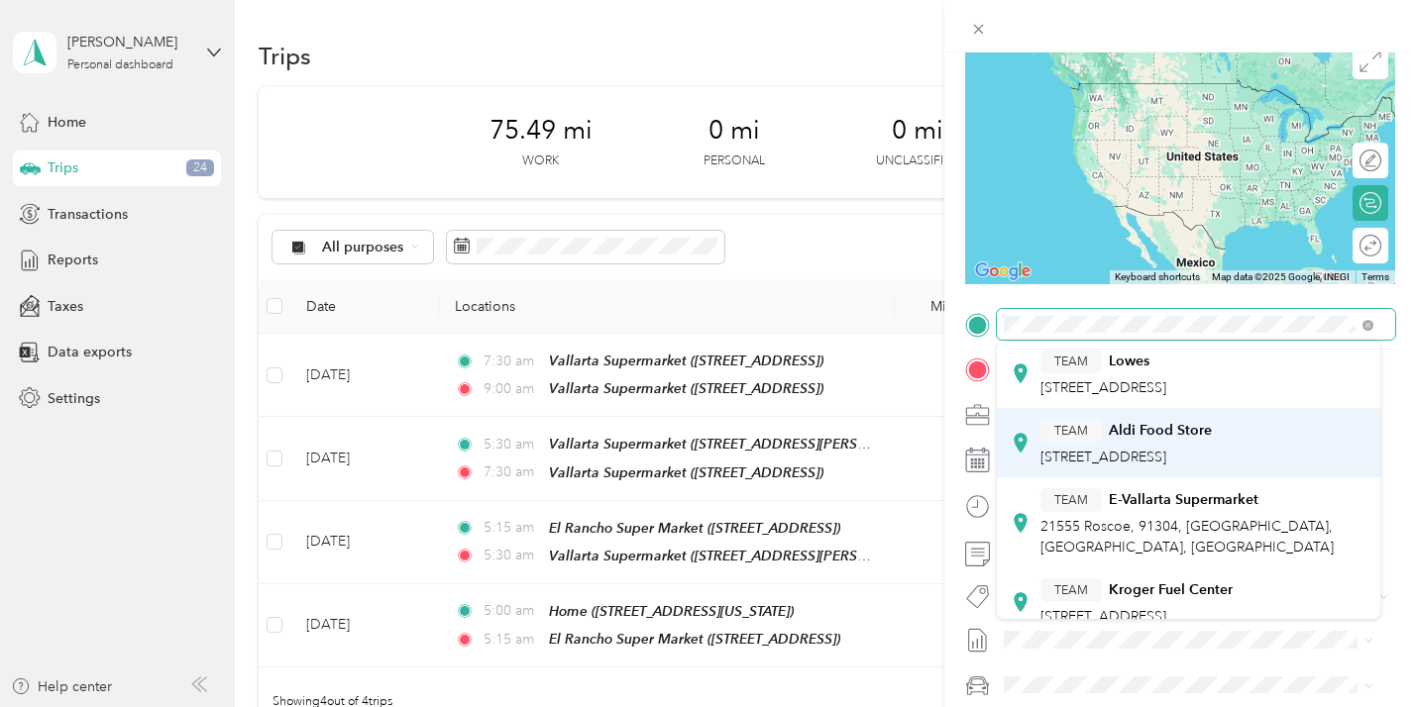
scroll to position [47, 0]
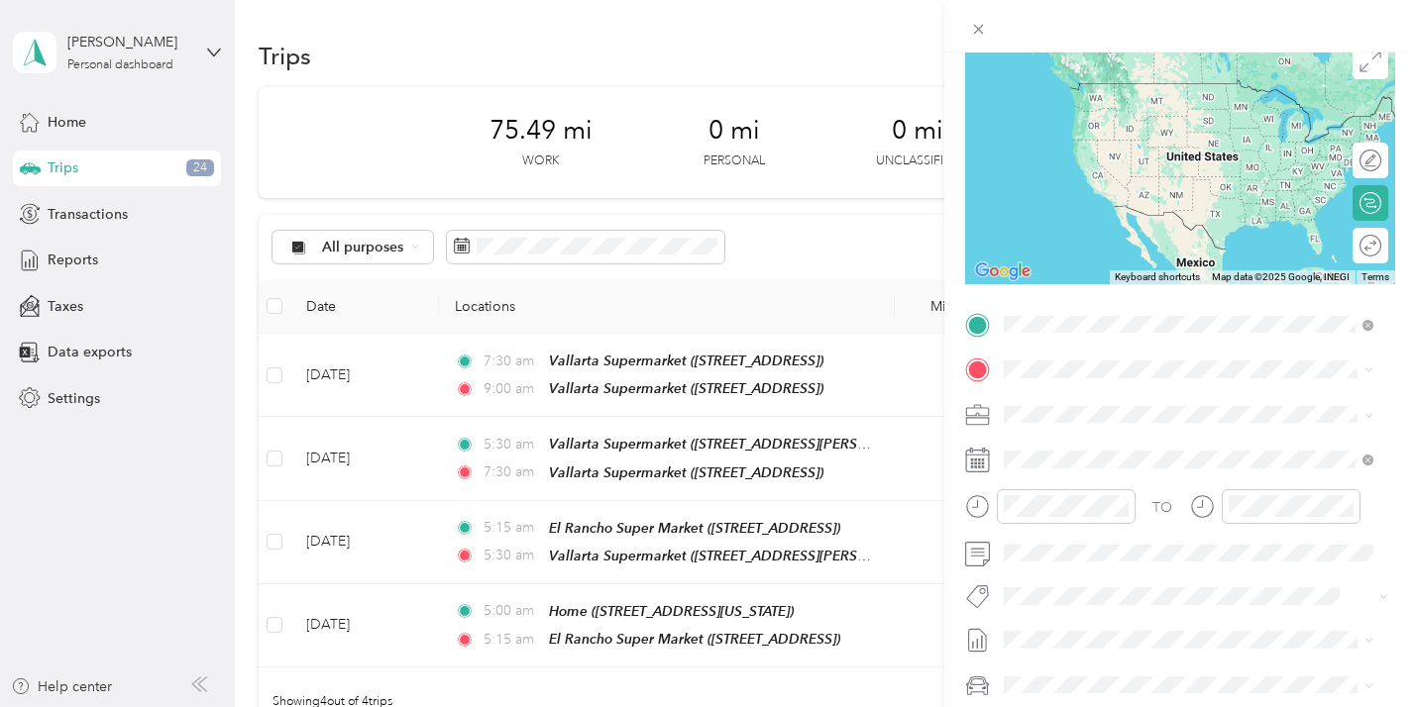
click at [1174, 487] on strong "Vallarta Supermarket" at bounding box center [1176, 496] width 137 height 18
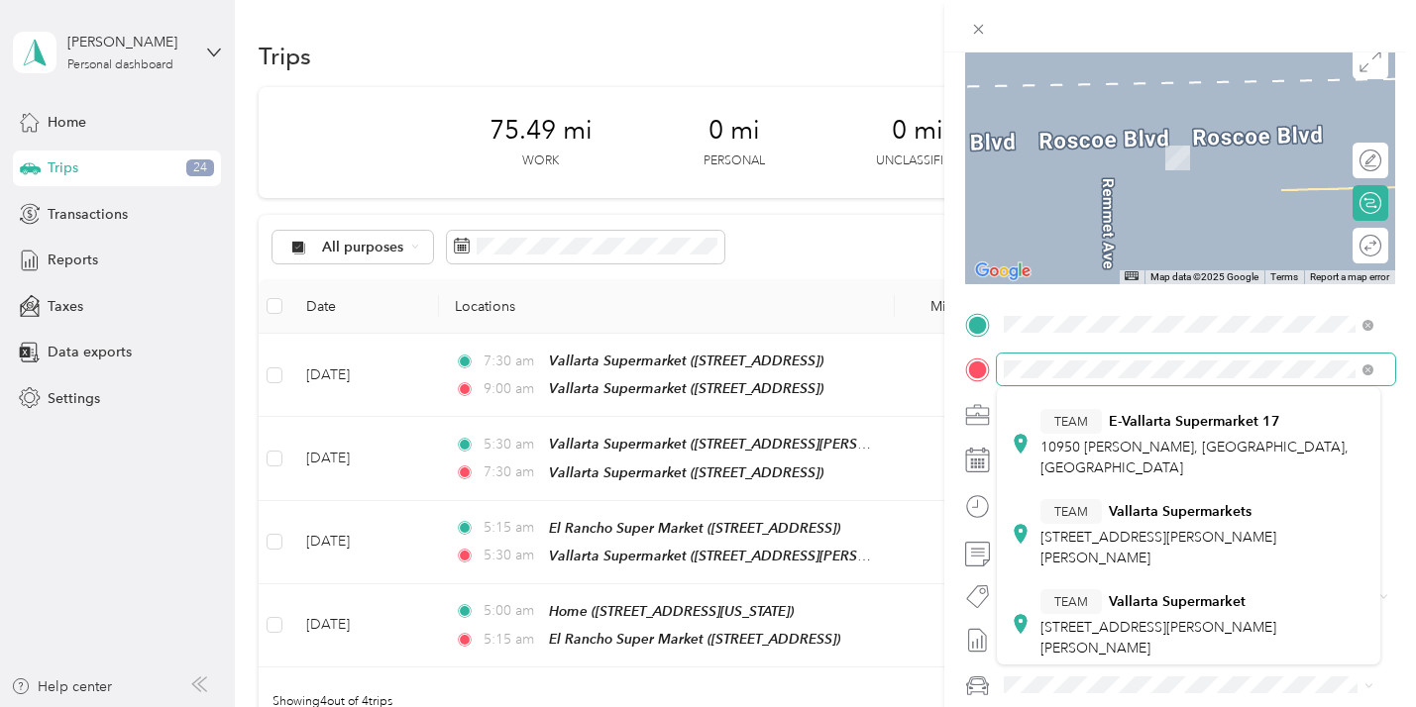
scroll to position [212, 0]
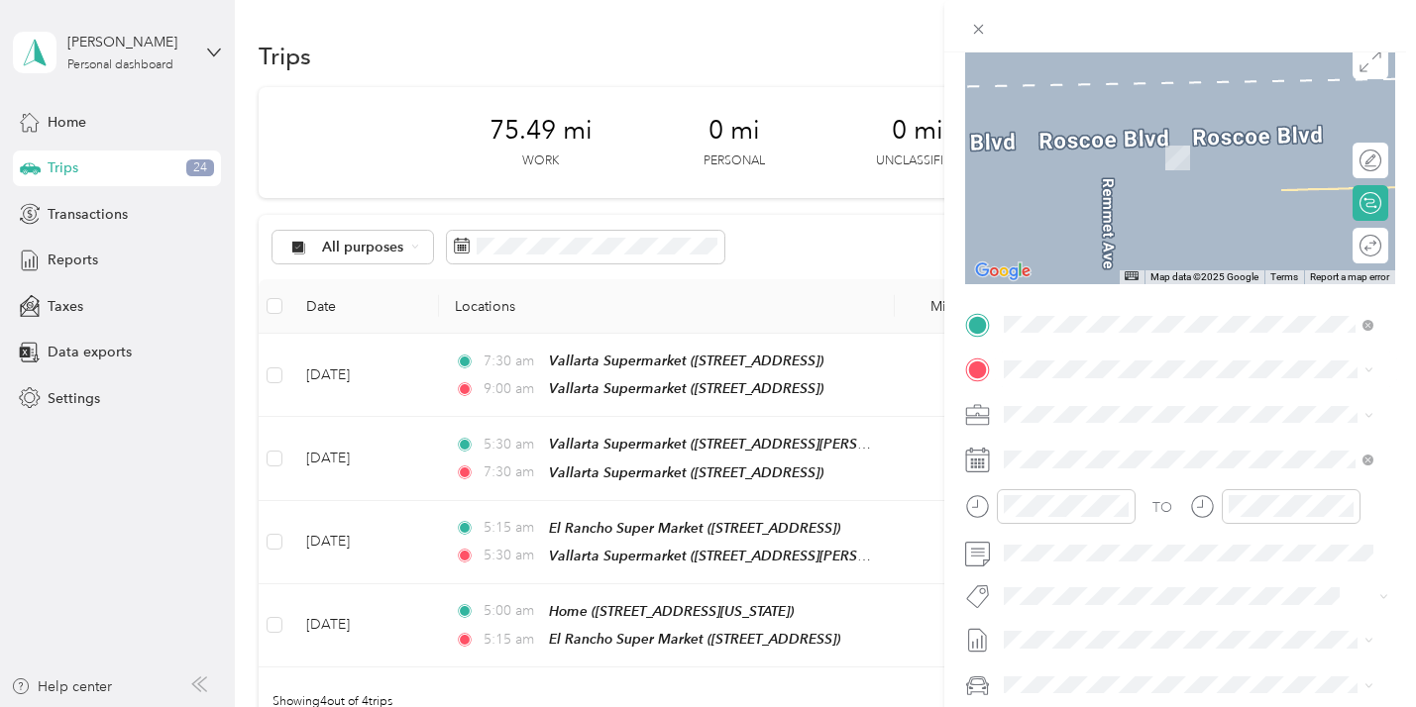
click at [1222, 583] on div "TEAM Vallarta Supermarket 16040 Sherman Way, 91406, Van Nuys, CA, USA" at bounding box center [1203, 617] width 326 height 69
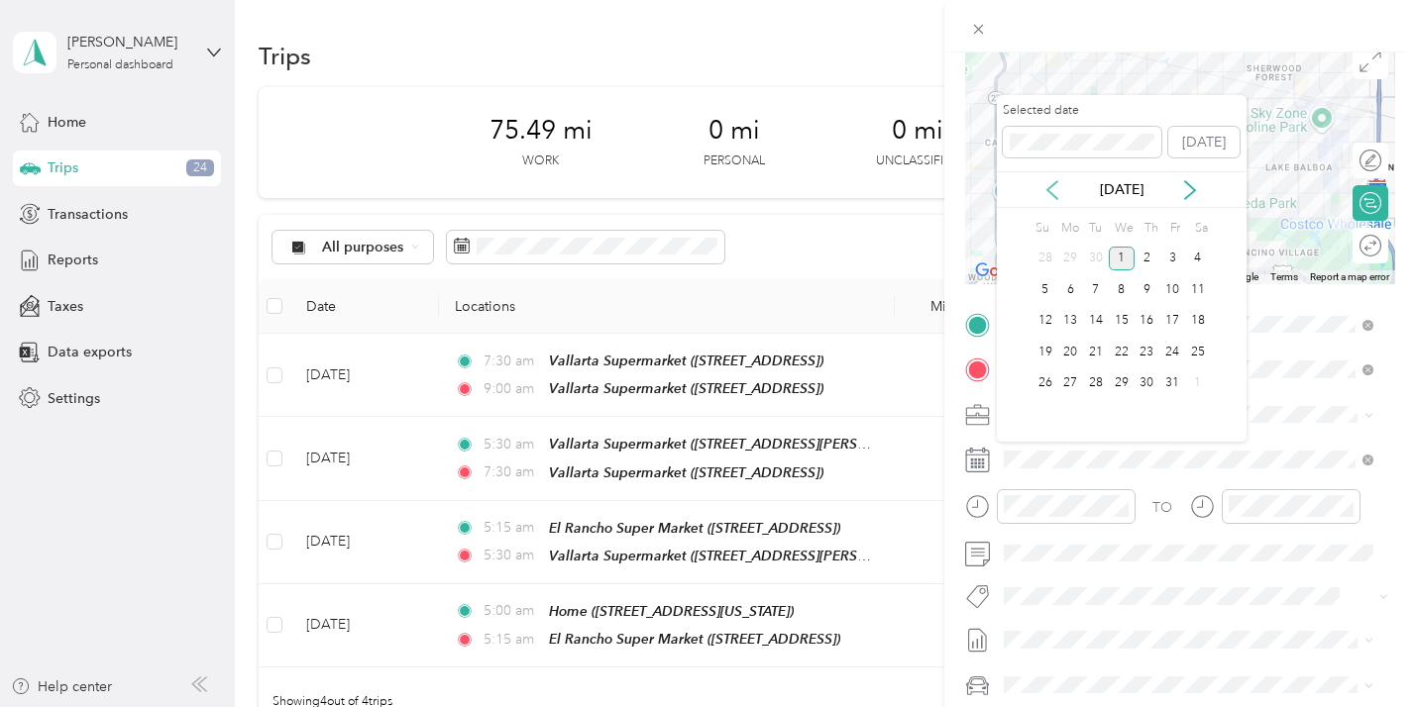
click at [1051, 193] on icon at bounding box center [1052, 190] width 20 height 20
click at [1091, 371] on div "30" at bounding box center [1096, 383] width 26 height 25
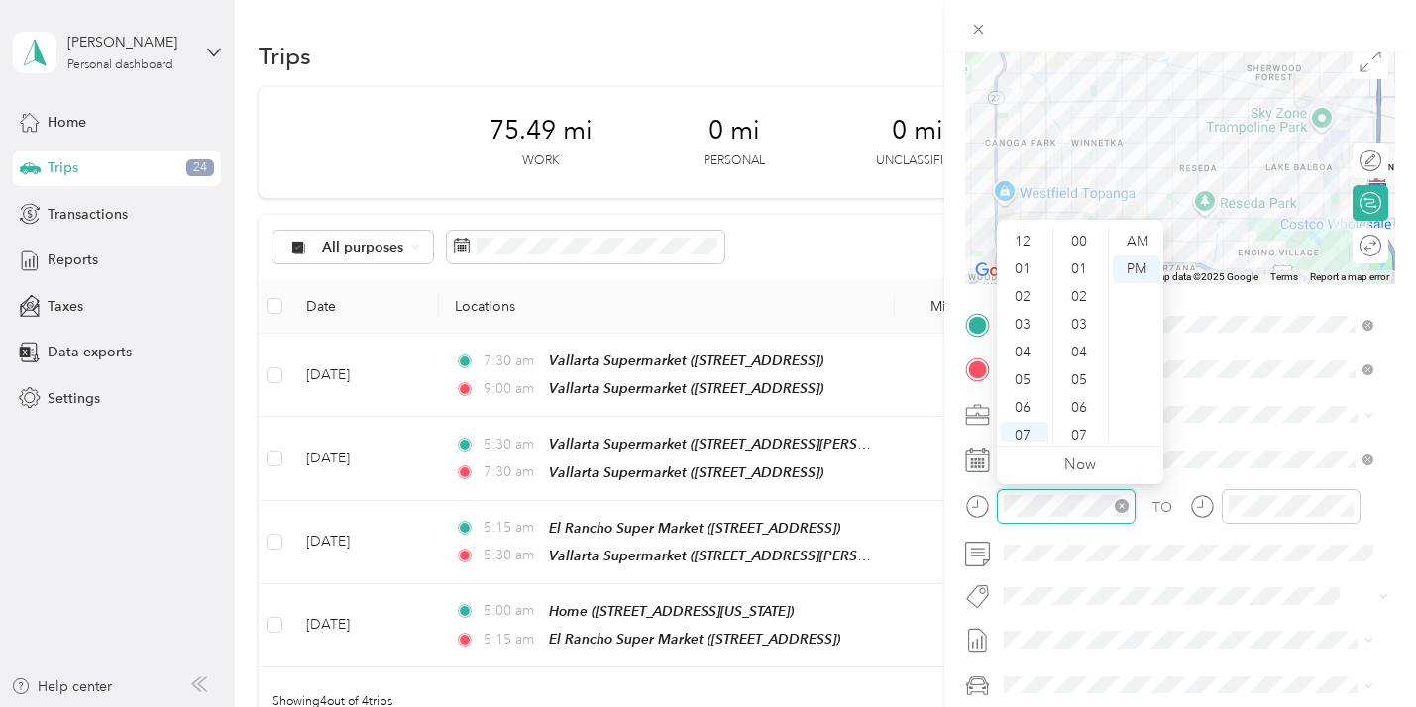
scroll to position [119, 0]
click at [1021, 361] on div "09" at bounding box center [1024, 373] width 48 height 28
click at [1082, 232] on div "00" at bounding box center [1081, 242] width 48 height 28
click at [1135, 235] on div "AM" at bounding box center [1136, 242] width 48 height 28
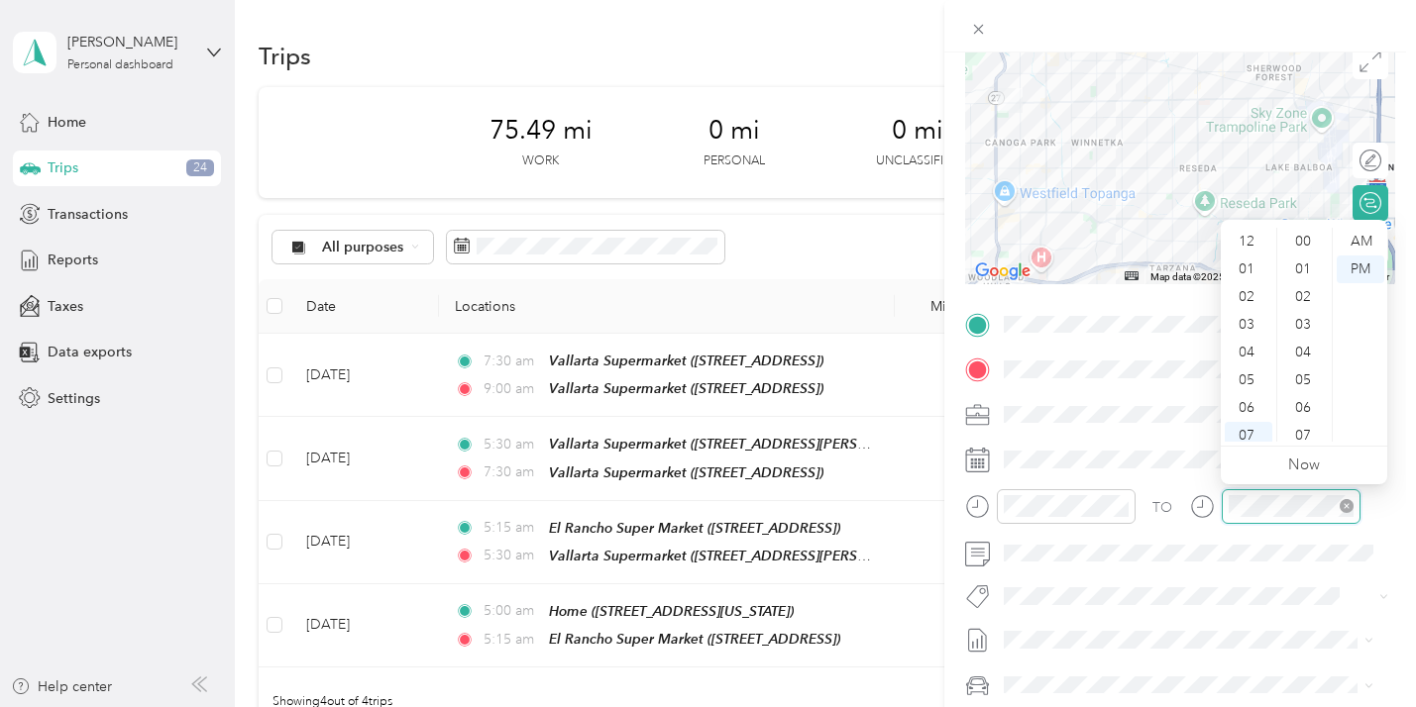
scroll to position [119, 0]
drag, startPoint x: 1247, startPoint y: 419, endPoint x: 1260, endPoint y: 397, distance: 25.3
click at [1248, 419] on div "11" at bounding box center [1248, 428] width 48 height 28
click at [1308, 232] on div "00" at bounding box center [1305, 242] width 48 height 28
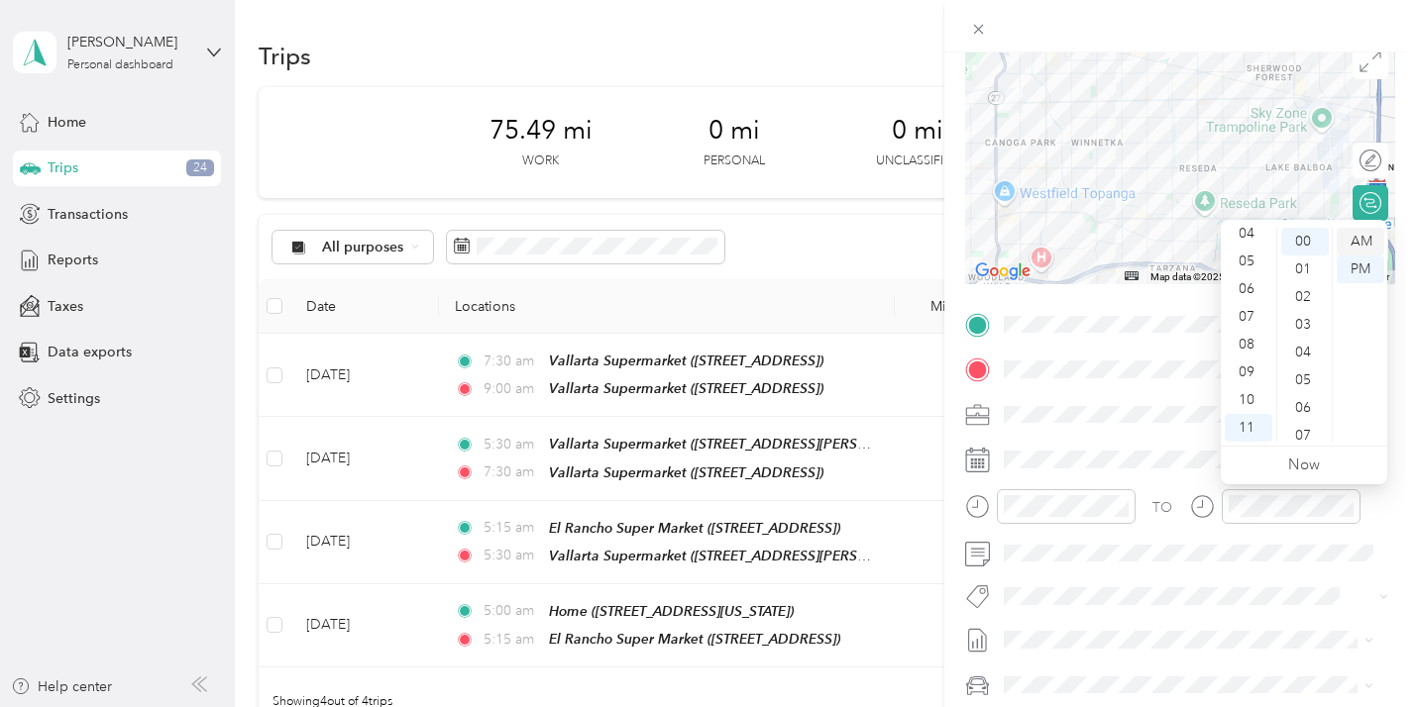
click at [1360, 230] on div "AM" at bounding box center [1360, 242] width 48 height 28
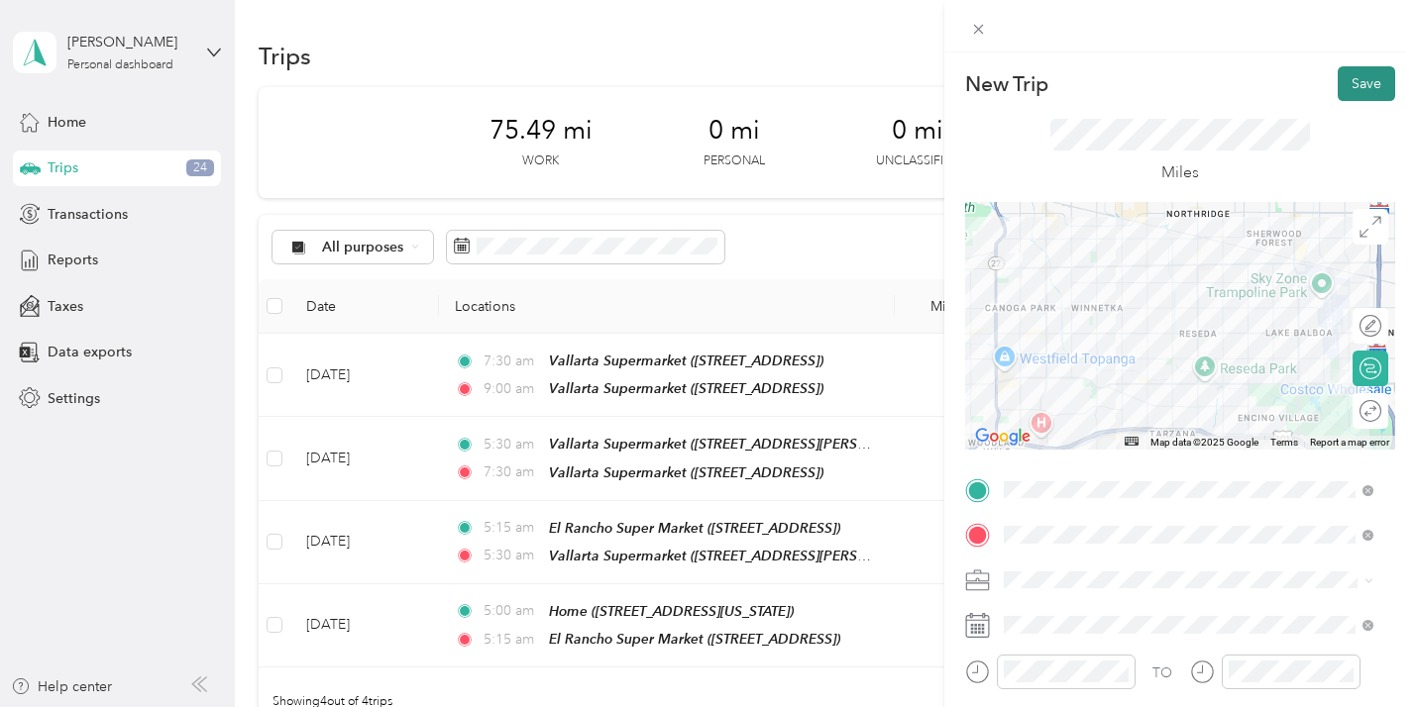
click at [1347, 80] on button "Save" at bounding box center [1365, 83] width 57 height 35
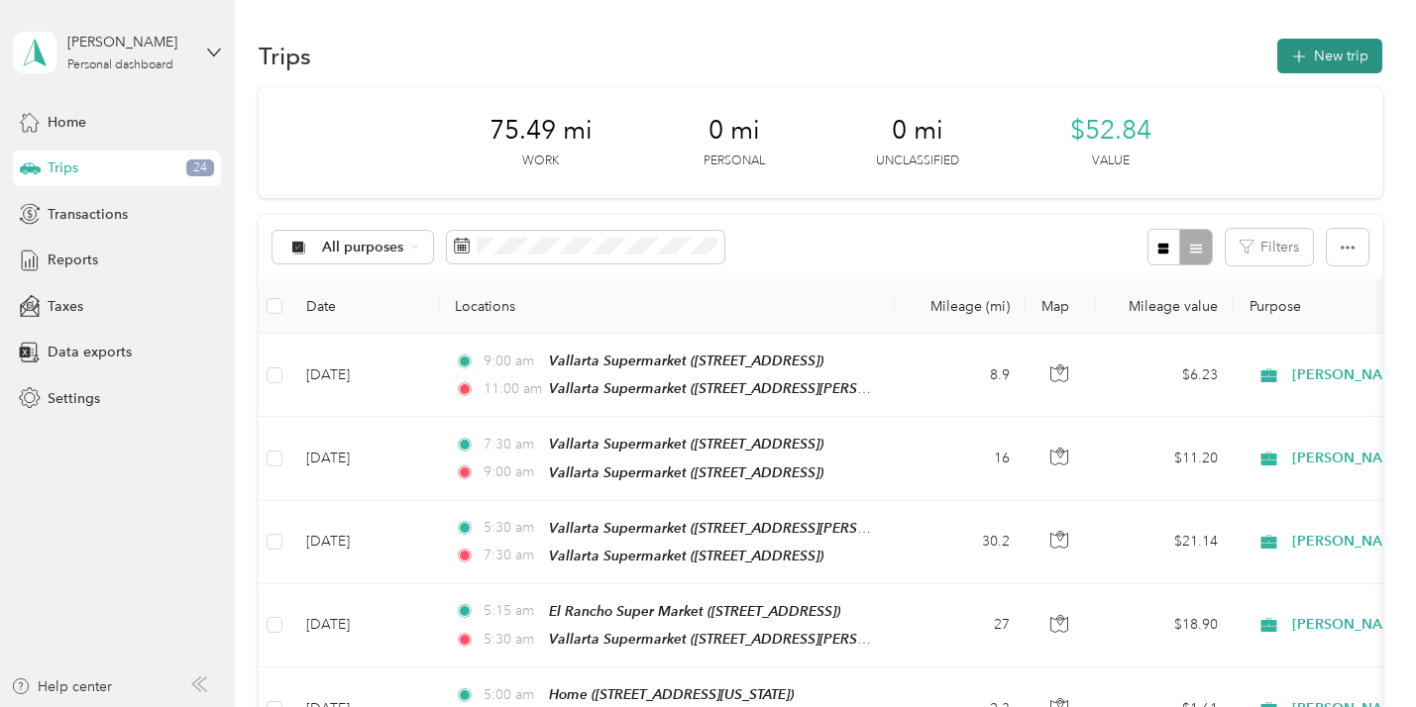
click at [1310, 42] on button "New trip" at bounding box center [1329, 56] width 105 height 35
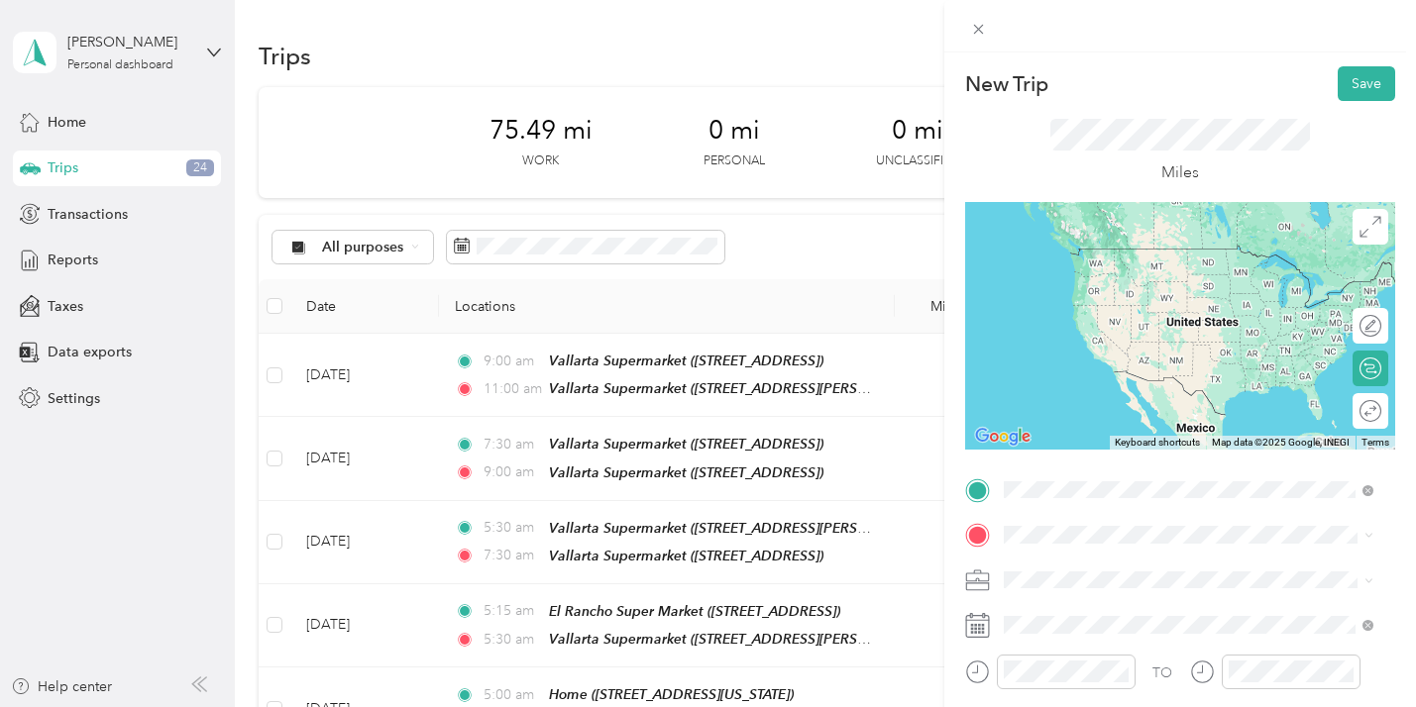
click at [1215, 360] on div "TEAM Vallarta Supermarket 16040 Sherman Way, 91406, Van Nuys, CA, USA" at bounding box center [1203, 371] width 326 height 69
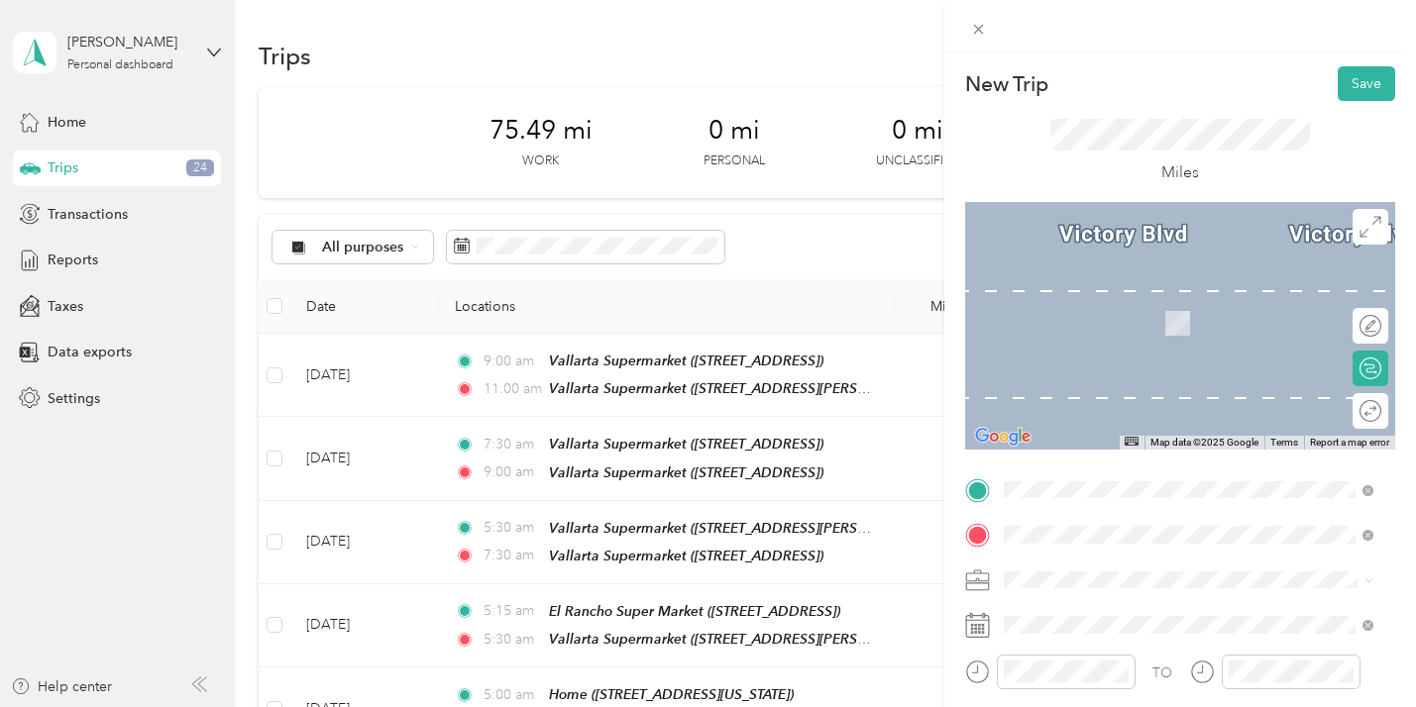
click at [1394, 430] on form "New Trip Save This trip cannot be edited because it is either under review, app…" at bounding box center [1180, 509] width 472 height 887
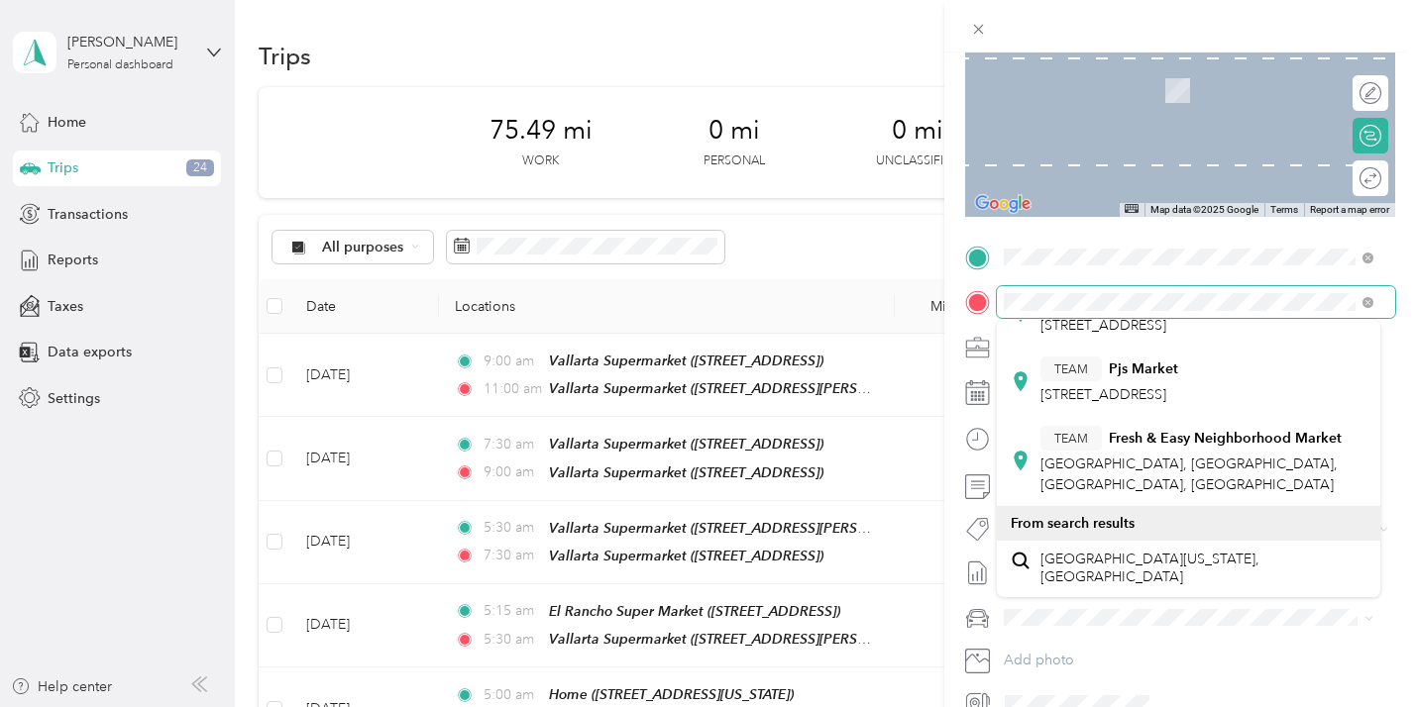
scroll to position [493, 0]
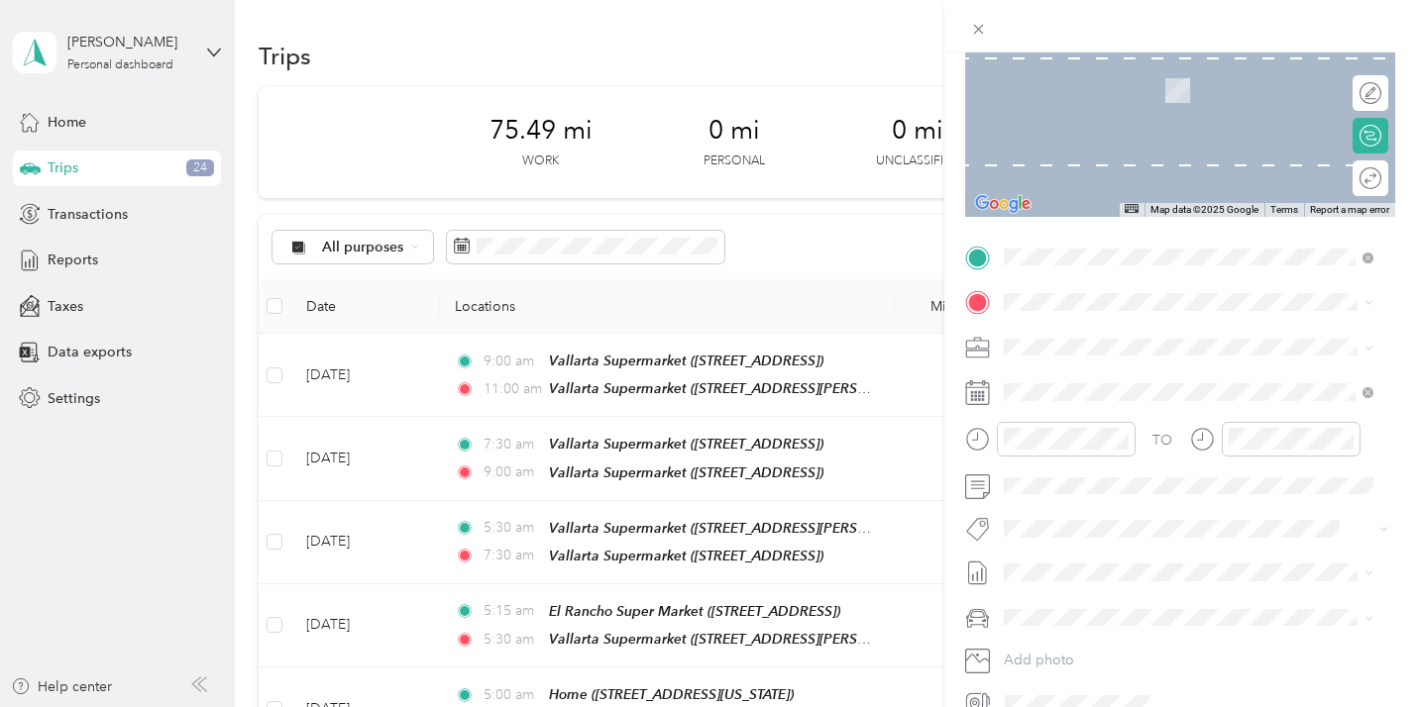
click at [1173, 267] on div "TEAM Yucca Market [STREET_ADDRESS]" at bounding box center [1118, 243] width 157 height 49
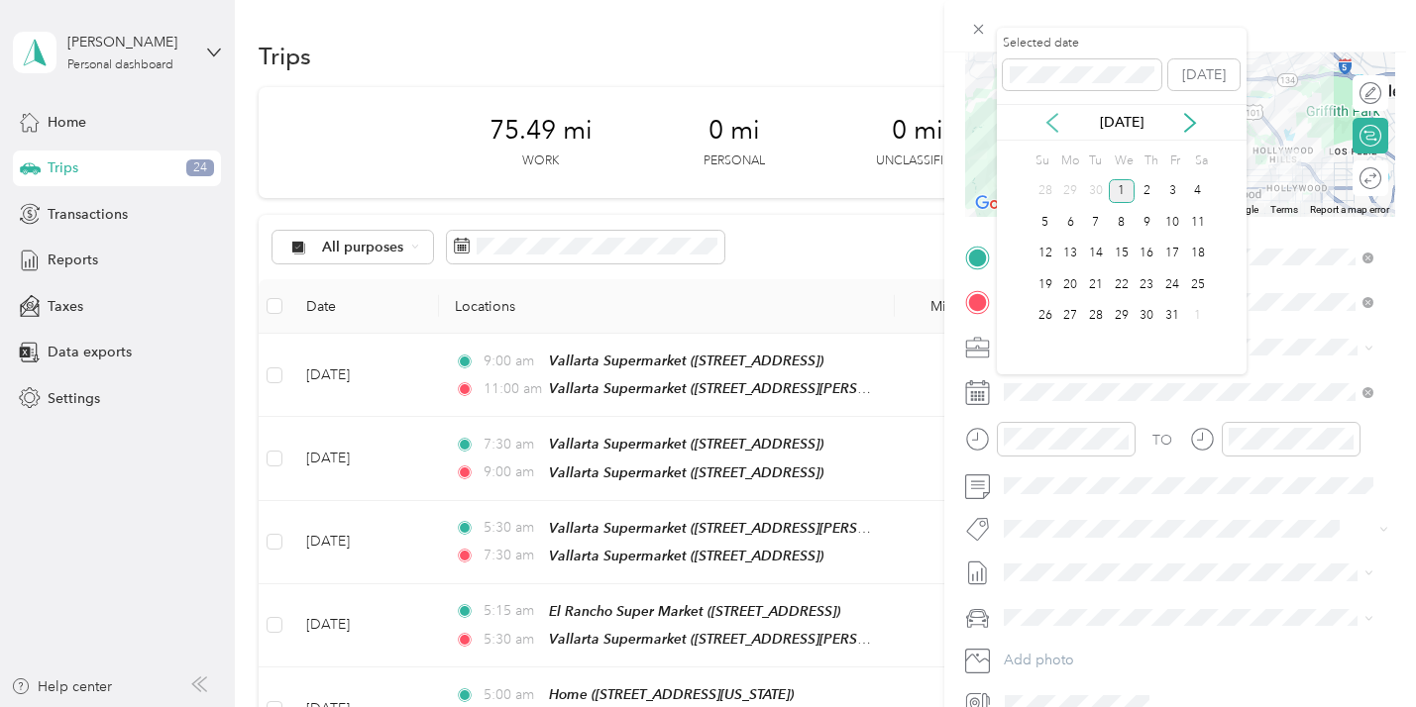
click at [1055, 113] on icon at bounding box center [1052, 123] width 20 height 20
click at [1090, 309] on div "30" at bounding box center [1096, 316] width 26 height 25
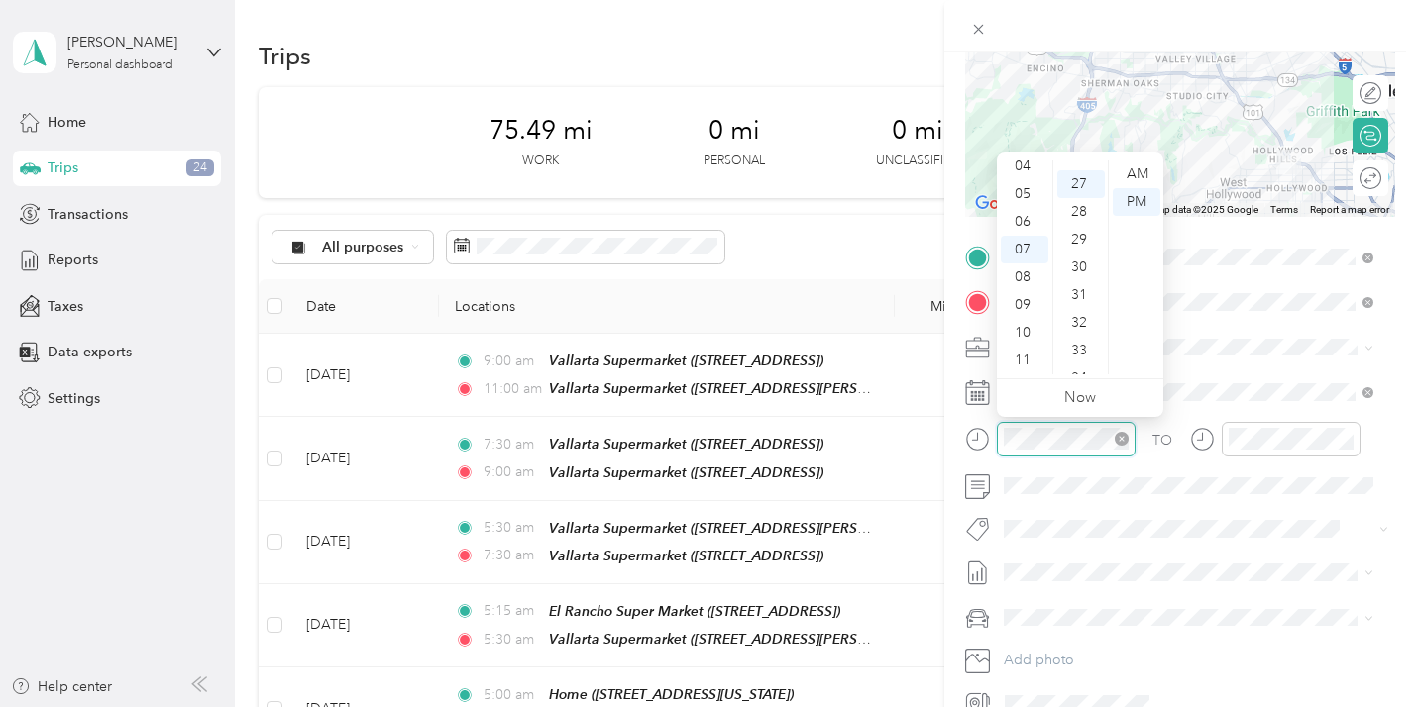
scroll to position [747, 0]
click at [1023, 353] on div "11" at bounding box center [1024, 361] width 48 height 28
click at [1082, 164] on div "00" at bounding box center [1081, 174] width 48 height 28
click at [1137, 164] on div "AM" at bounding box center [1136, 174] width 48 height 28
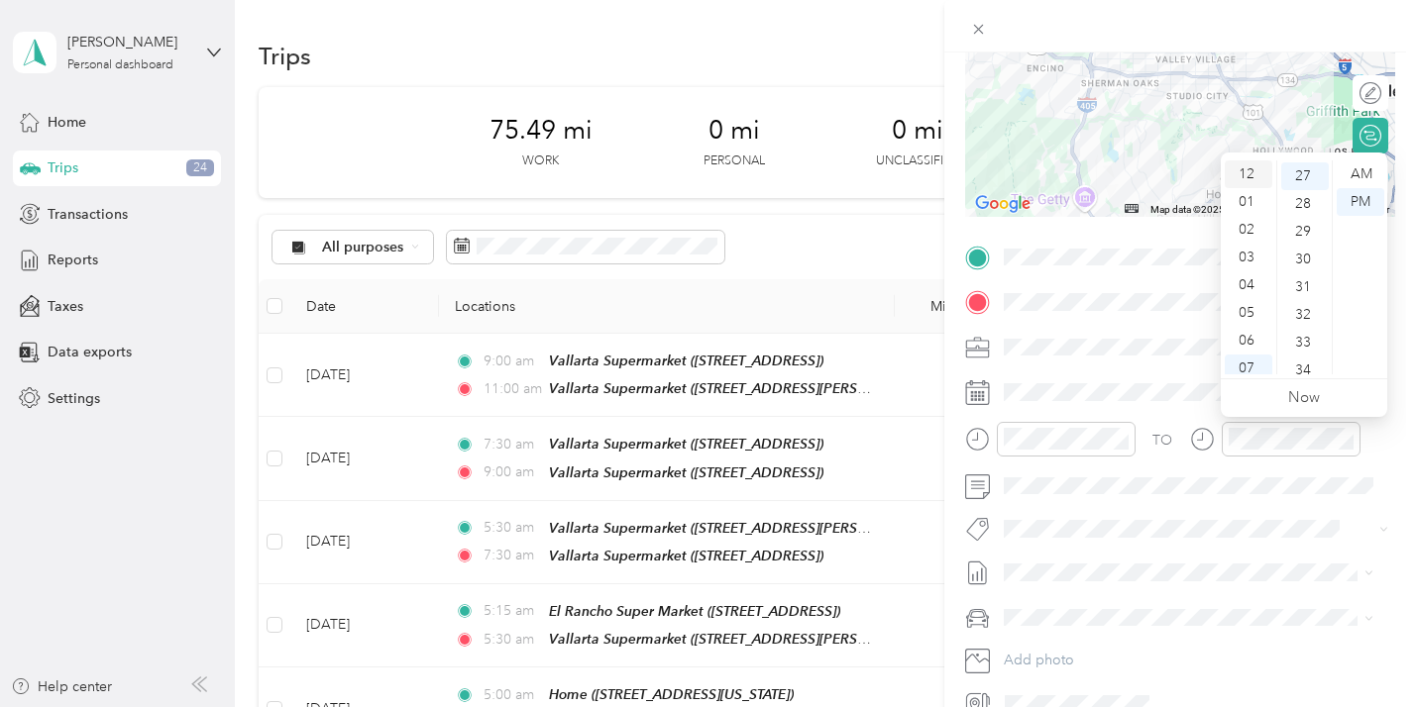
click at [1244, 164] on div "12" at bounding box center [1248, 174] width 48 height 28
click at [1308, 168] on div "00" at bounding box center [1305, 174] width 48 height 28
click at [1353, 190] on div "PM" at bounding box center [1360, 202] width 48 height 28
click at [1366, 196] on div "PM" at bounding box center [1360, 202] width 48 height 28
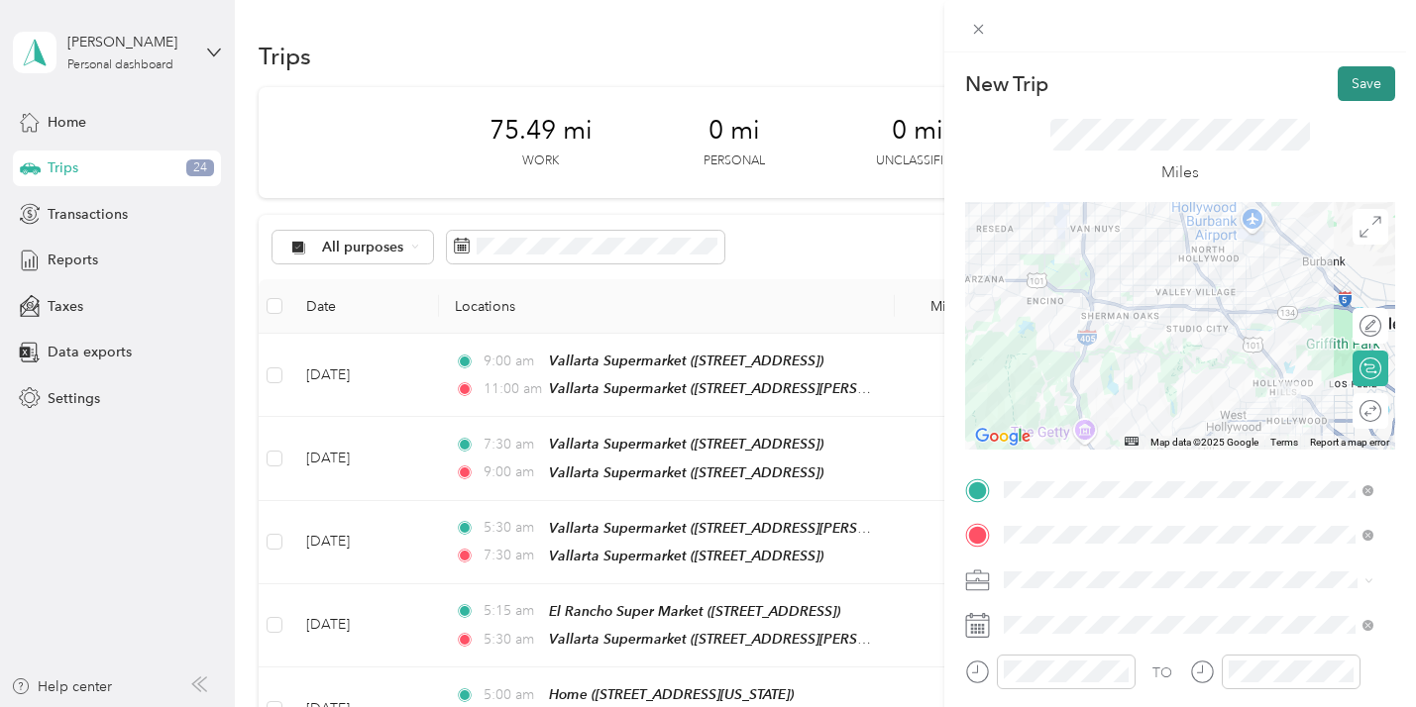
click at [1342, 72] on button "Save" at bounding box center [1365, 83] width 57 height 35
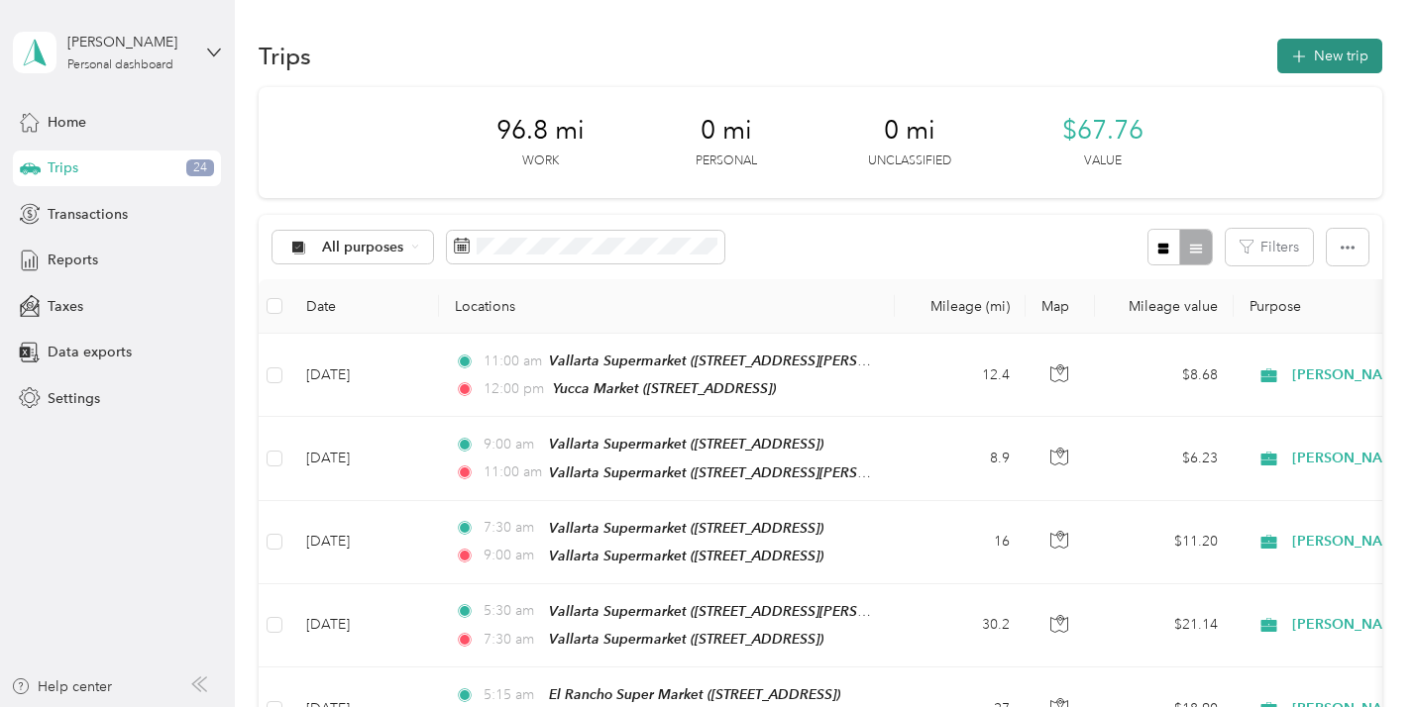
click at [1311, 45] on button "New trip" at bounding box center [1329, 56] width 105 height 35
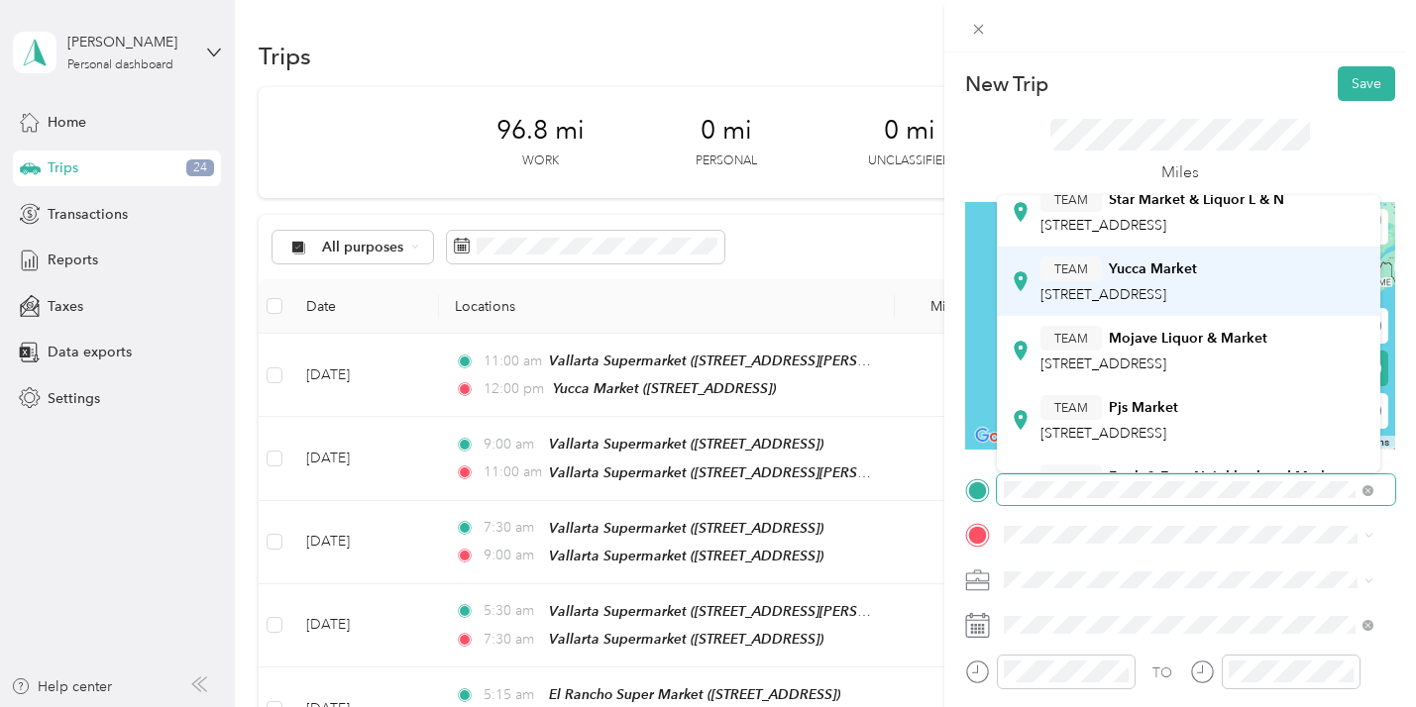
scroll to position [371, 0]
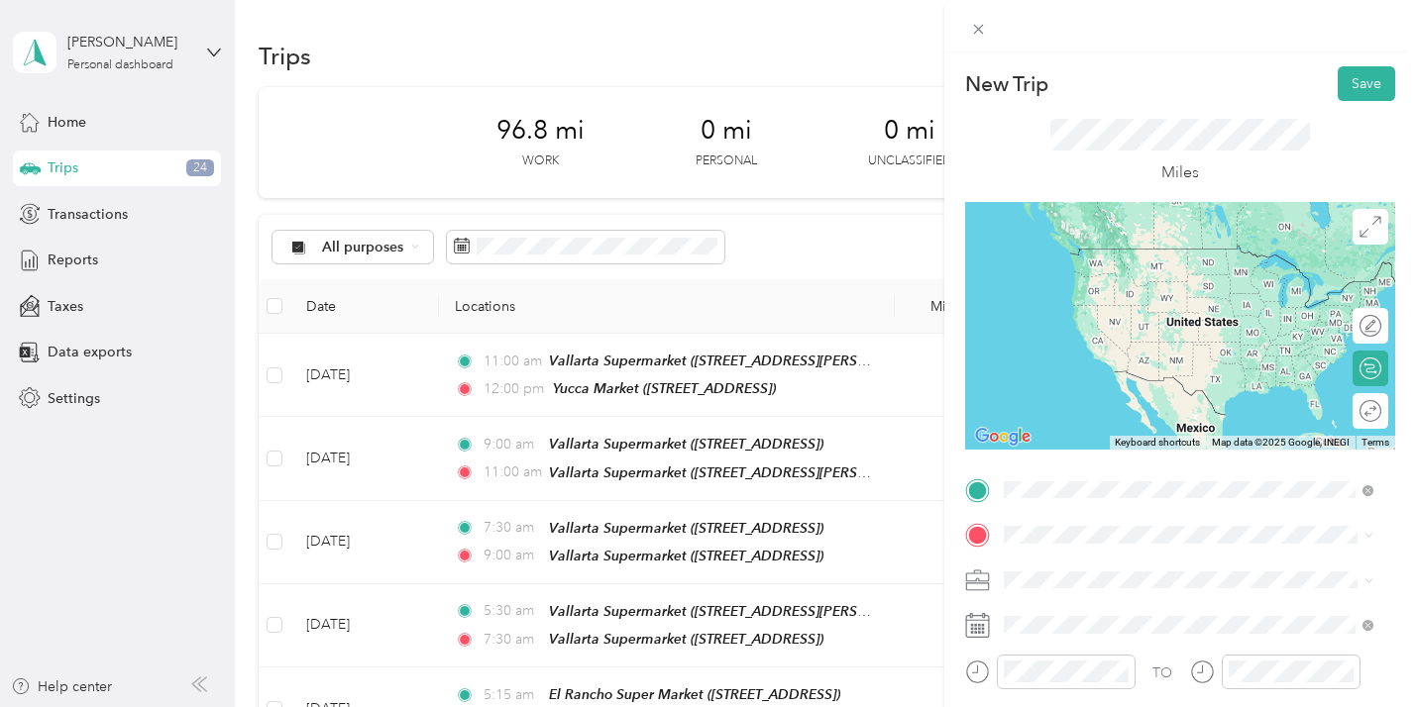
click at [1174, 270] on div "TEAM Yucca Market 1815 N Cahuenga Blvd, 900285001, Los Angeles, CA, USA" at bounding box center [1118, 246] width 157 height 49
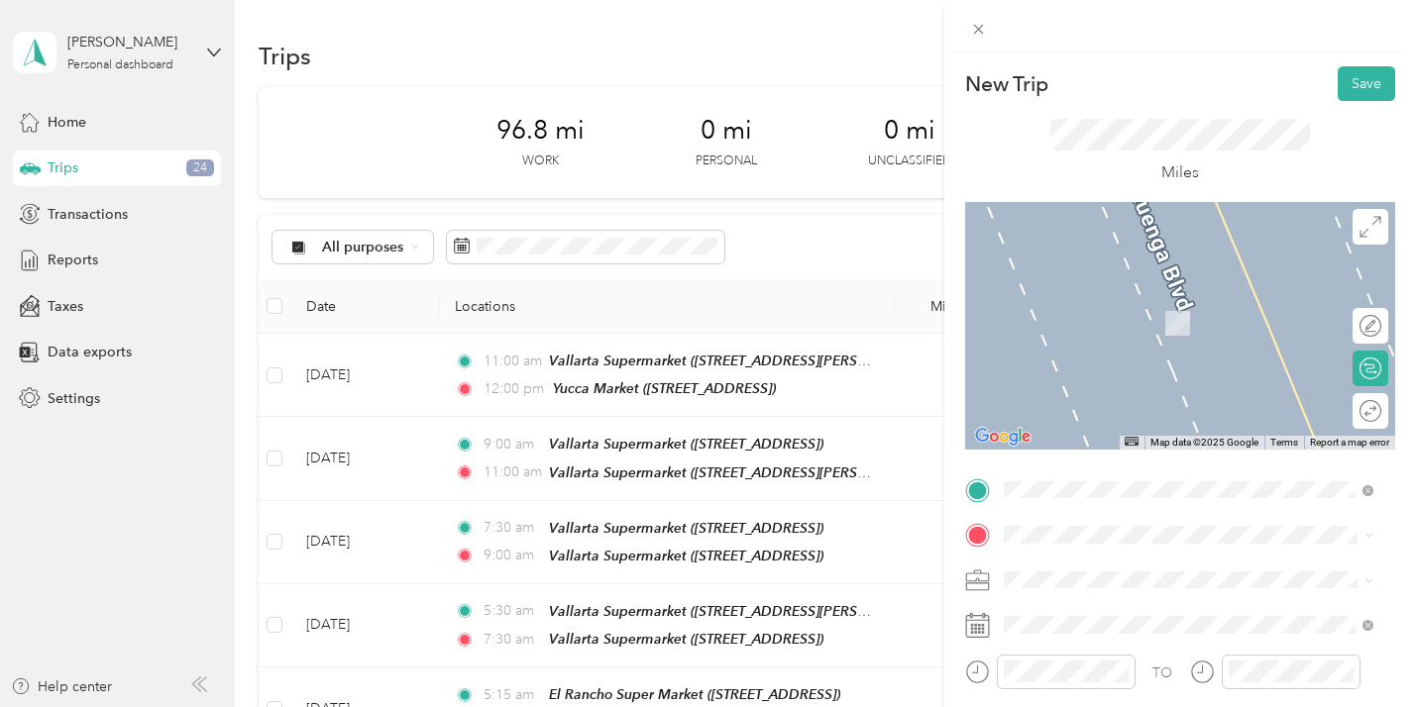
click at [1238, 333] on div "Home 1225 North Genesee Avenue, 90046, West Hollywood, California, United States" at bounding box center [1139, 312] width 198 height 42
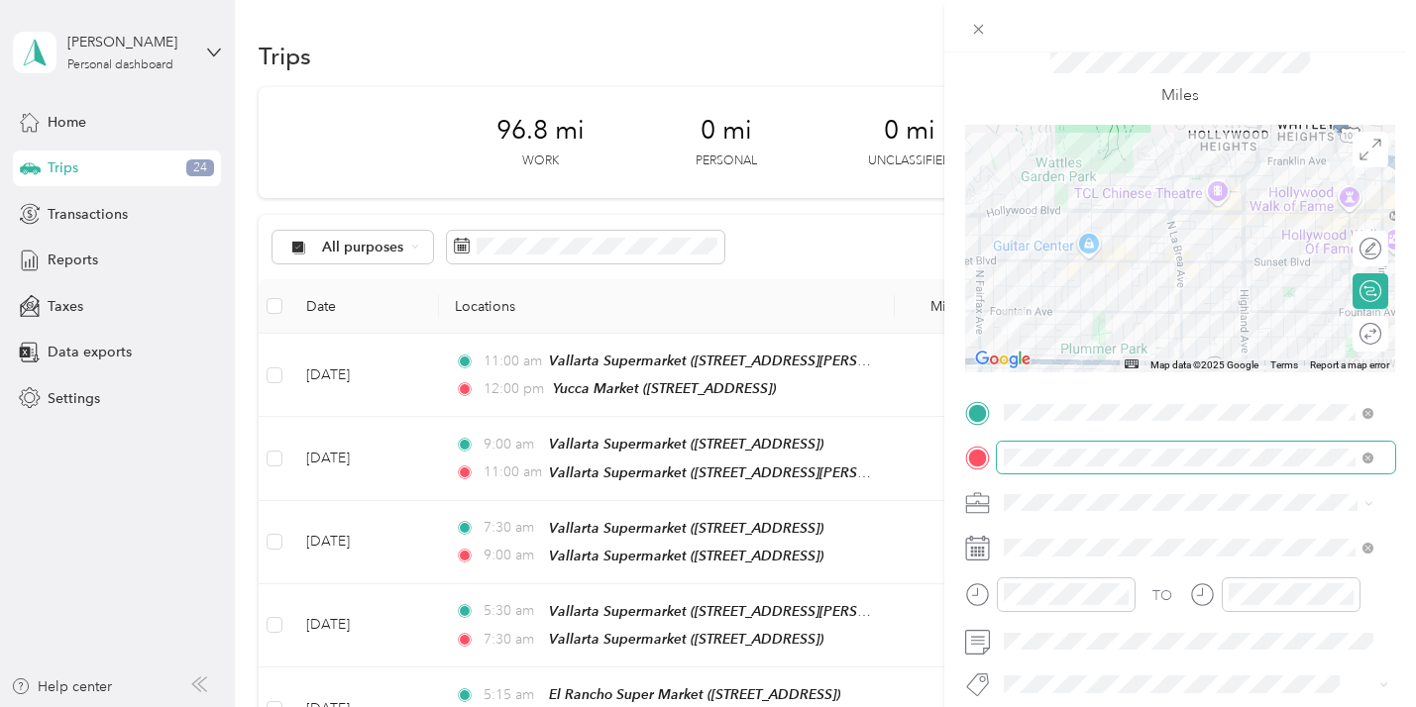
scroll to position [110, 0]
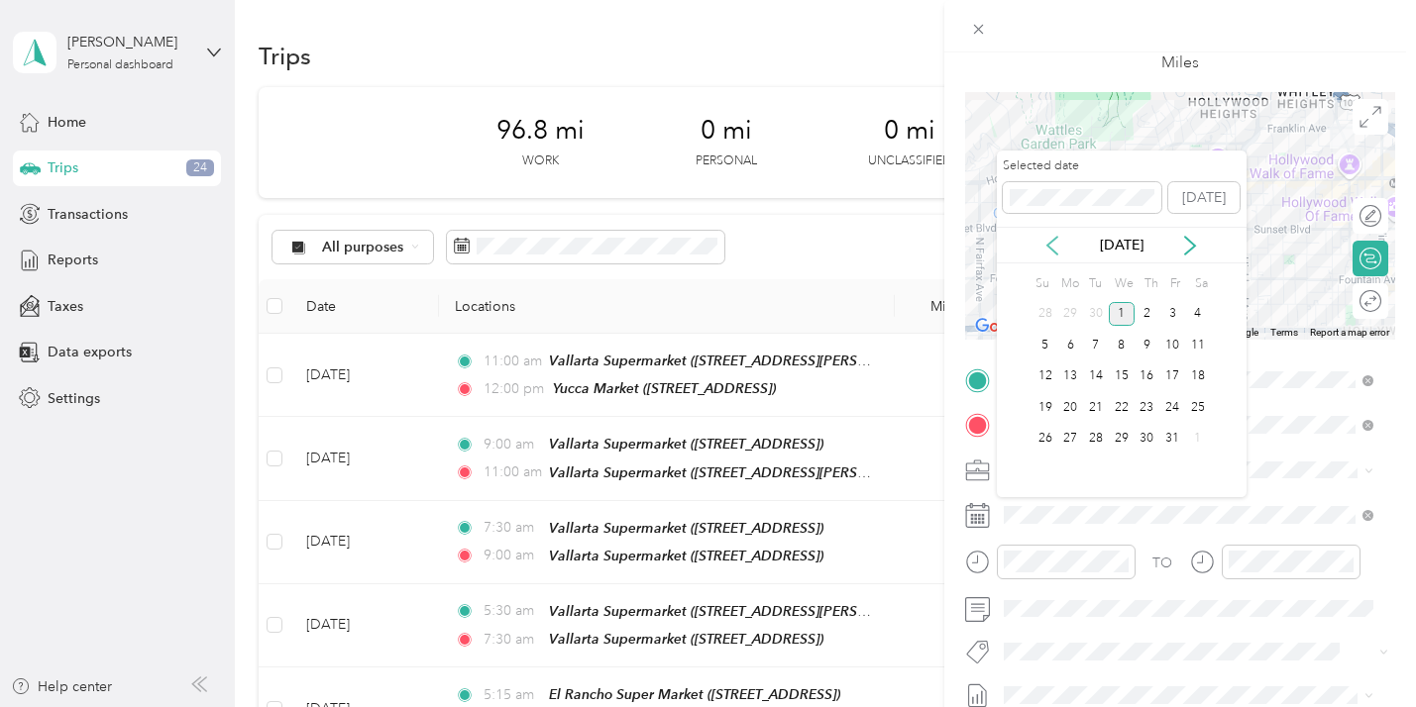
click at [1051, 240] on icon at bounding box center [1052, 246] width 10 height 18
click at [1092, 434] on div "30" at bounding box center [1096, 439] width 26 height 25
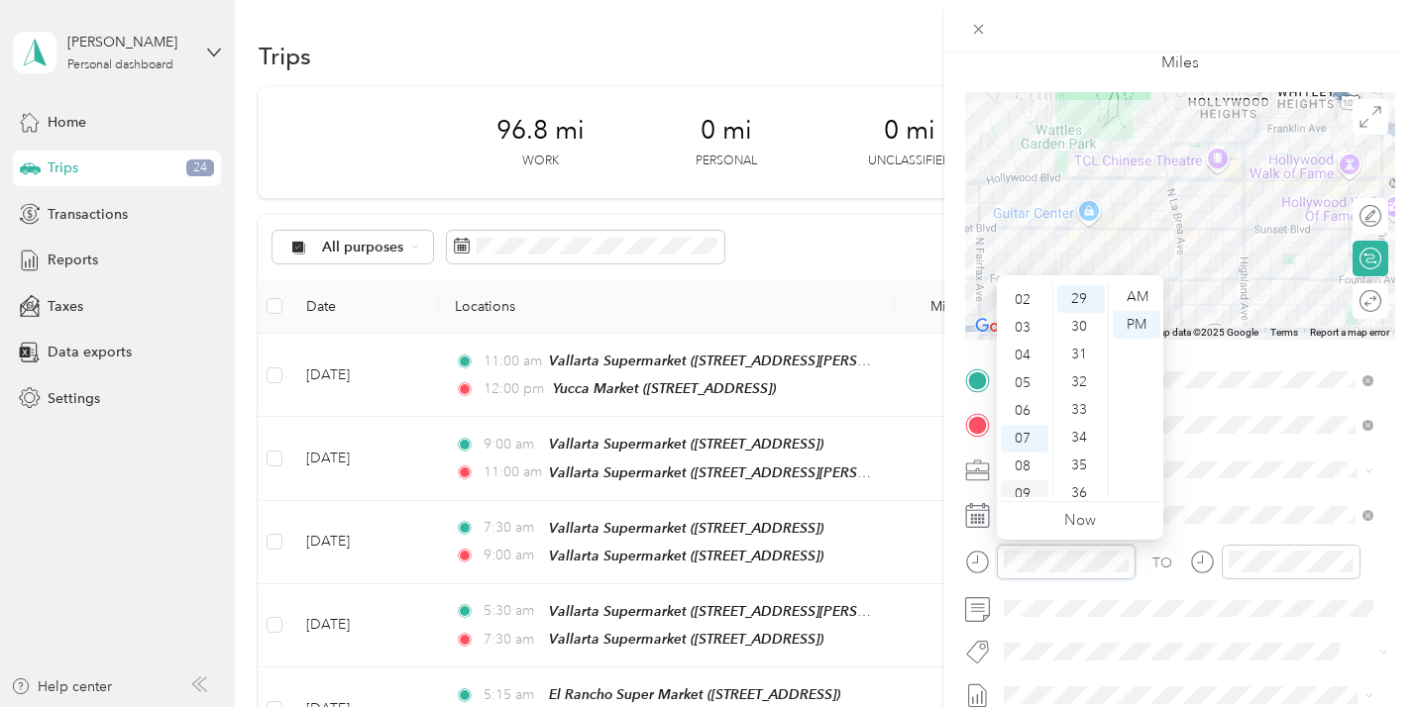
scroll to position [0, 0]
drag, startPoint x: 1016, startPoint y: 285, endPoint x: 1051, endPoint y: 288, distance: 34.8
click at [1017, 285] on div "12" at bounding box center [1024, 297] width 48 height 28
click at [1084, 290] on div "00" at bounding box center [1081, 297] width 48 height 28
click at [1134, 315] on div "PM" at bounding box center [1136, 325] width 48 height 28
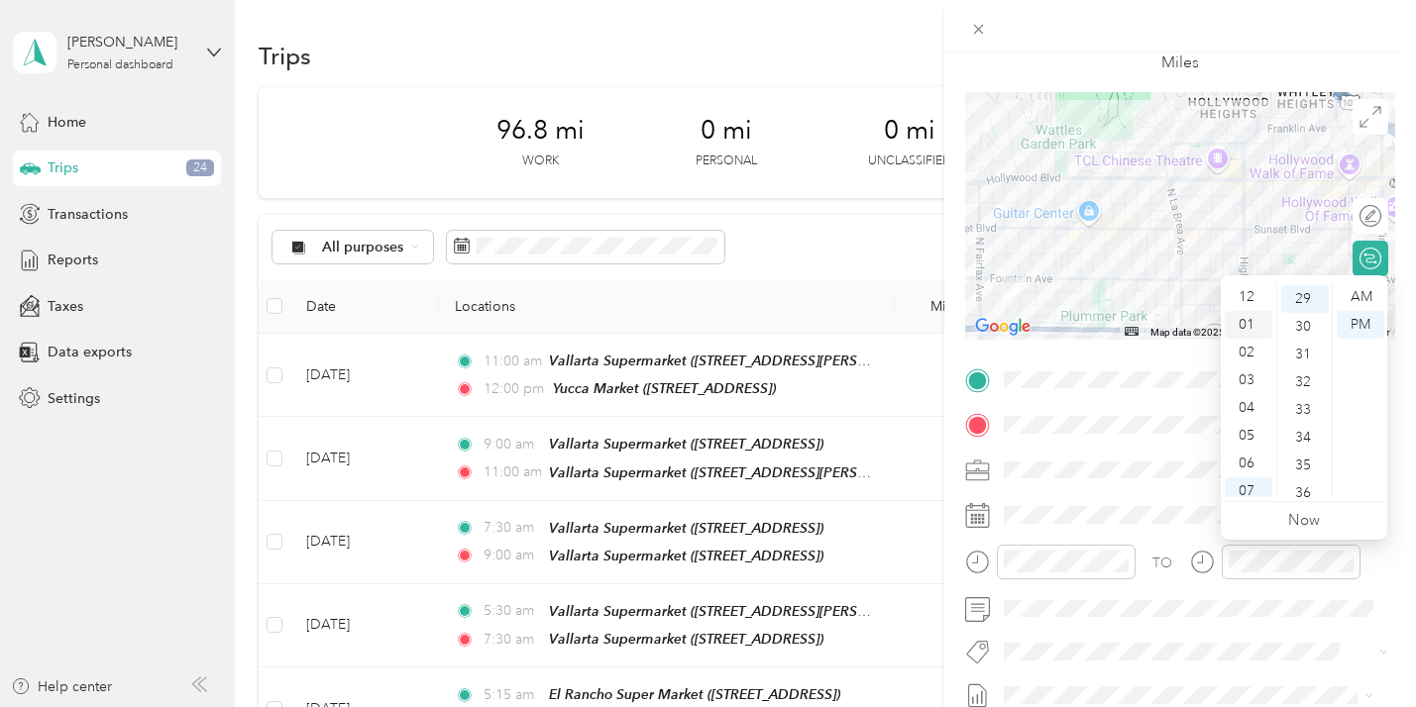
click at [1248, 311] on div "01" at bounding box center [1248, 325] width 48 height 28
drag, startPoint x: 1306, startPoint y: 287, endPoint x: 1320, endPoint y: 293, distance: 16.0
click at [1307, 287] on div "00" at bounding box center [1305, 297] width 48 height 28
click at [1355, 314] on div "PM" at bounding box center [1360, 325] width 48 height 28
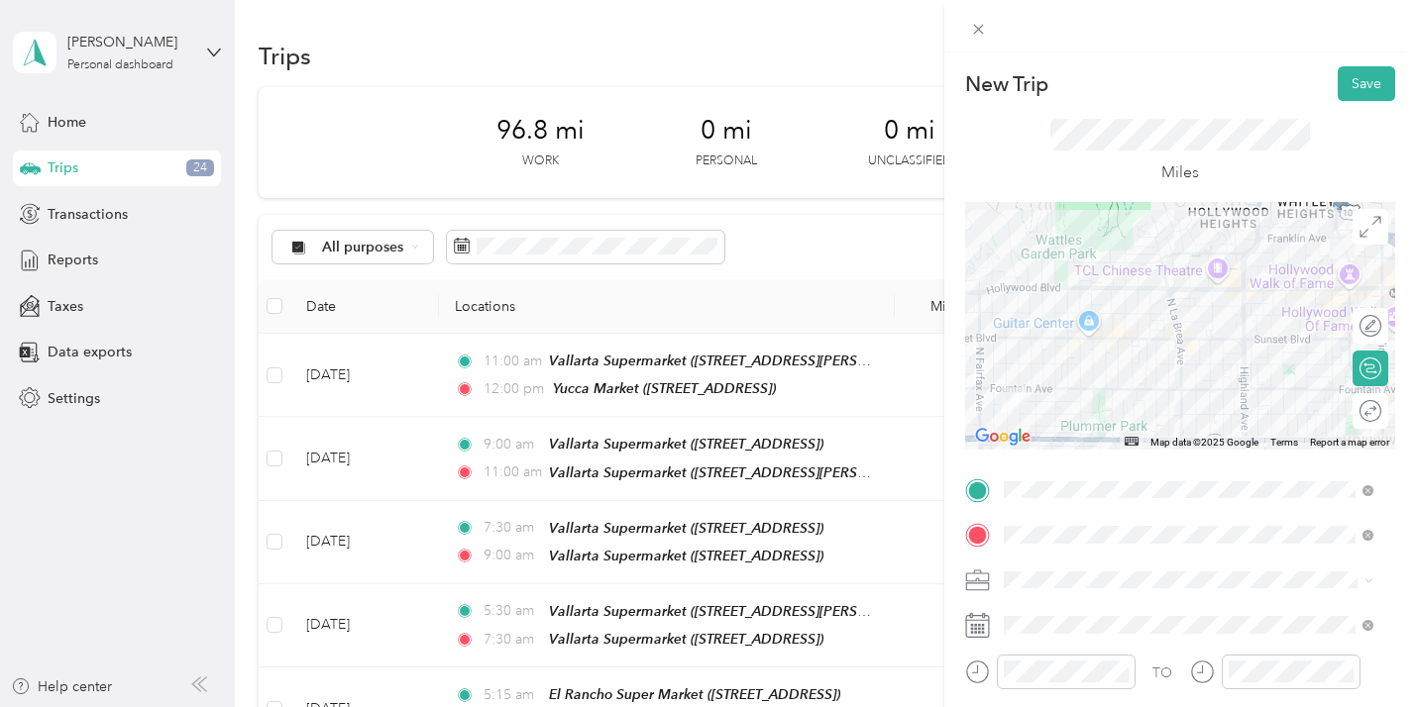
click at [1399, 322] on form "New Trip Save This trip cannot be edited because it is either under review, app…" at bounding box center [1180, 509] width 472 height 887
click at [1343, 68] on button "Save" at bounding box center [1365, 83] width 57 height 35
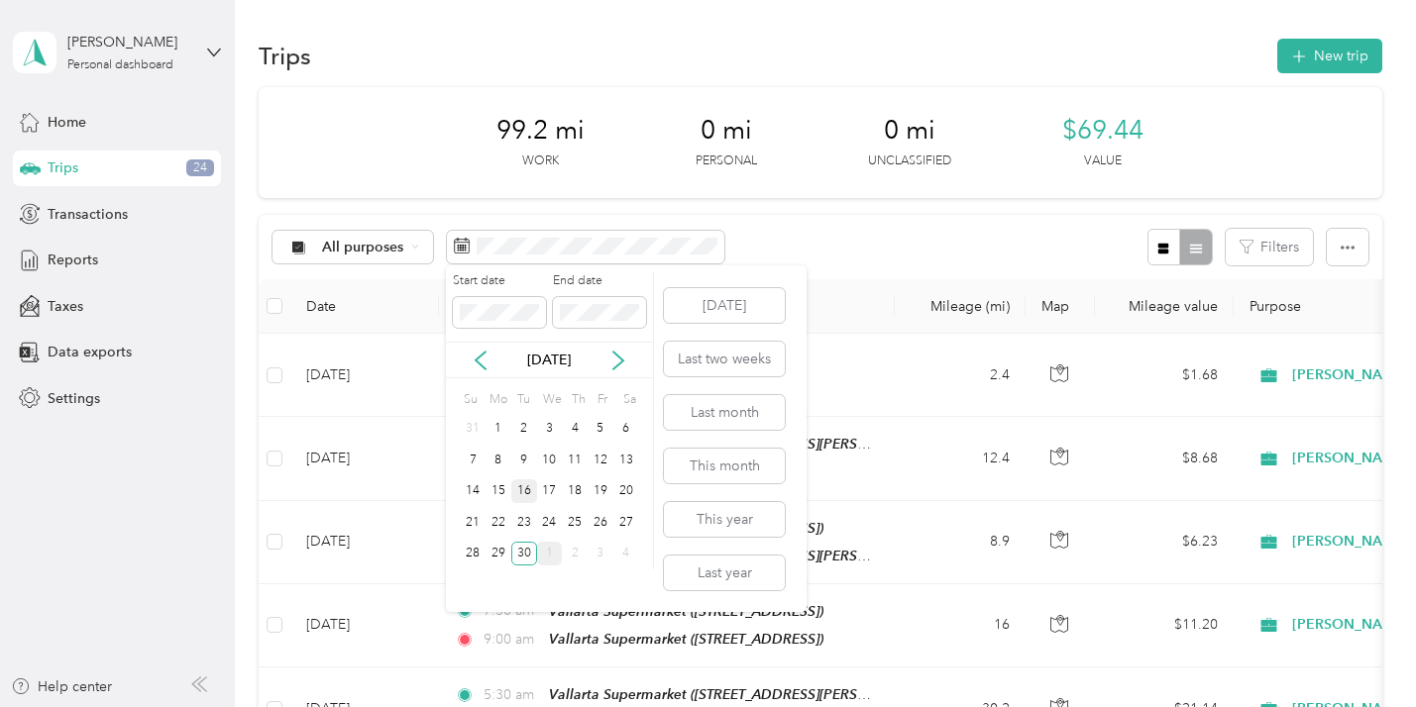
click at [526, 484] on div "16" at bounding box center [524, 491] width 26 height 25
click at [527, 547] on div "30" at bounding box center [524, 554] width 26 height 25
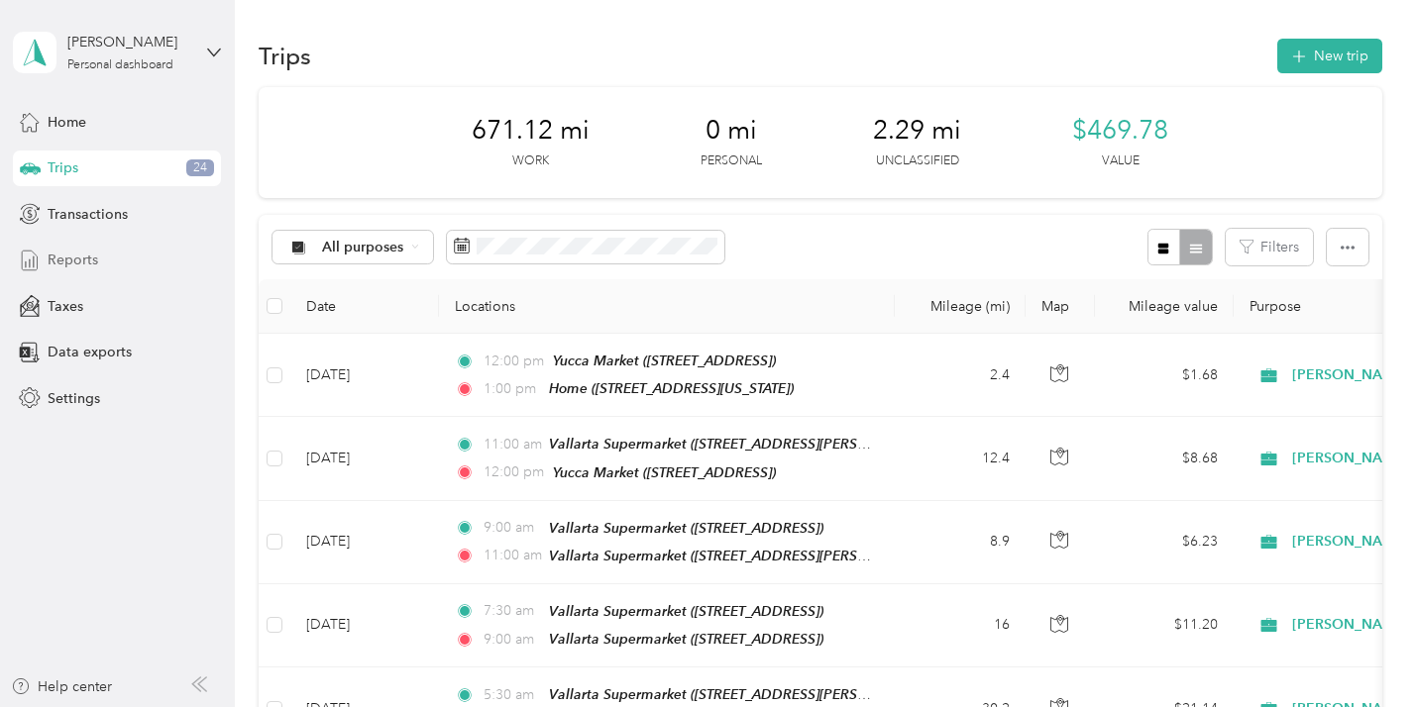
click at [75, 256] on span "Reports" at bounding box center [73, 260] width 51 height 21
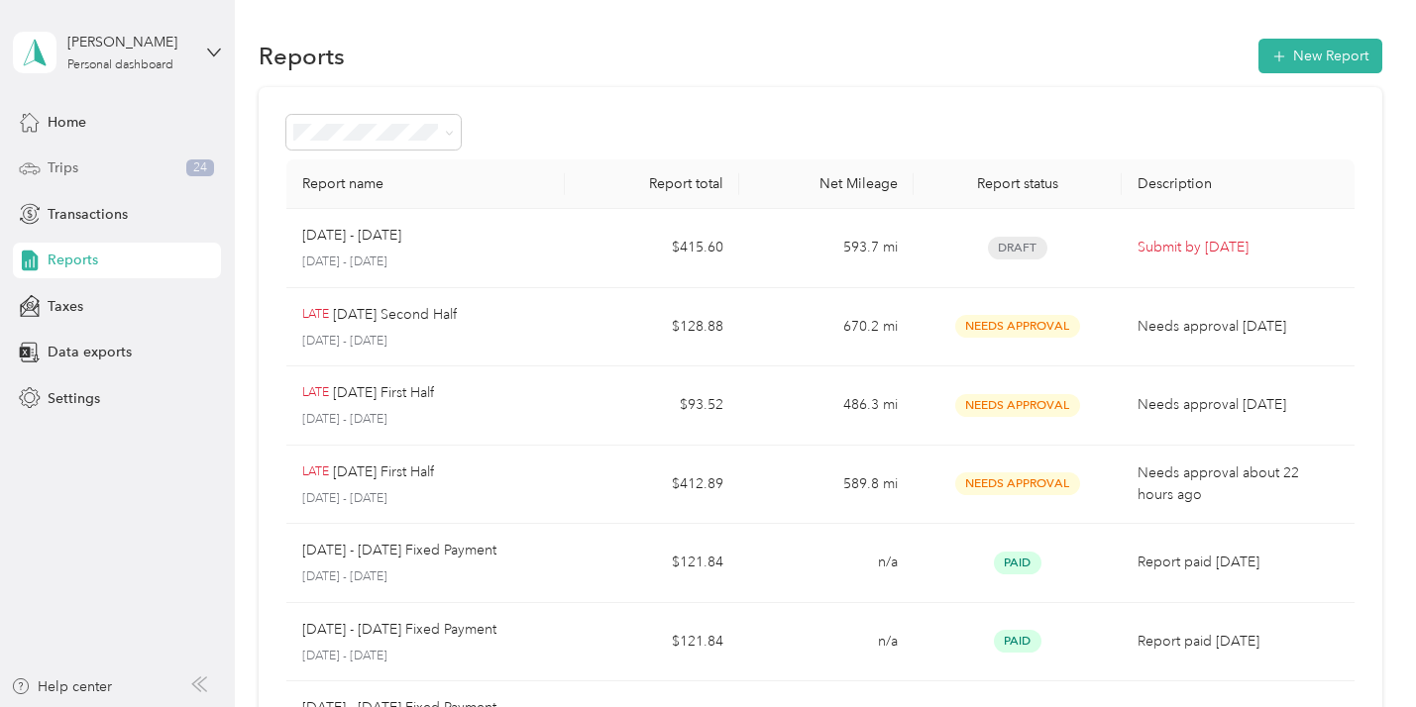
click at [54, 158] on span "Trips" at bounding box center [63, 168] width 31 height 21
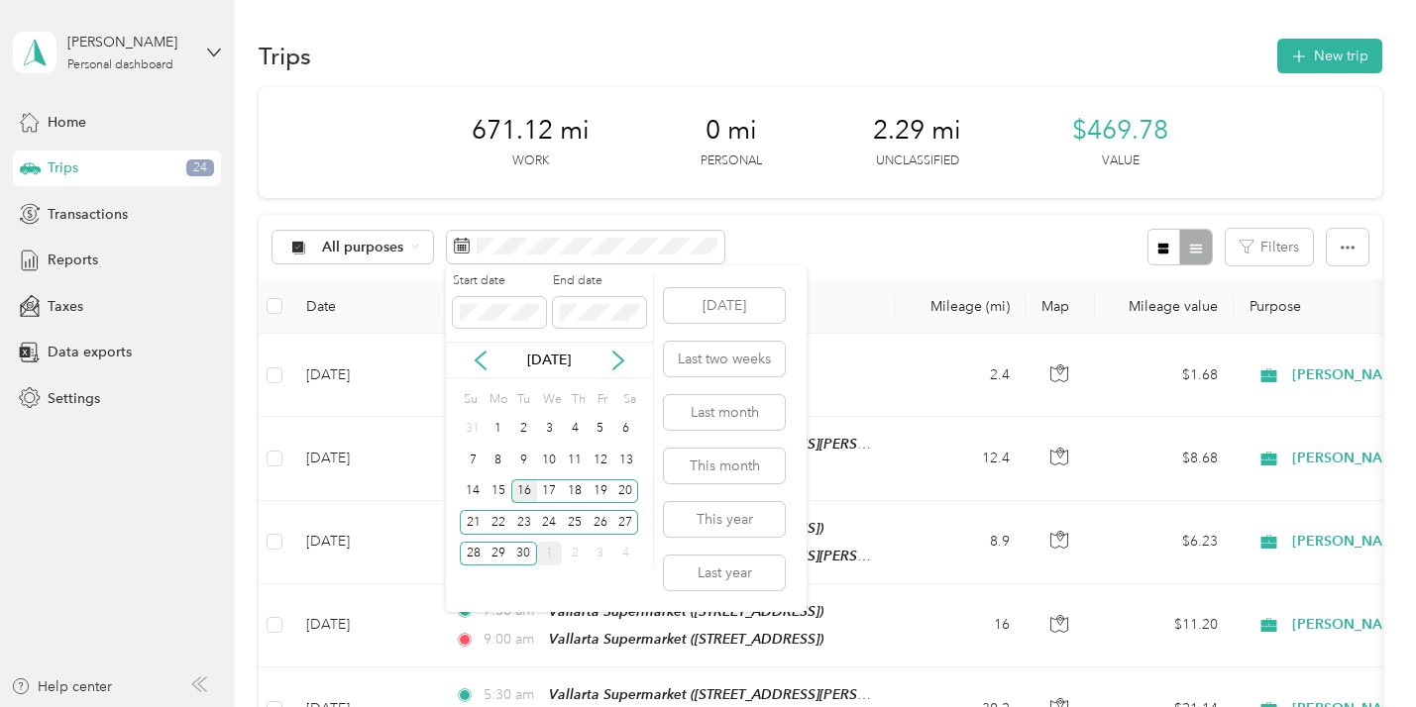
click at [529, 481] on div "16" at bounding box center [524, 491] width 26 height 25
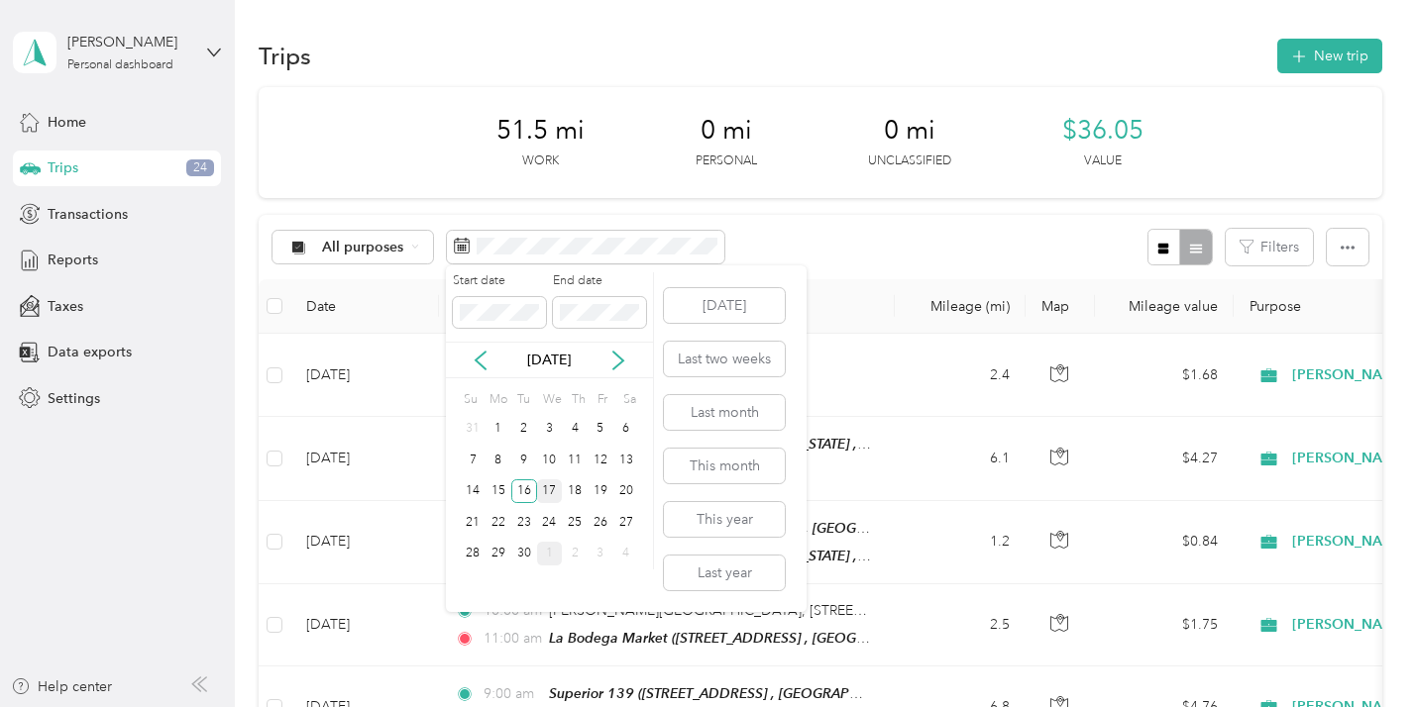
click at [545, 481] on div "17" at bounding box center [550, 491] width 26 height 25
click at [575, 481] on div "18" at bounding box center [575, 491] width 26 height 25
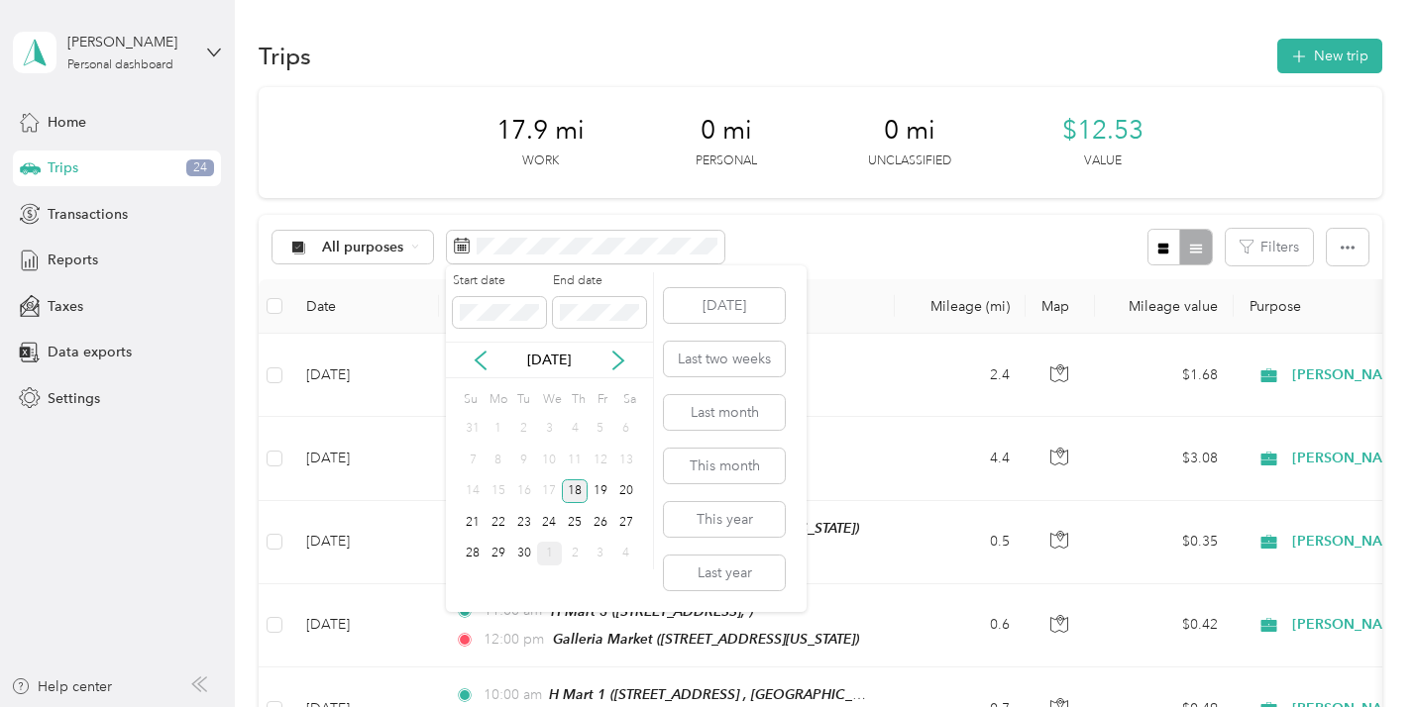
click at [575, 481] on div "18" at bounding box center [575, 491] width 26 height 25
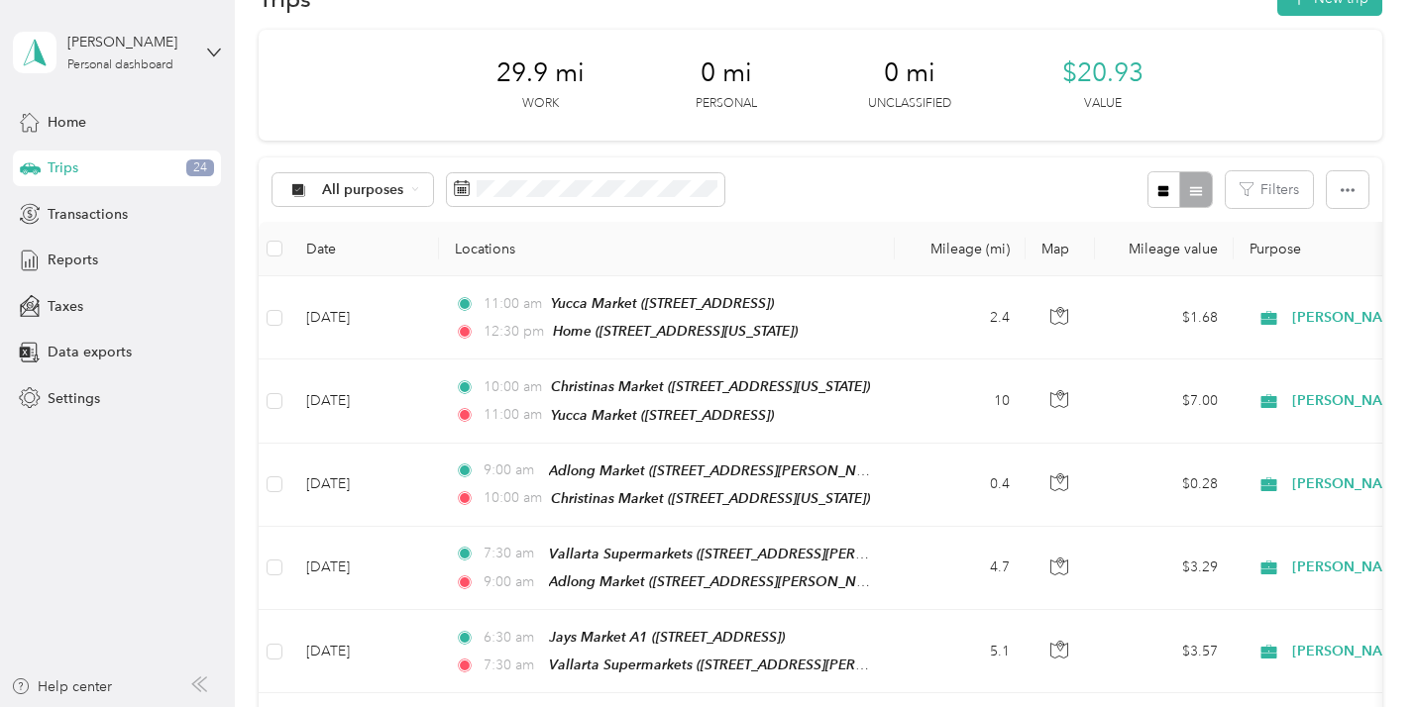
scroll to position [55, 0]
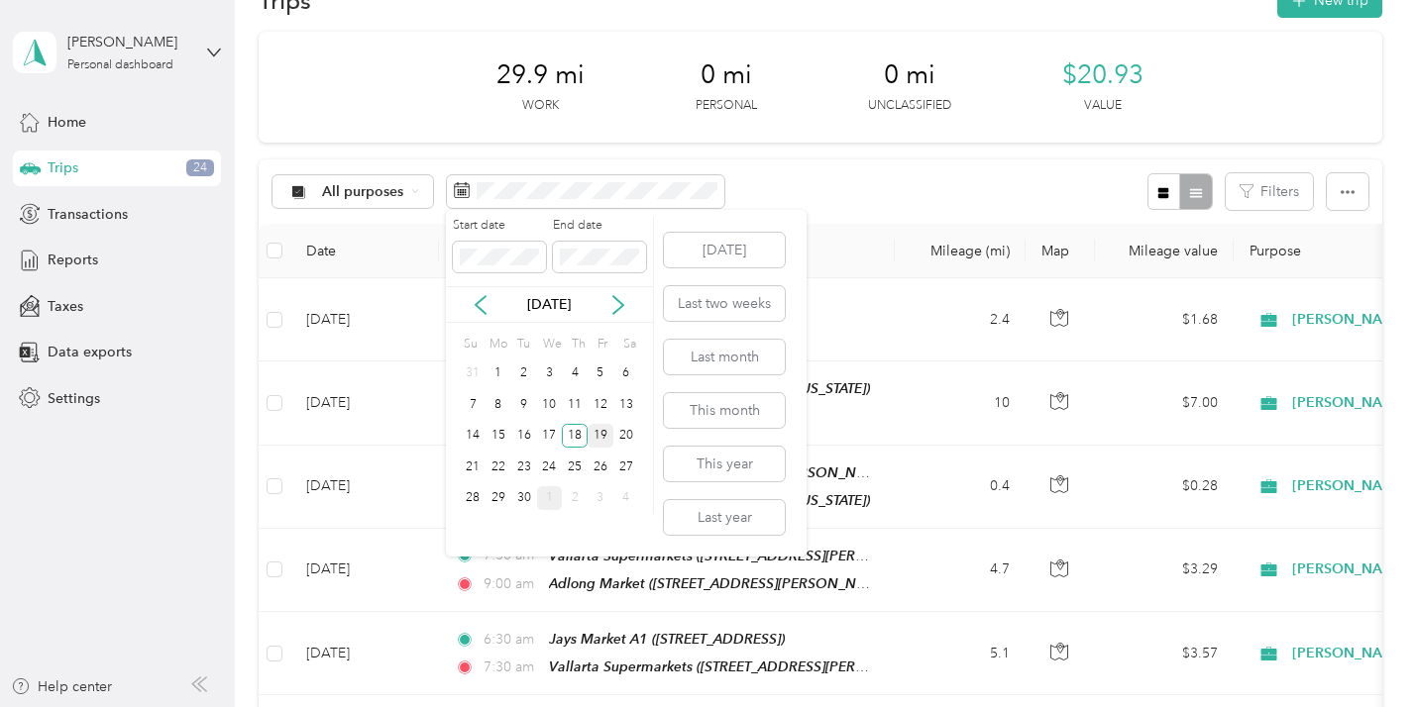
click at [599, 430] on div "19" at bounding box center [600, 436] width 26 height 25
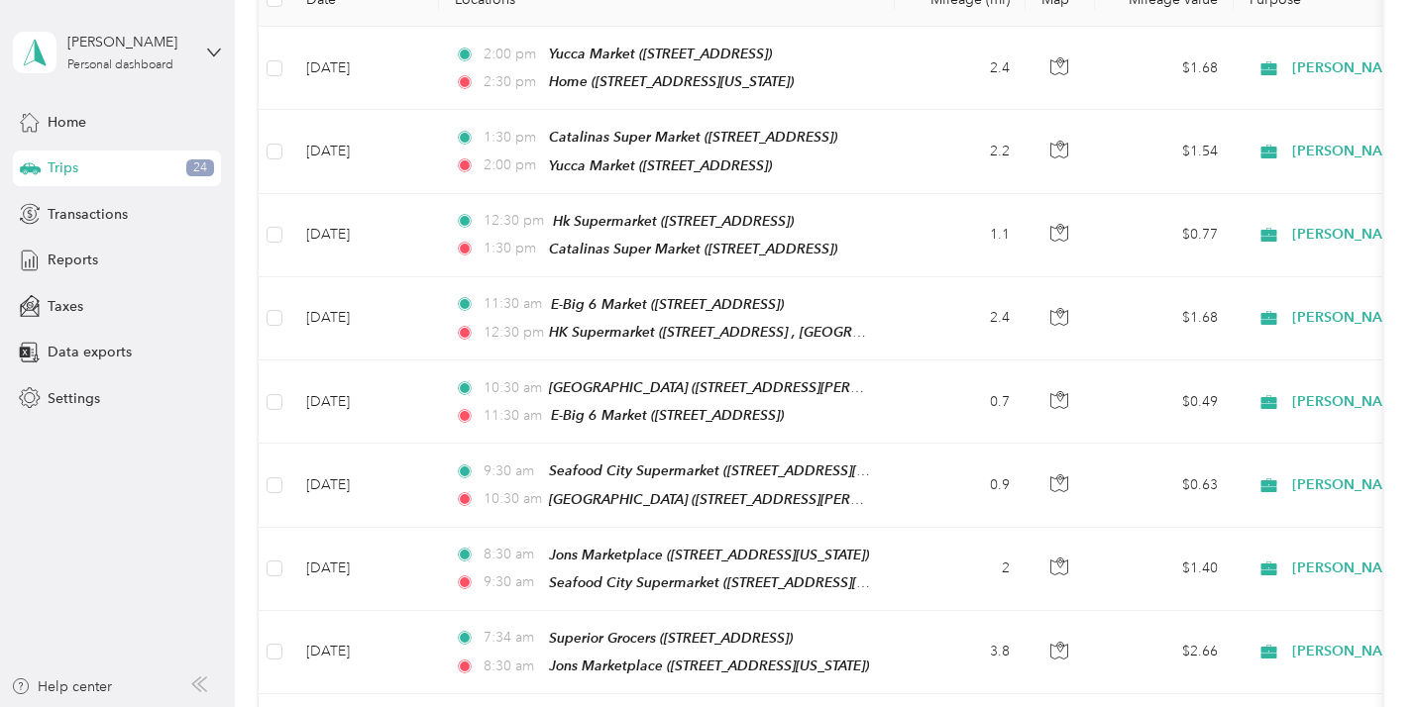
scroll to position [111, 0]
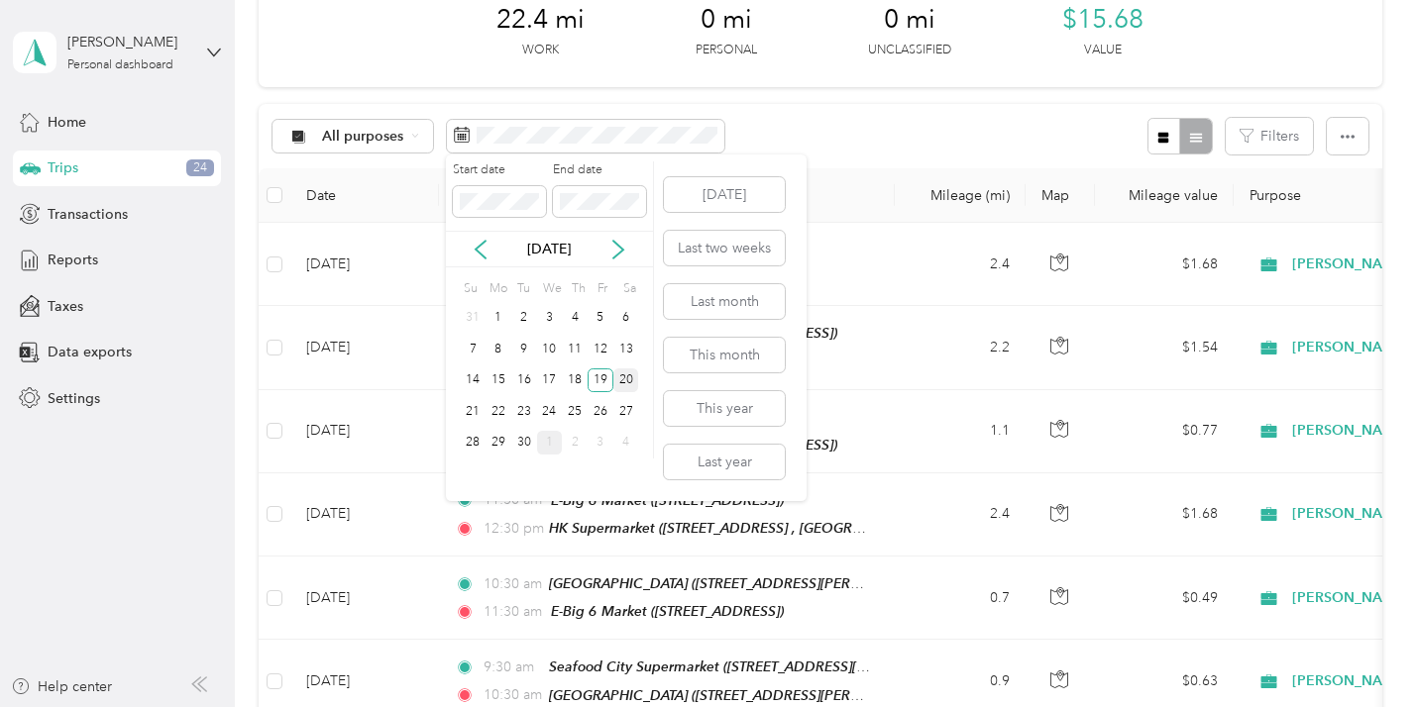
click at [627, 370] on div "20" at bounding box center [626, 380] width 26 height 25
click at [501, 402] on div "22" at bounding box center [498, 411] width 26 height 25
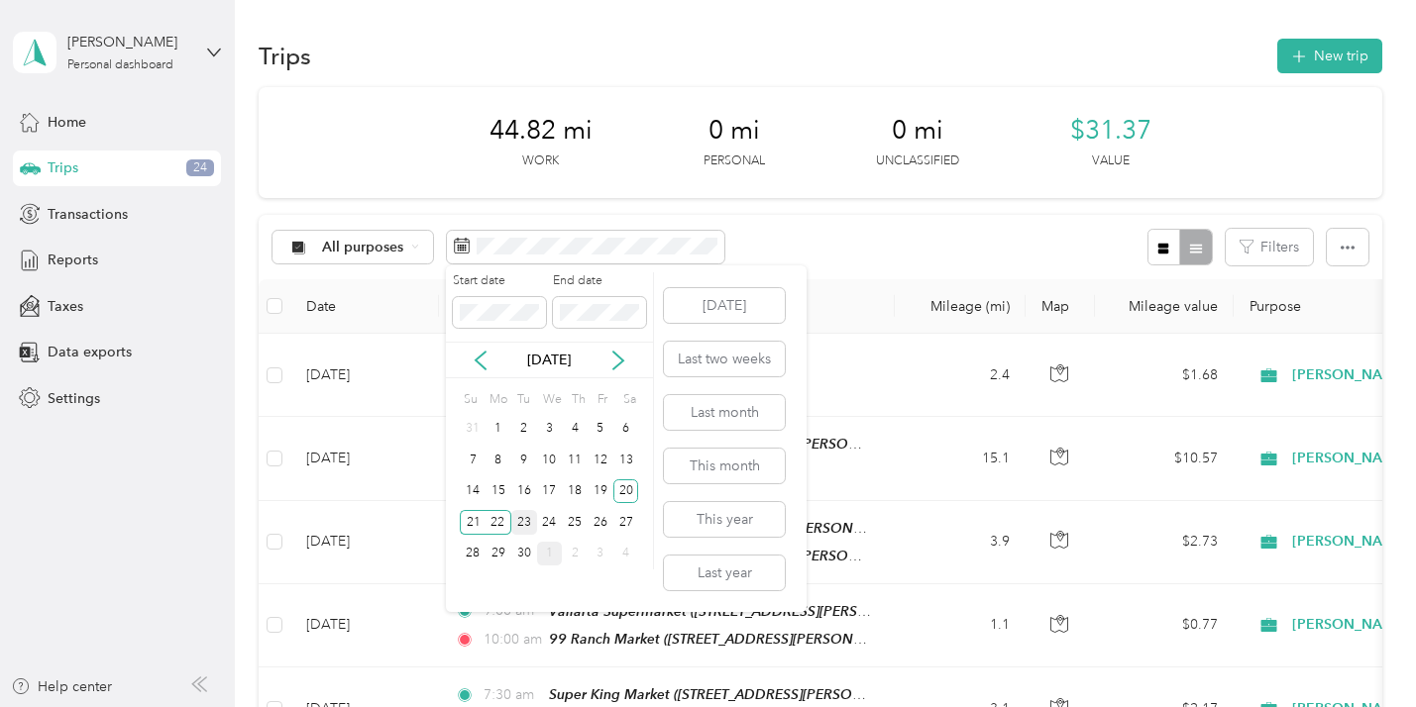
click at [527, 513] on div "23" at bounding box center [524, 522] width 26 height 25
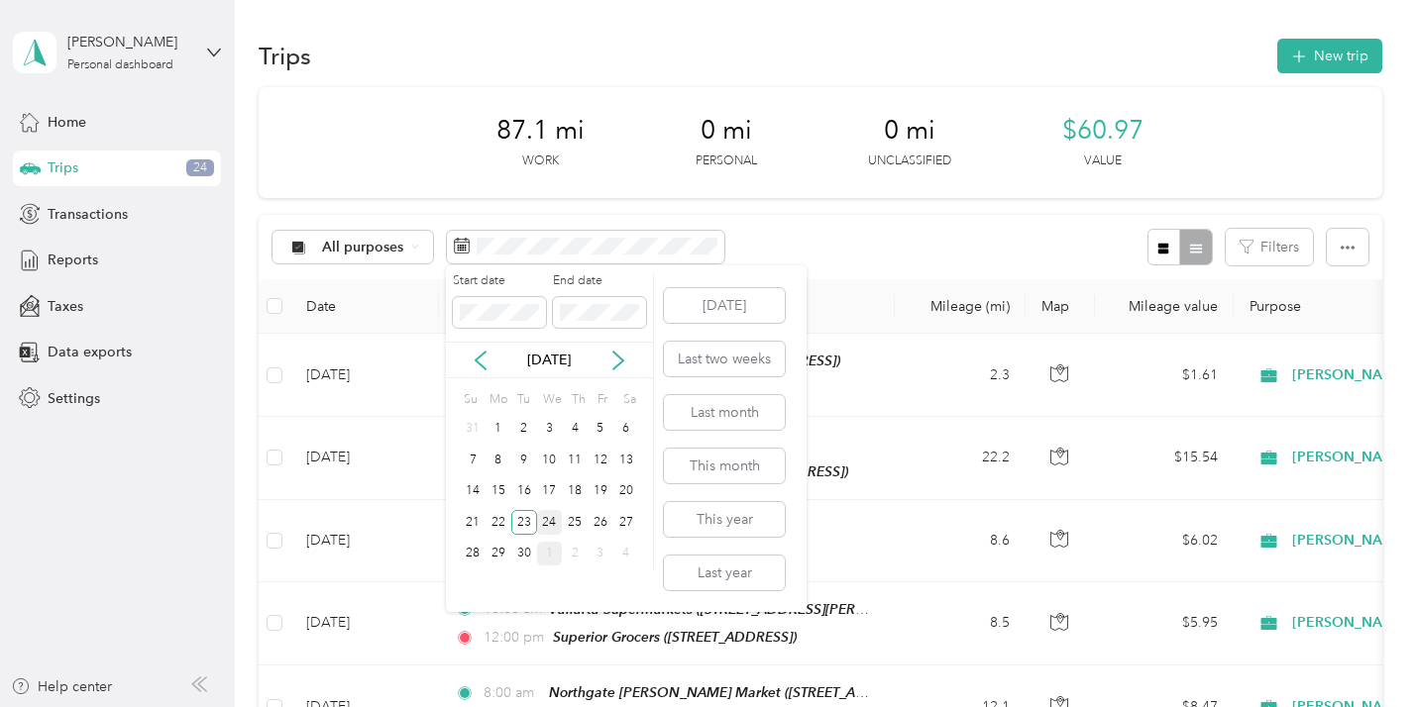
click at [550, 515] on div "24" at bounding box center [550, 522] width 26 height 25
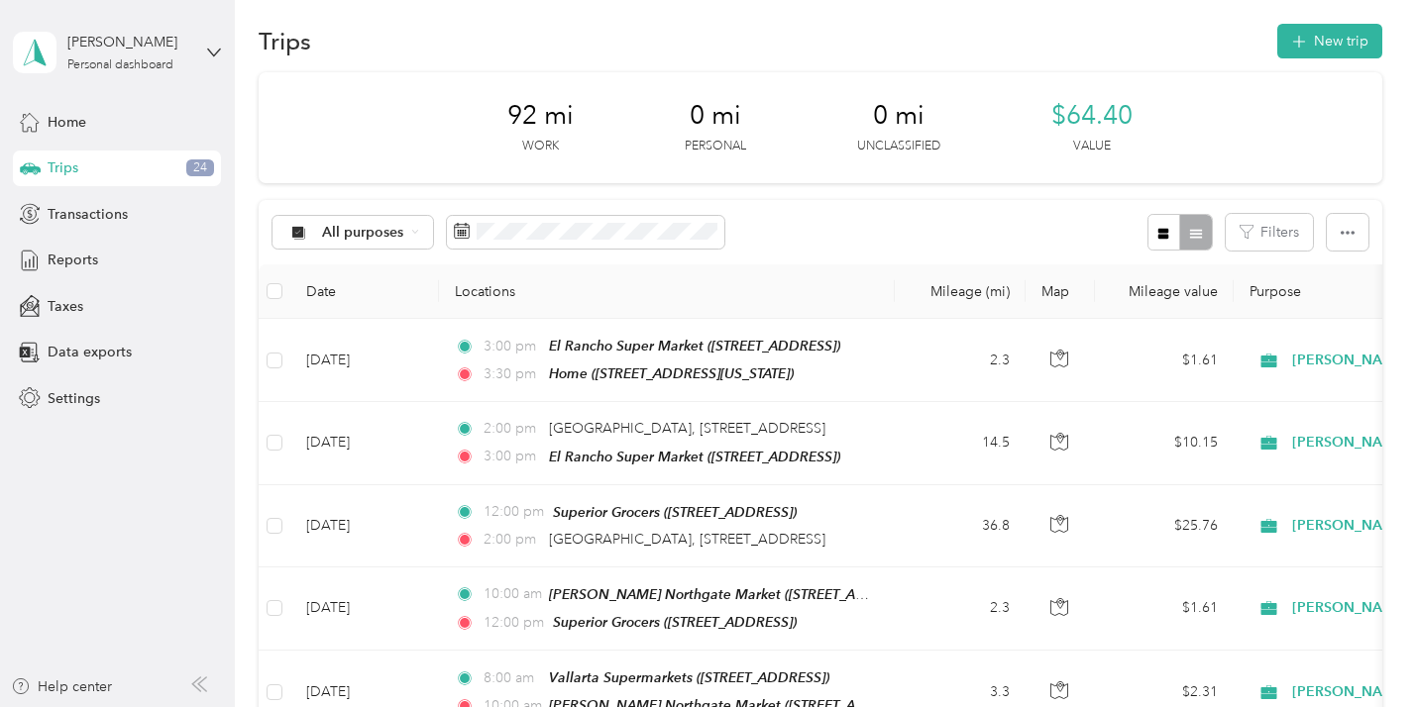
scroll to position [12, 0]
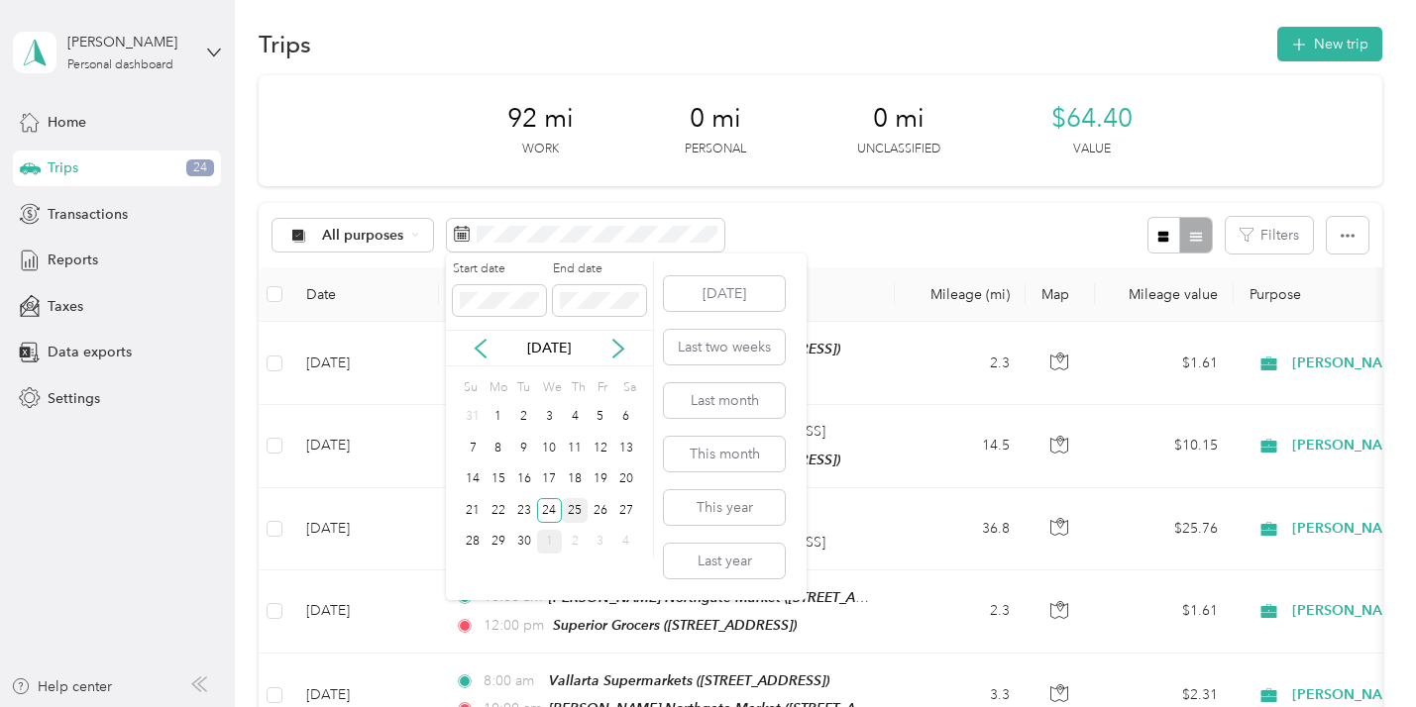
click at [574, 502] on div "25" at bounding box center [575, 510] width 26 height 25
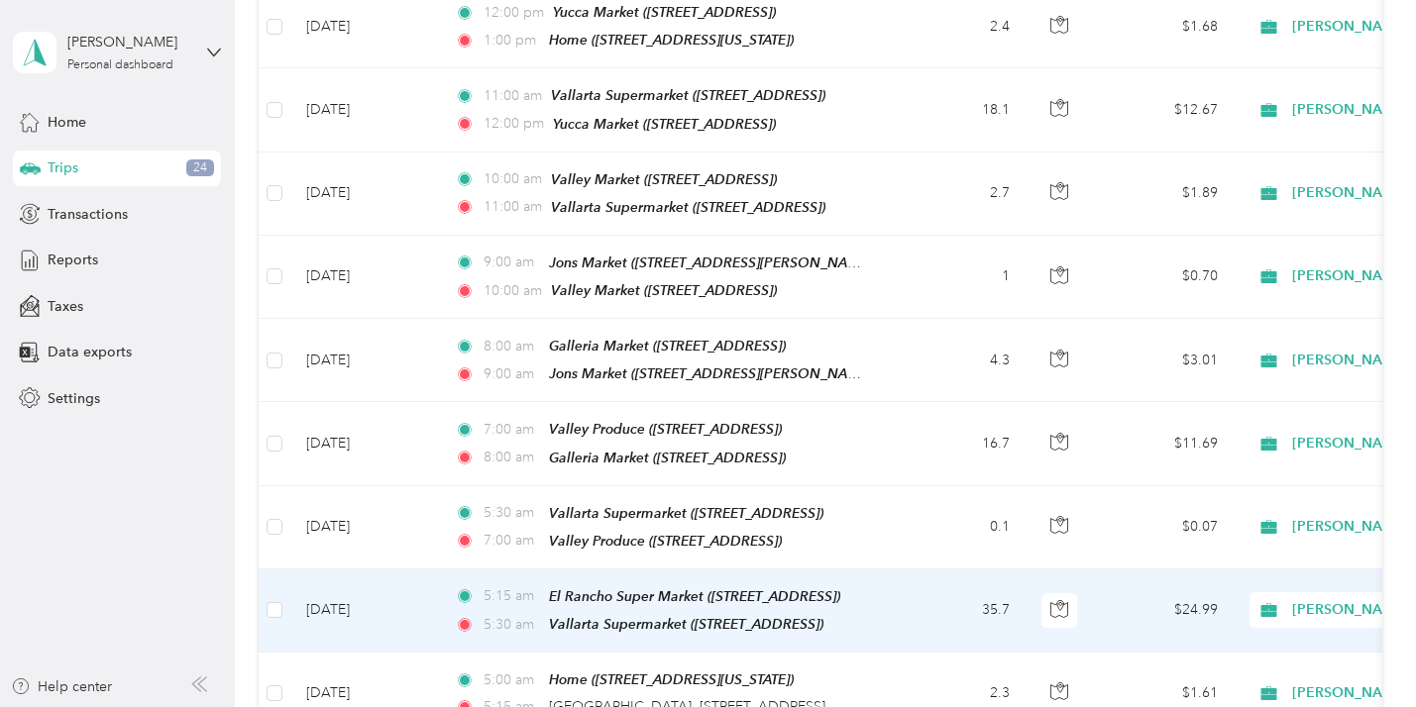
scroll to position [128, 0]
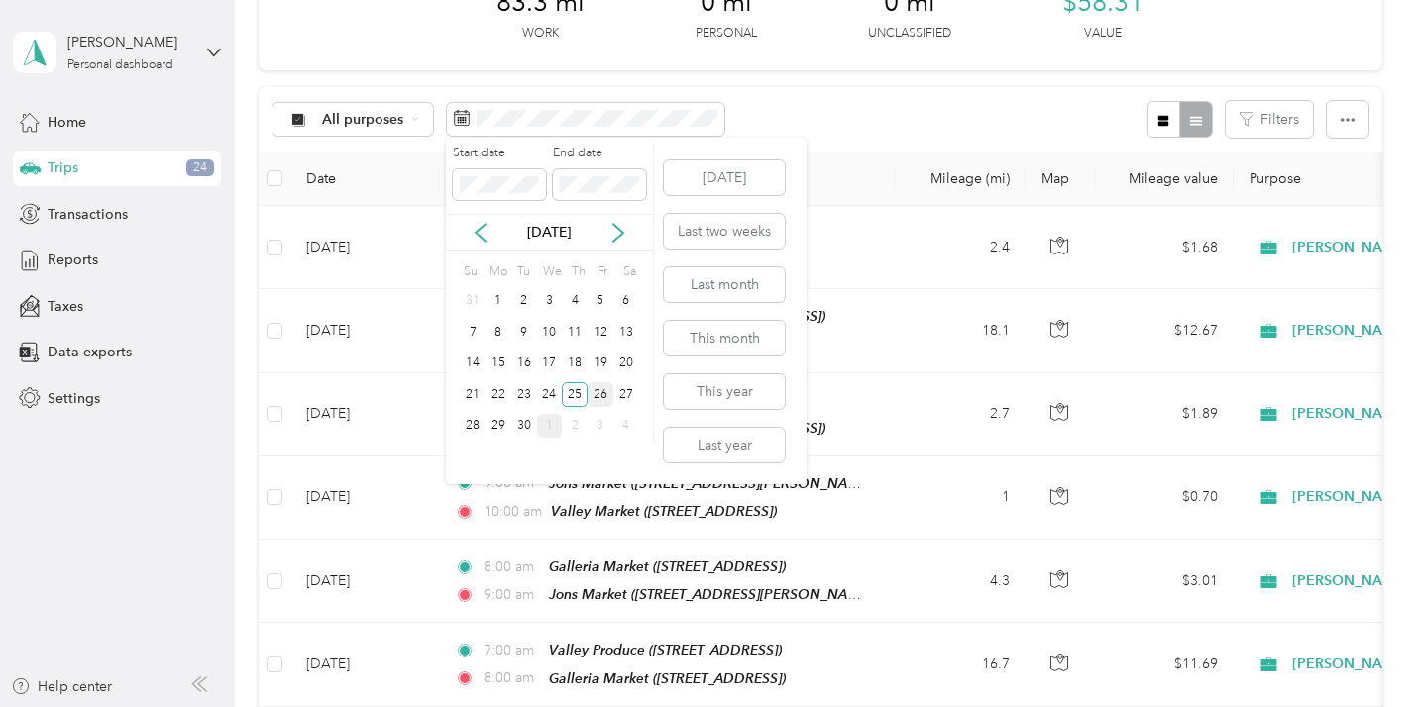
click at [598, 393] on div "26" at bounding box center [600, 394] width 26 height 25
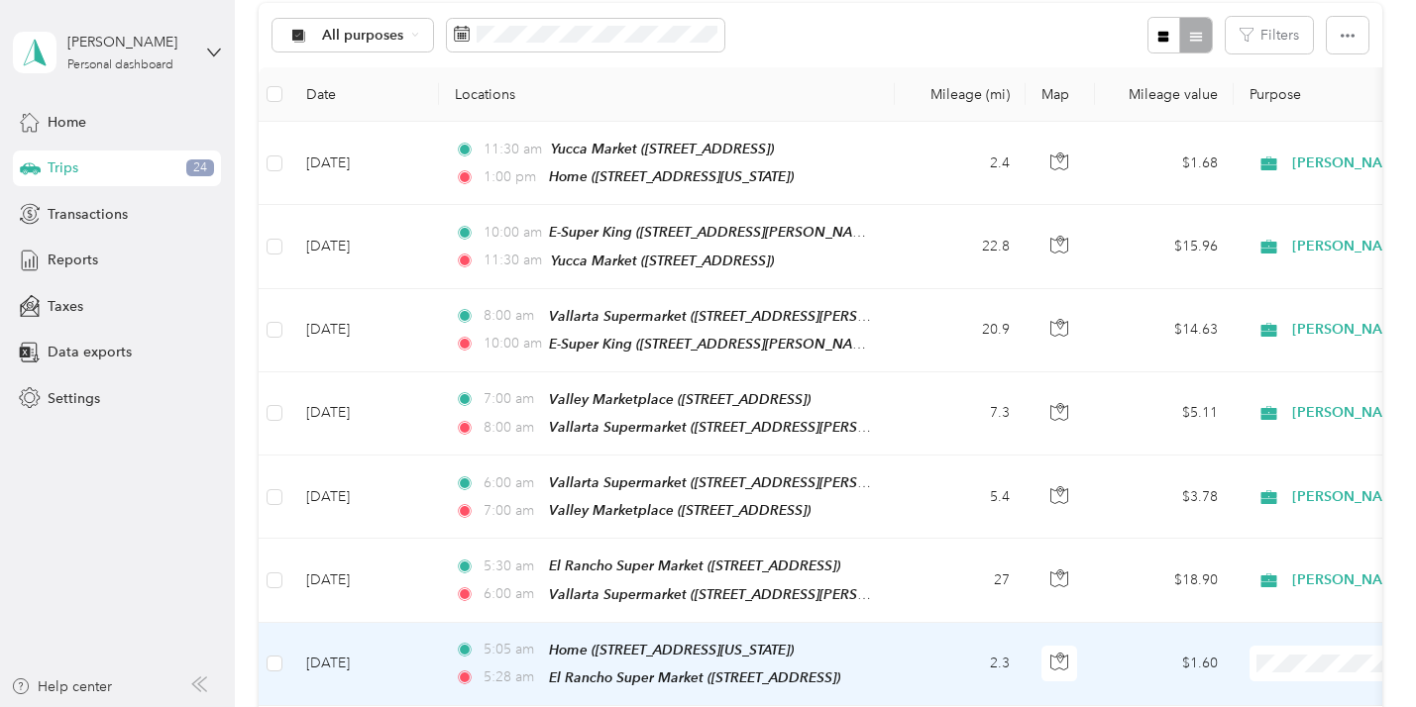
scroll to position [67, 0]
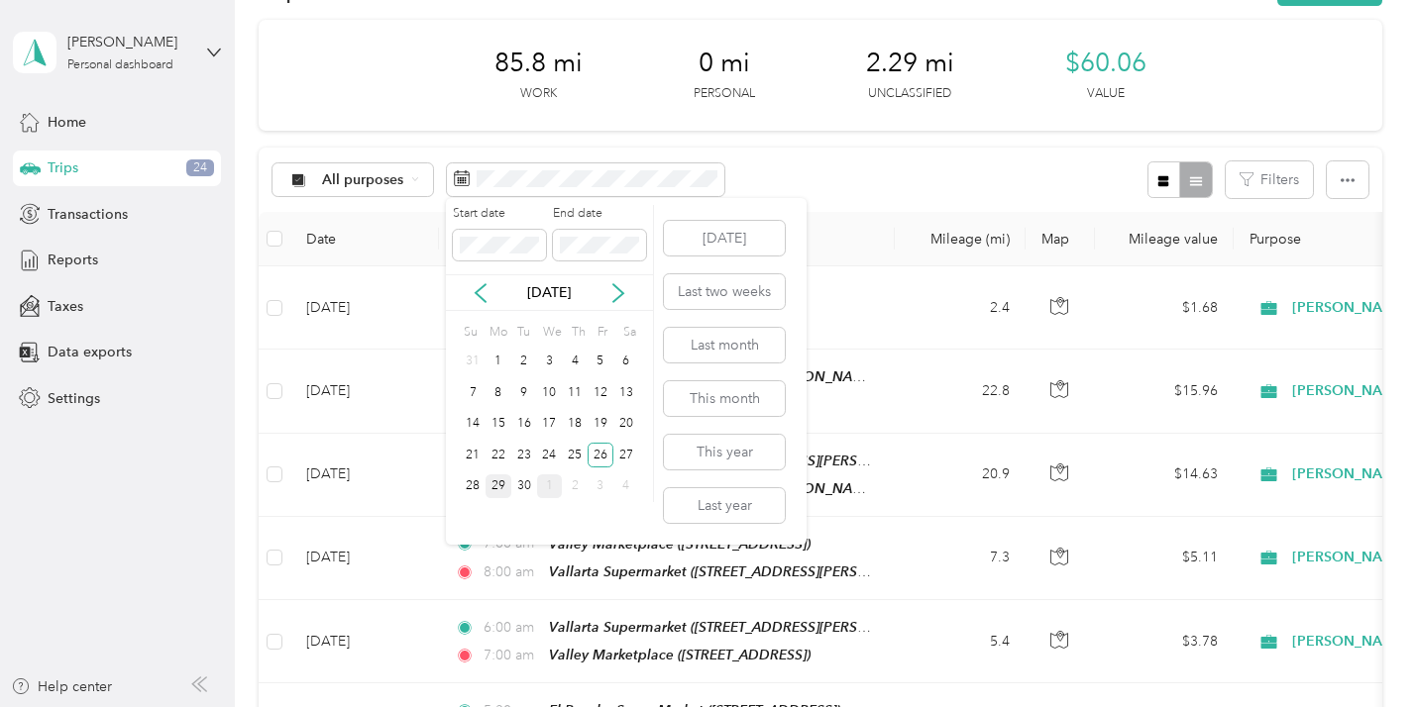
click at [496, 478] on div "29" at bounding box center [498, 486] width 26 height 25
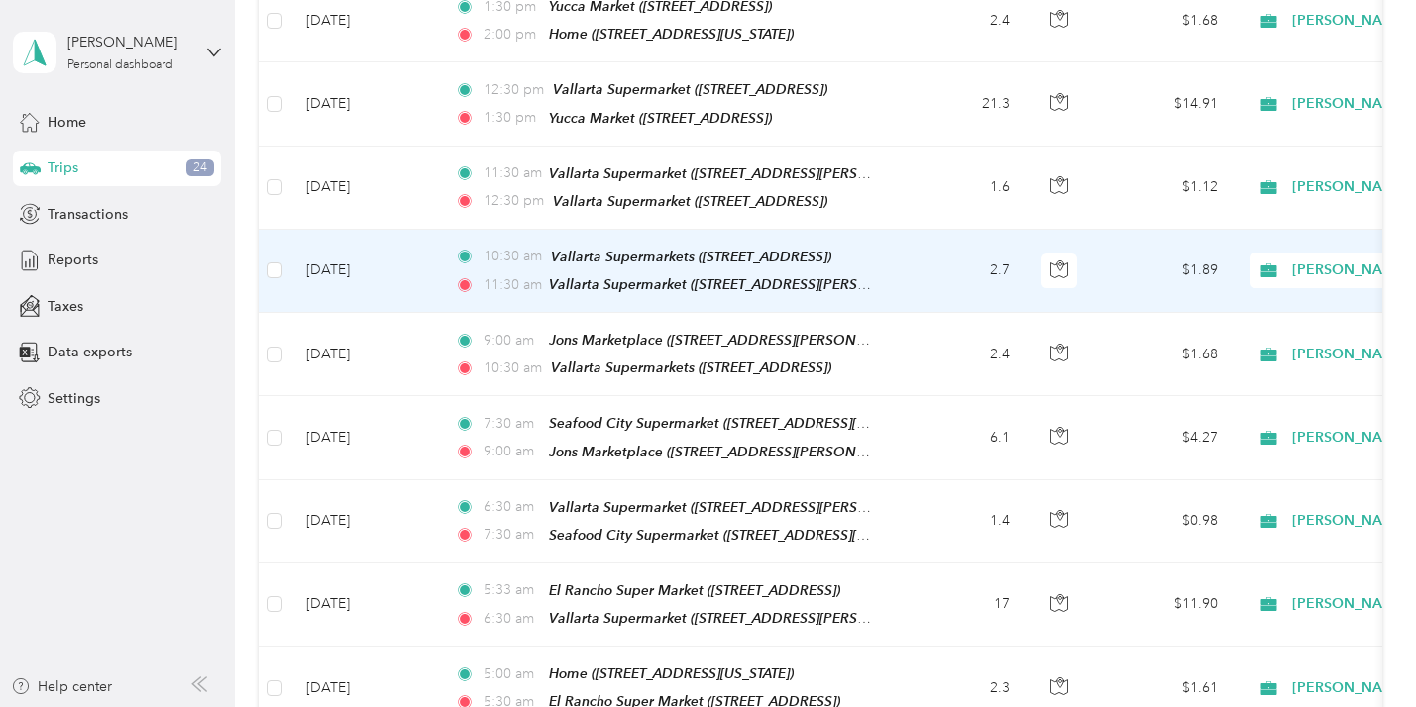
scroll to position [144, 0]
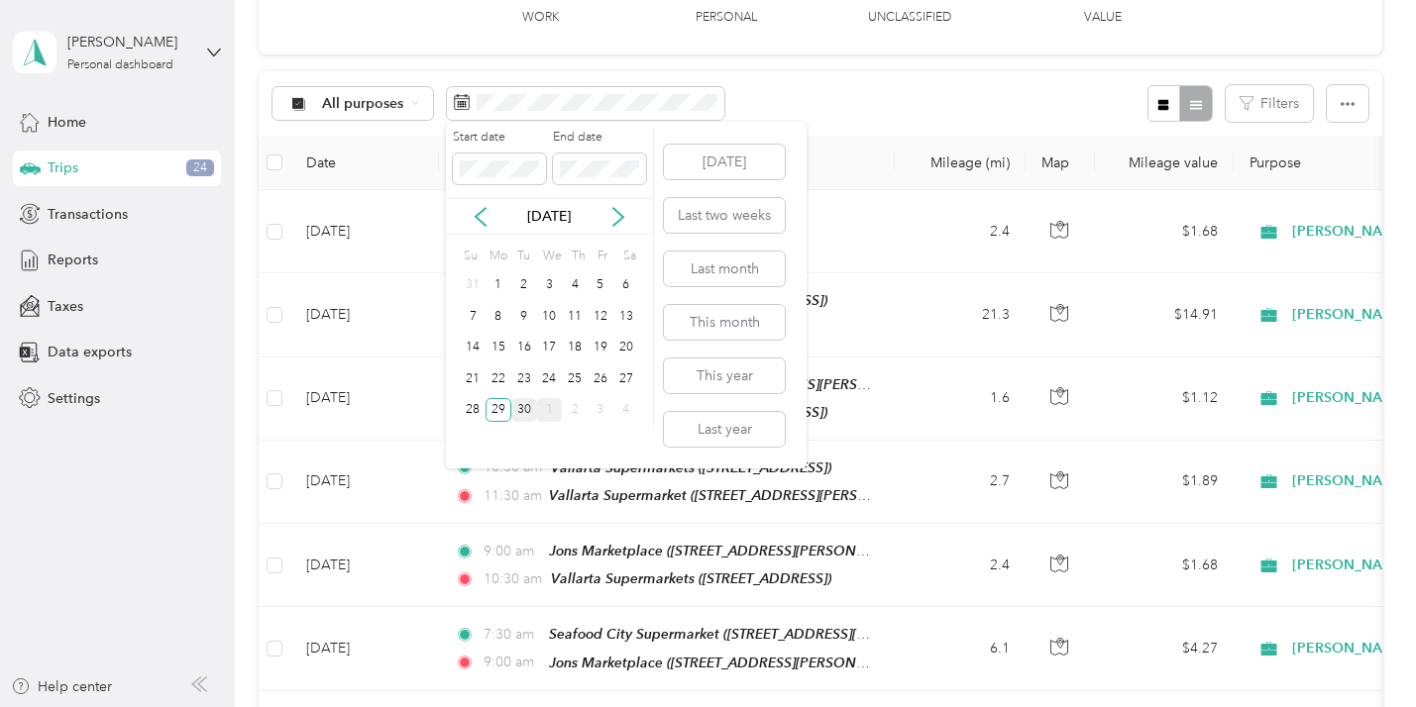
click at [526, 405] on div "30" at bounding box center [524, 410] width 26 height 25
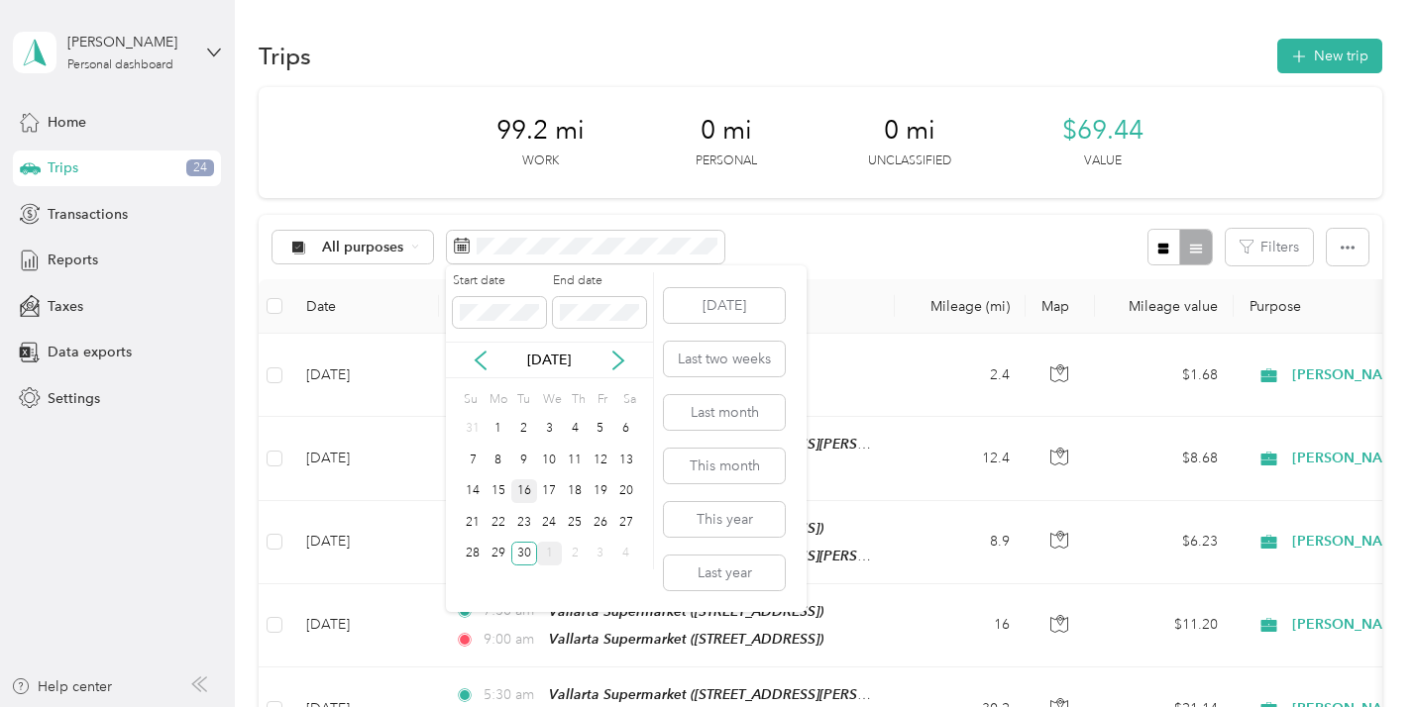
click at [527, 486] on div "16" at bounding box center [524, 491] width 26 height 25
click at [526, 548] on div "30" at bounding box center [524, 554] width 26 height 25
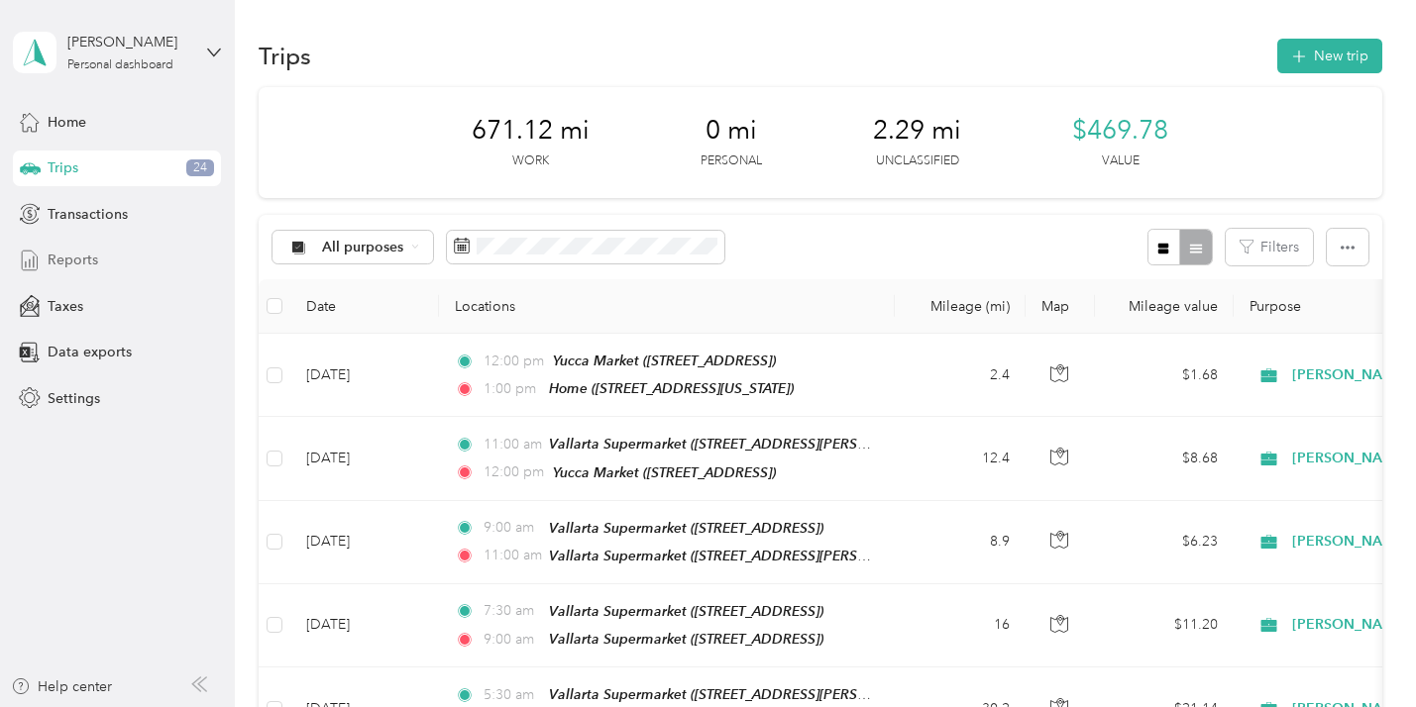
click at [81, 255] on span "Reports" at bounding box center [73, 260] width 51 height 21
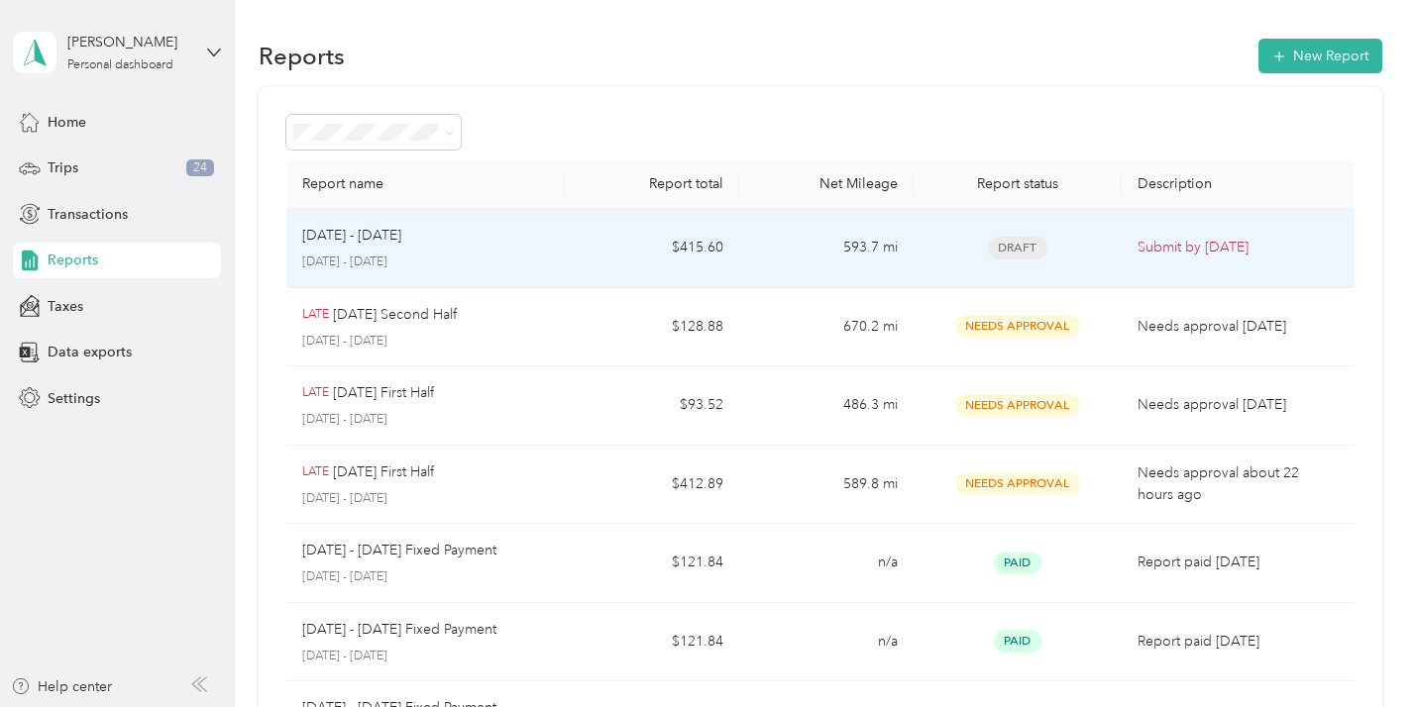
click at [590, 243] on td "$415.60" at bounding box center [652, 248] width 174 height 79
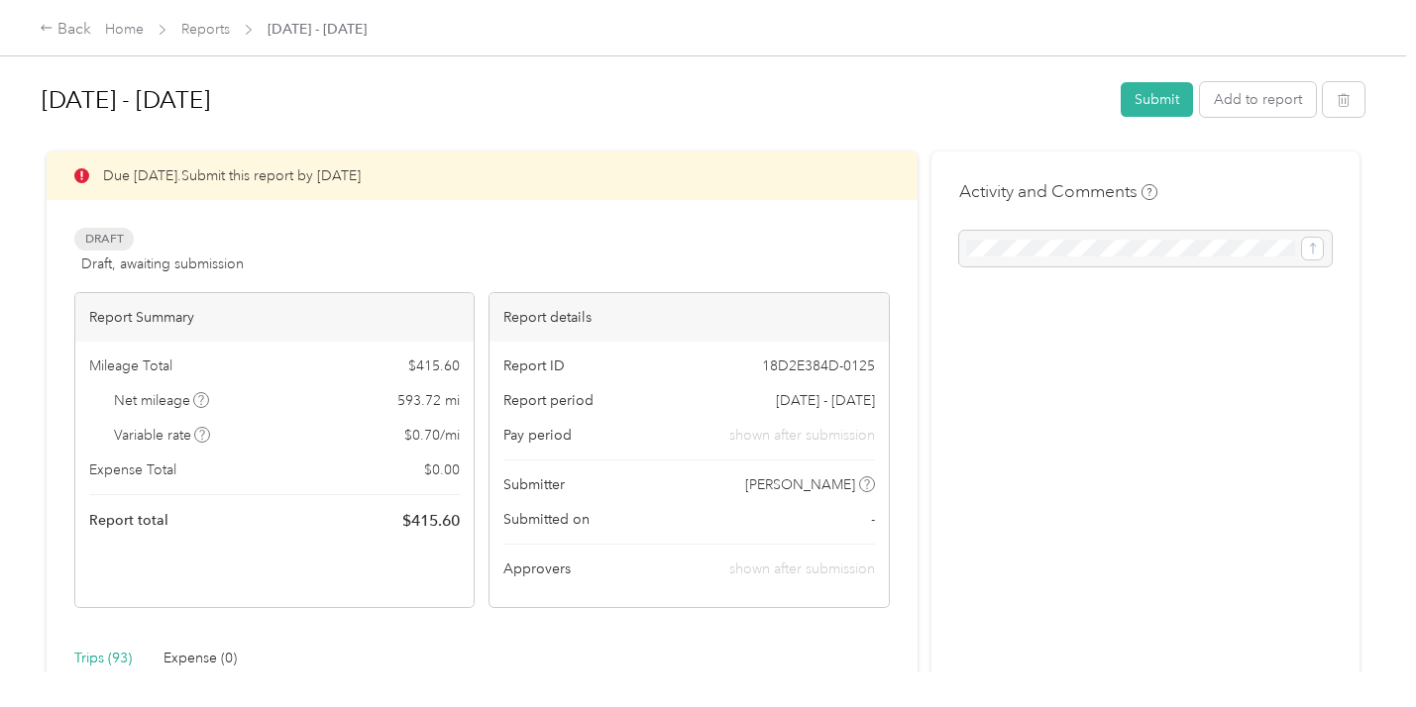
click at [405, 172] on div "Due [DATE]. Submit this report by [DATE]" at bounding box center [482, 176] width 871 height 49
click at [100, 147] on div "Rename" at bounding box center [81, 158] width 78 height 49
click at [245, 97] on h1 "[DATE] - [DATE]" at bounding box center [574, 100] width 1065 height 48
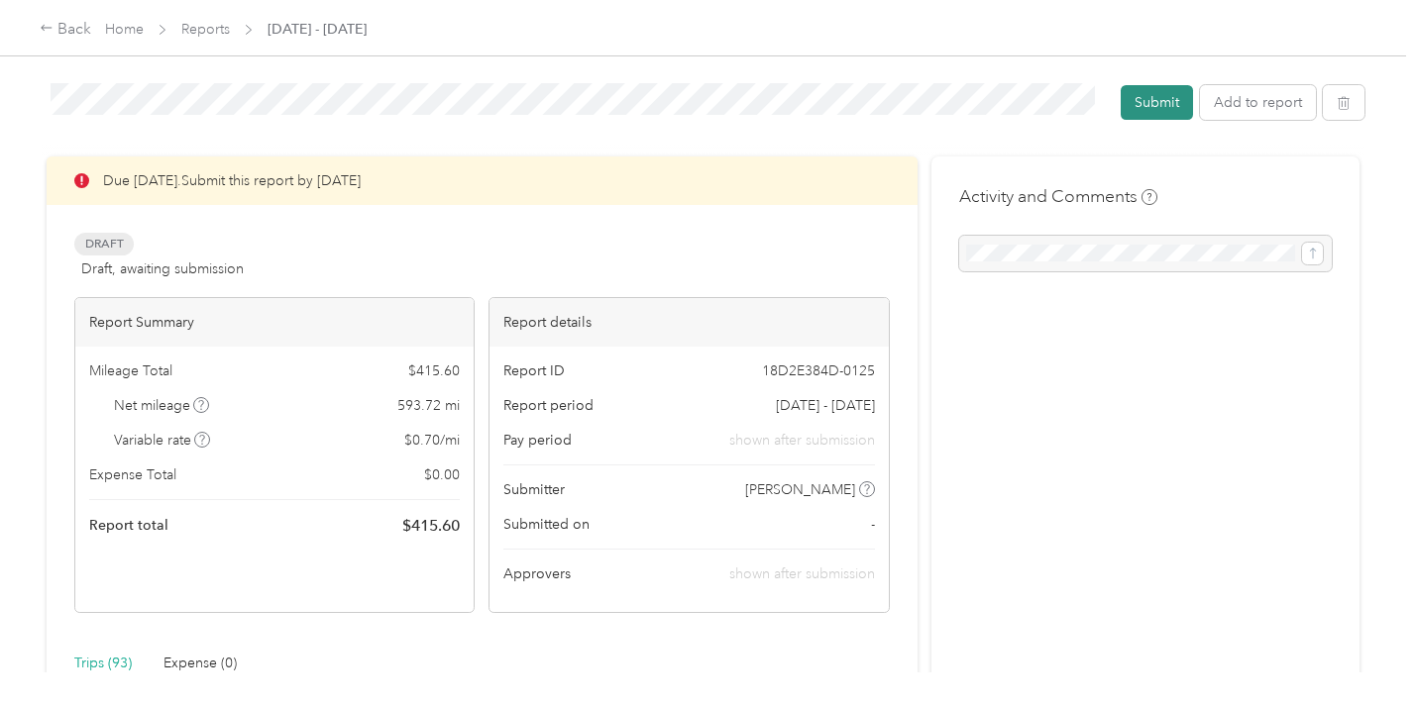
click at [1150, 96] on button "Submit" at bounding box center [1156, 102] width 72 height 35
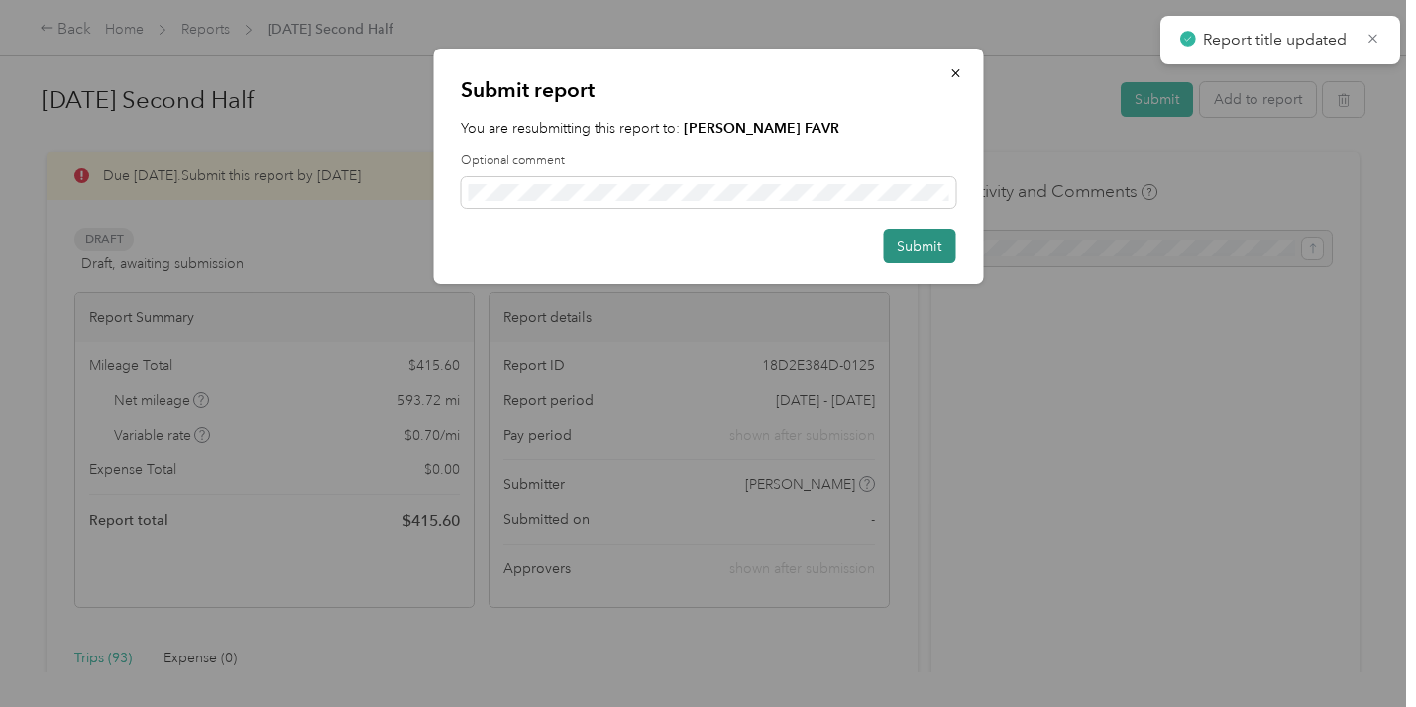
click at [916, 240] on button "Submit" at bounding box center [919, 246] width 72 height 35
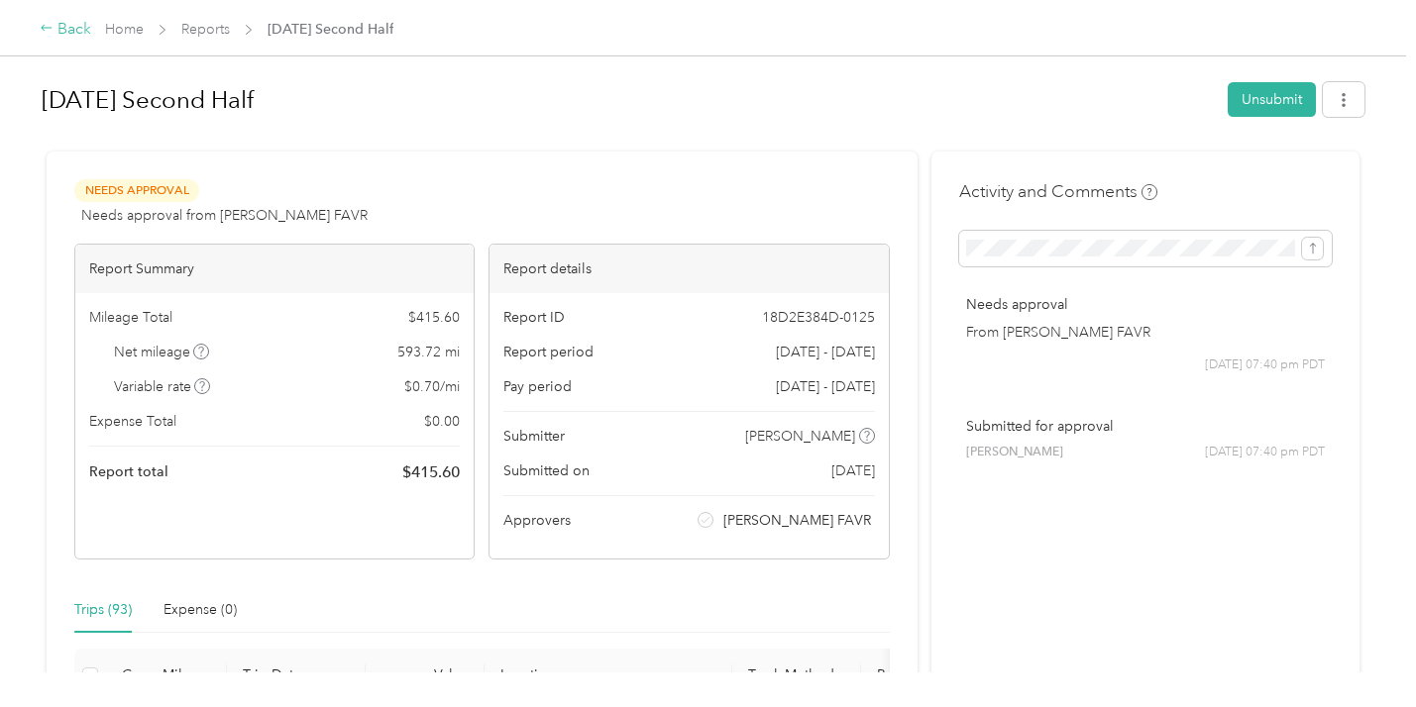
click at [62, 24] on div "Back" at bounding box center [66, 30] width 52 height 24
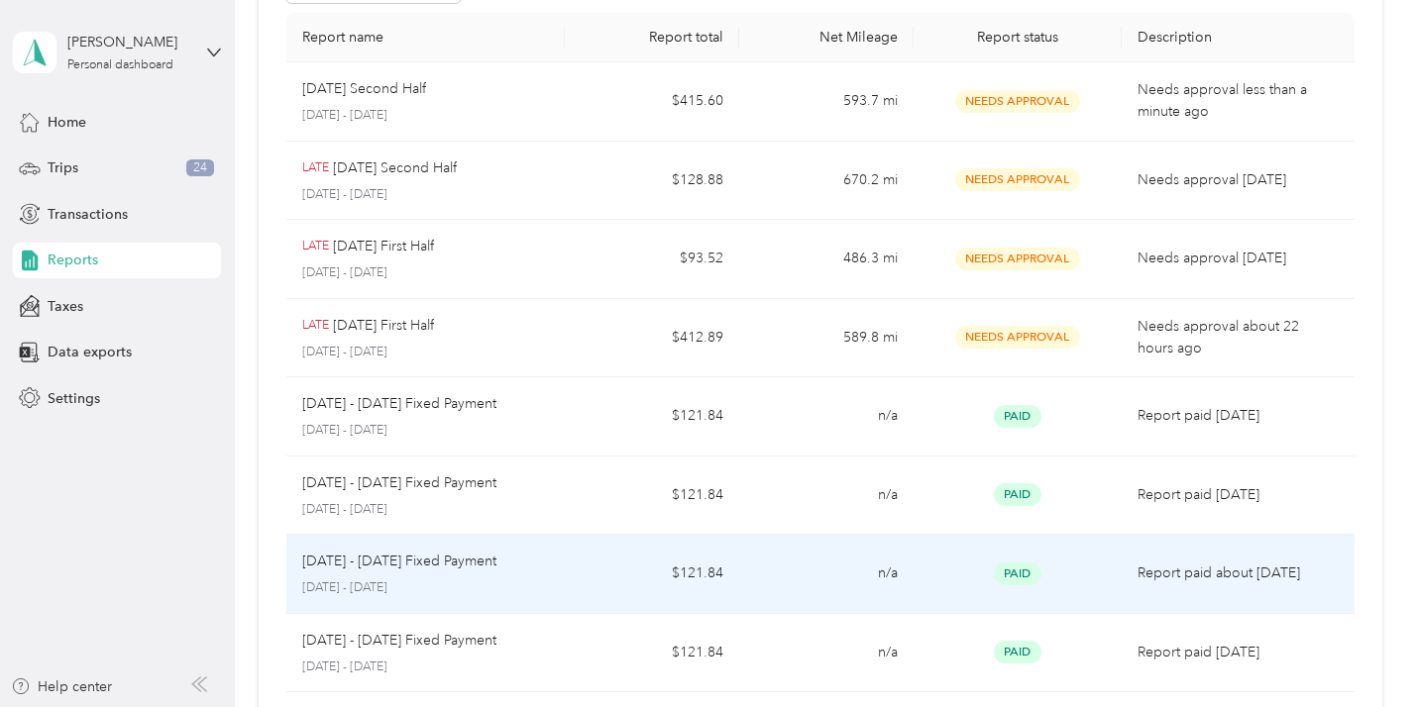
scroll to position [139, 0]
